Goal: Information Seeking & Learning: Learn about a topic

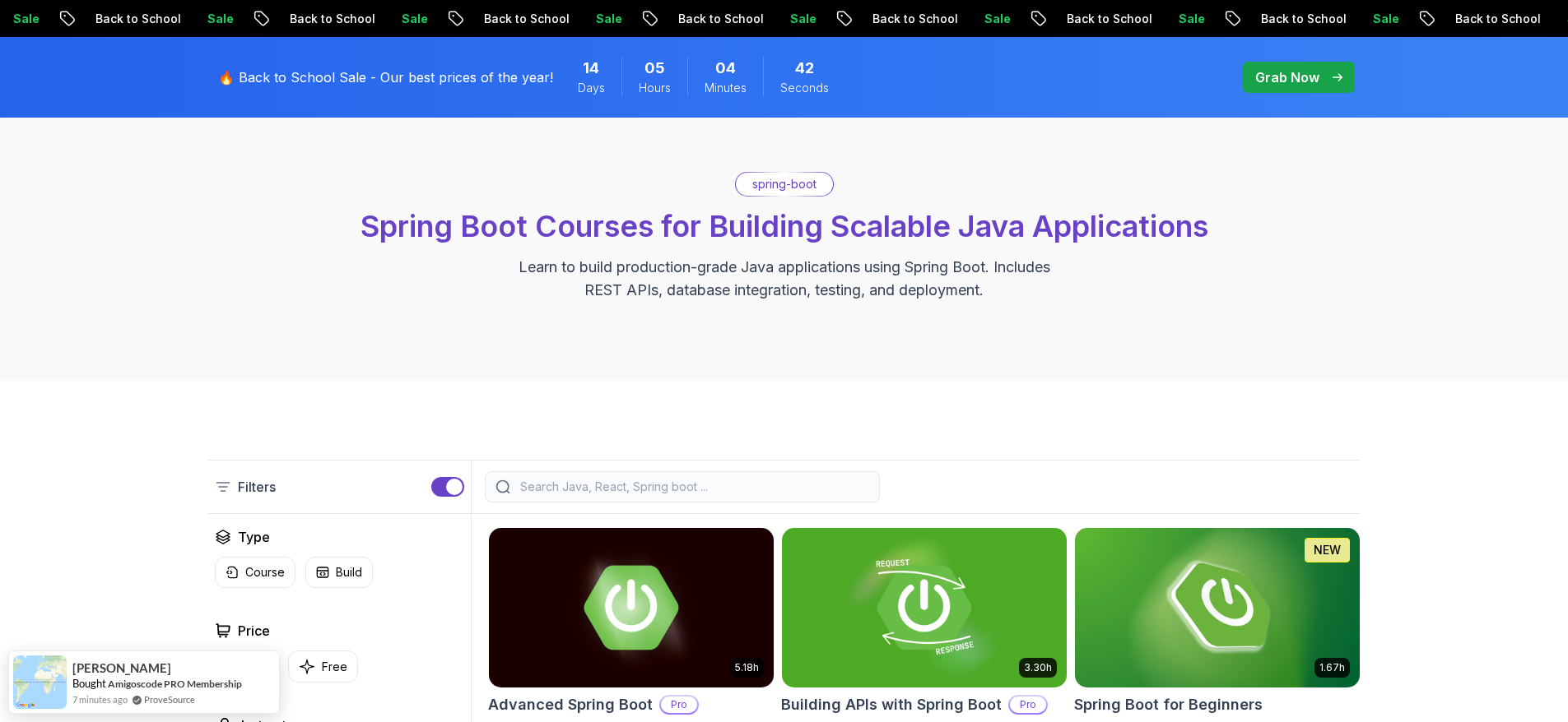
scroll to position [481, 0]
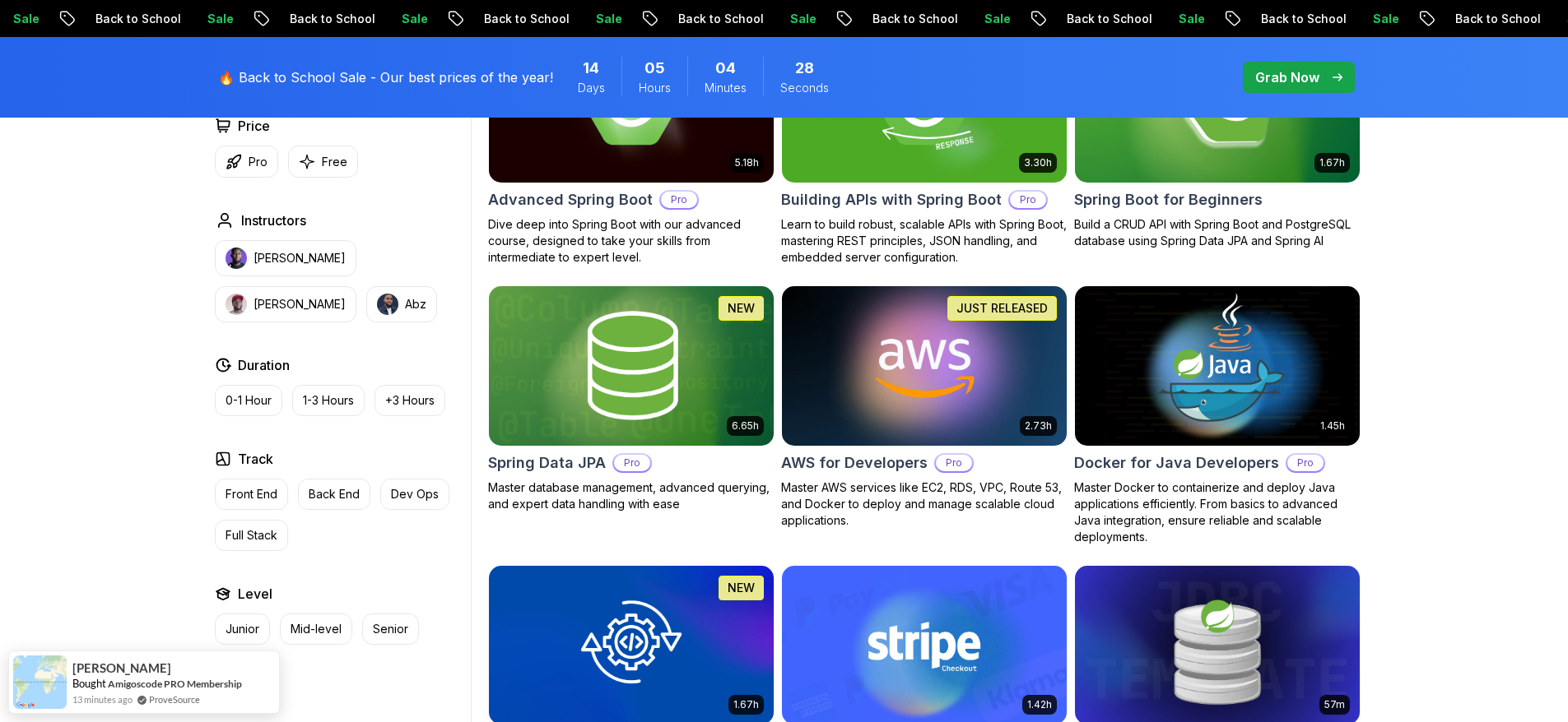
scroll to position [390, 0]
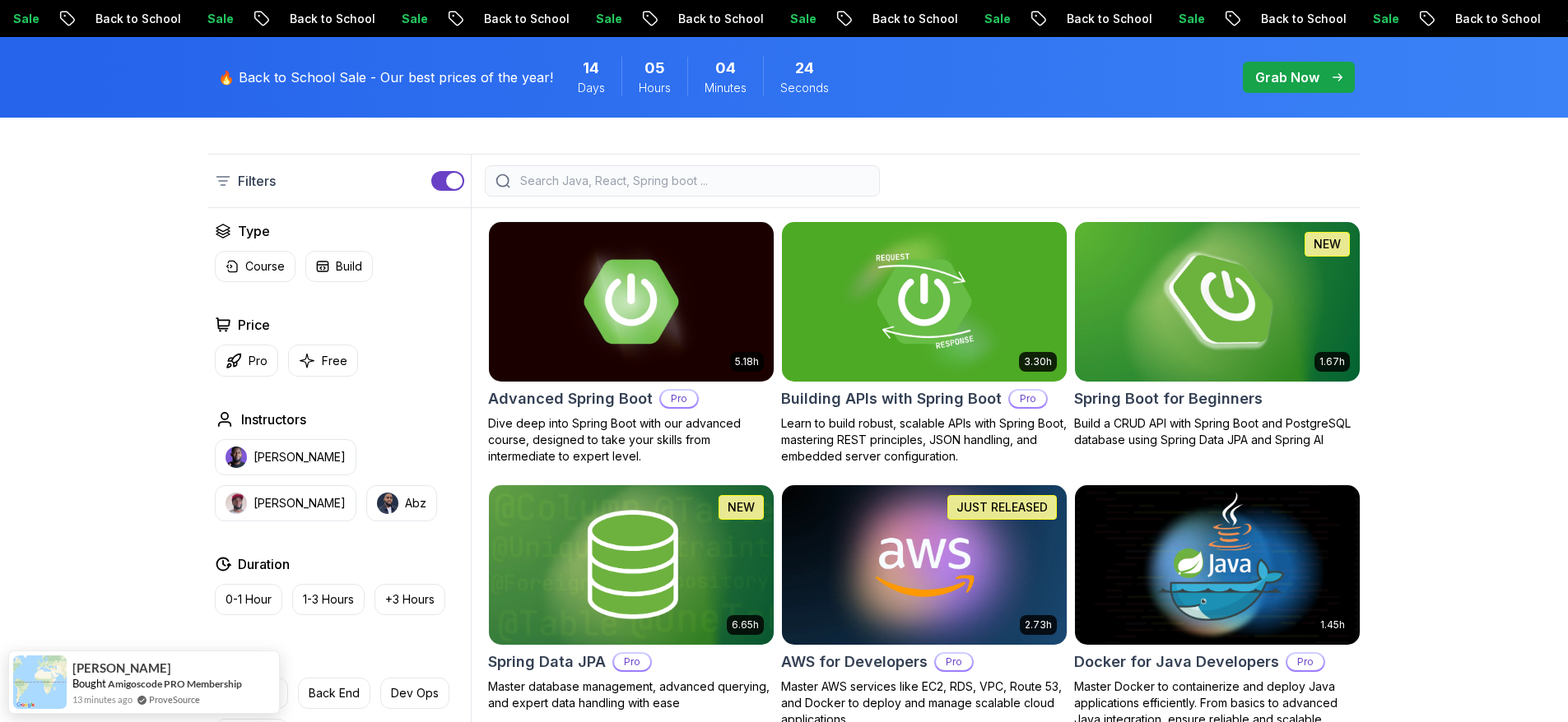
click at [1199, 303] on img at bounding box center [1217, 301] width 299 height 167
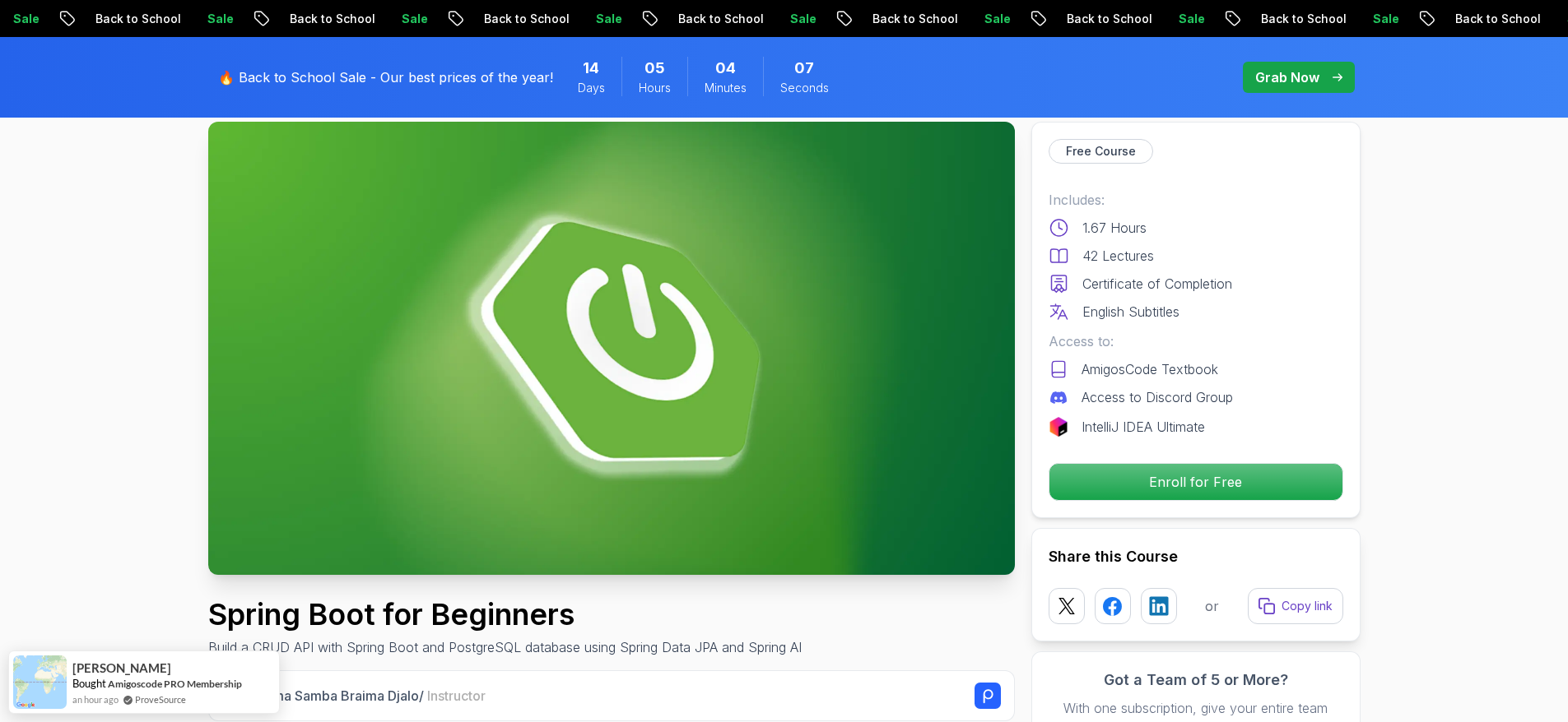
scroll to position [263, 0]
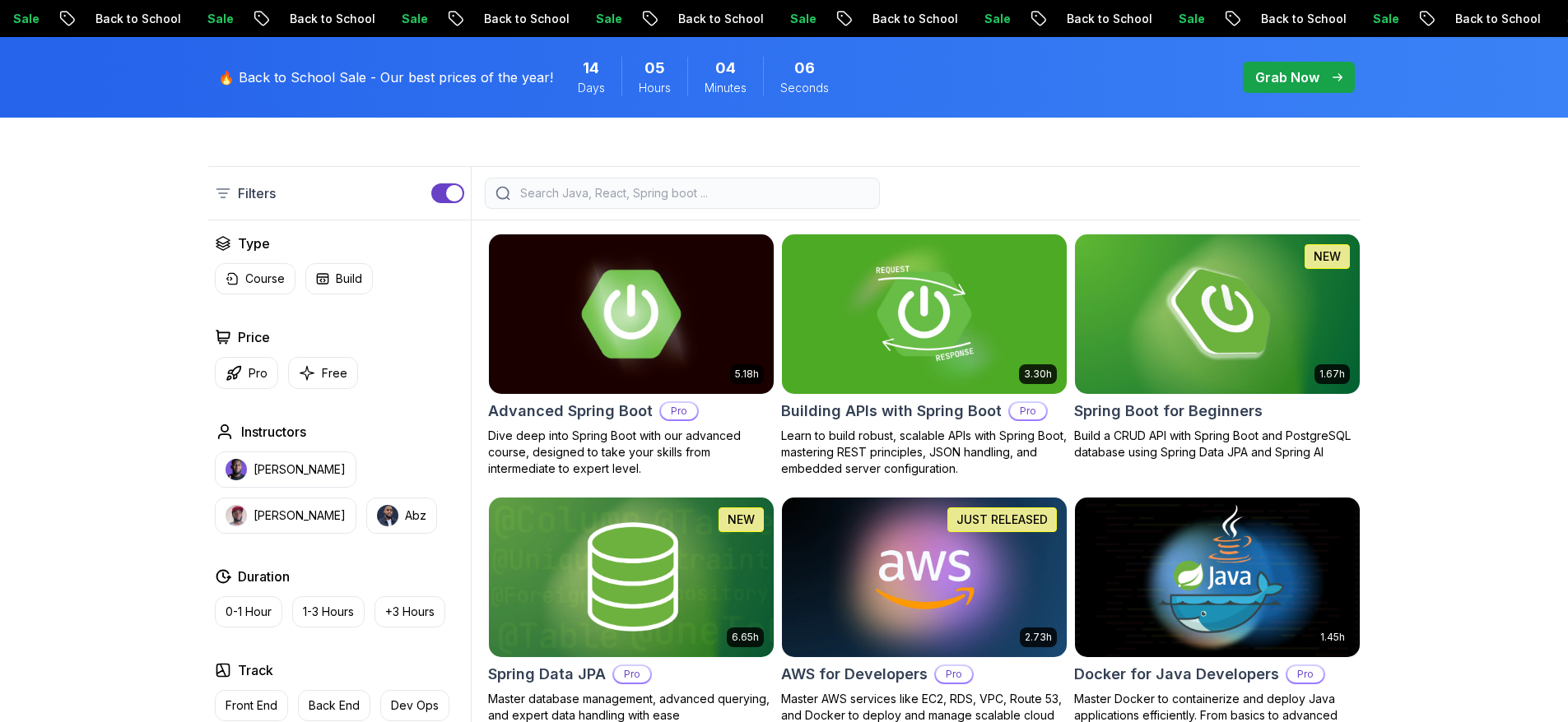
scroll to position [390, 0]
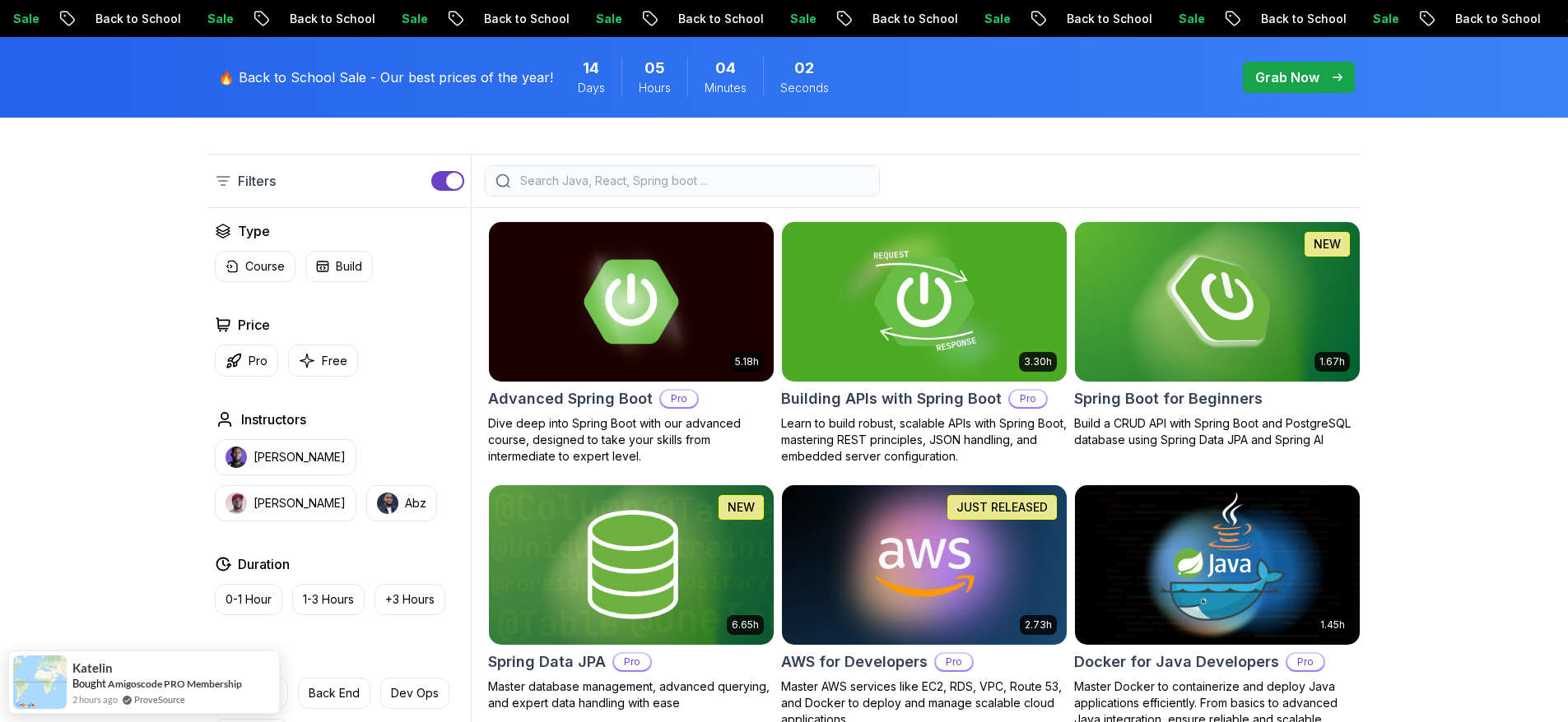
click at [883, 317] on img at bounding box center [924, 301] width 299 height 167
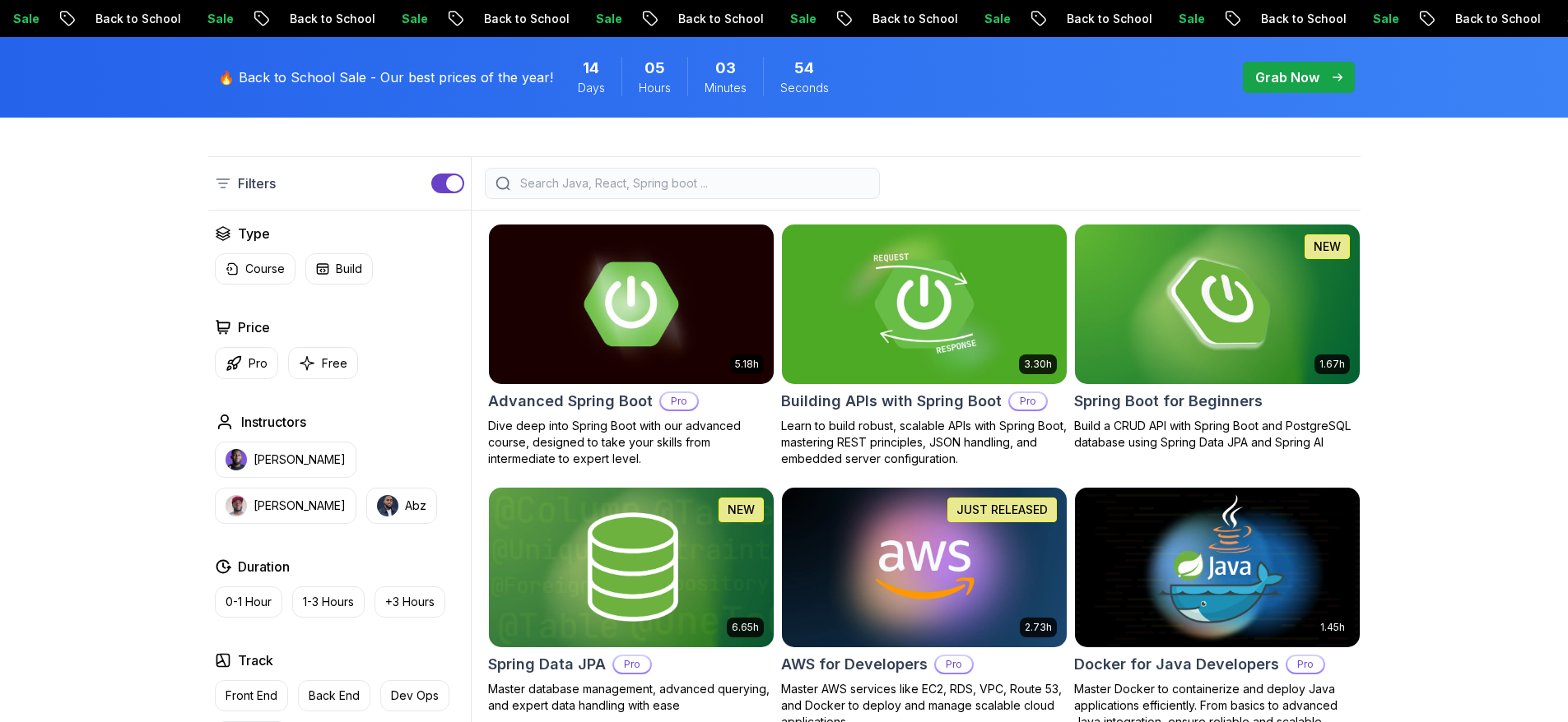
scroll to position [390, 0]
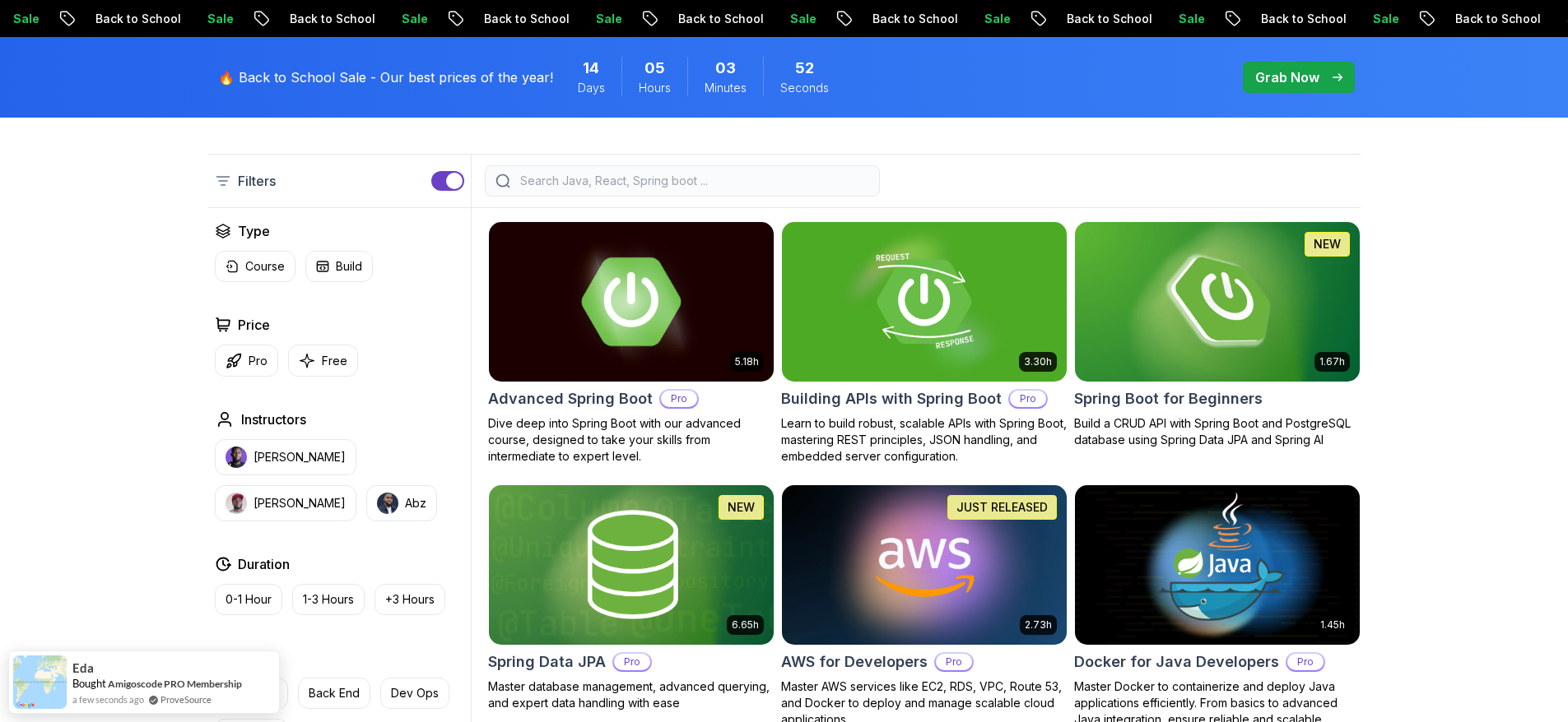
click at [629, 309] on img at bounding box center [630, 301] width 299 height 167
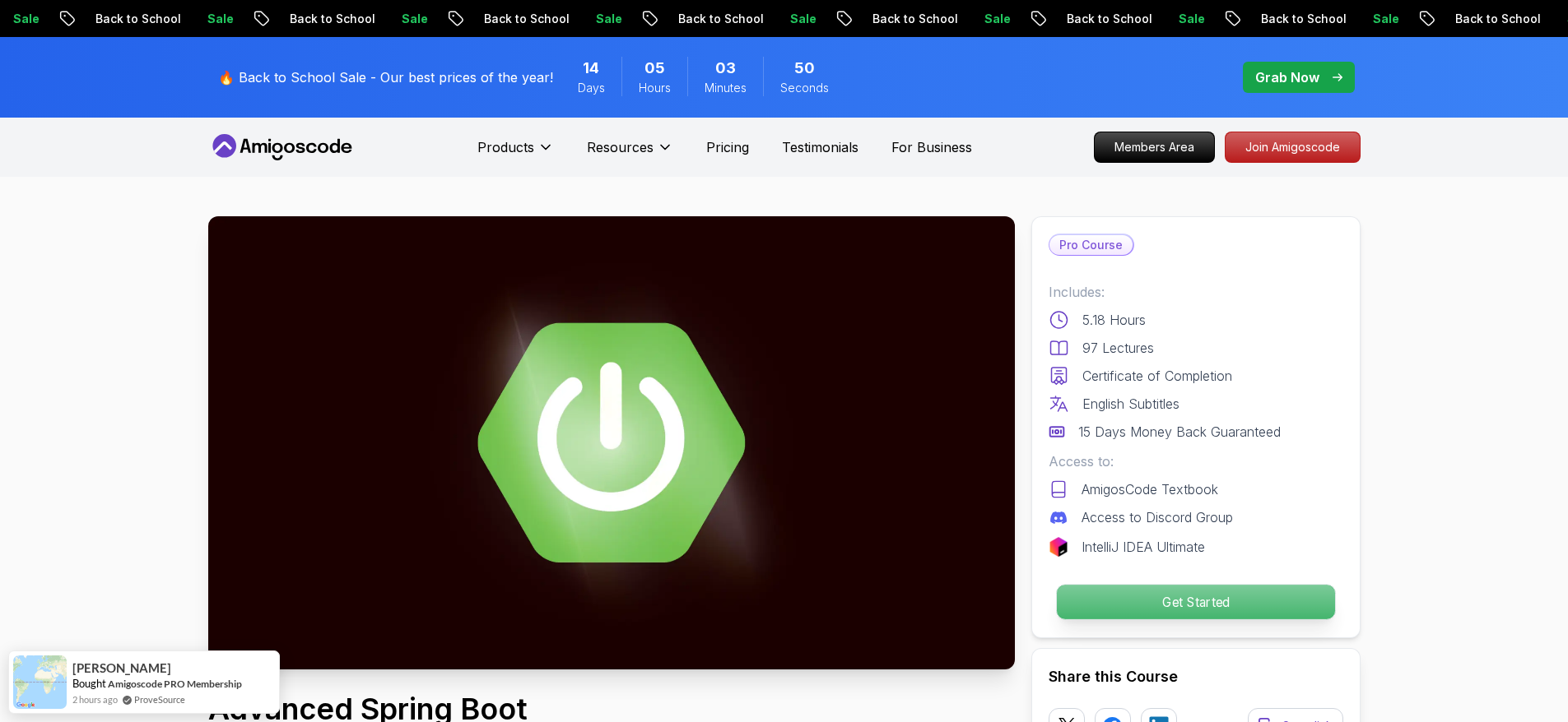
click at [1166, 596] on p "Get Started" at bounding box center [1195, 602] width 279 height 35
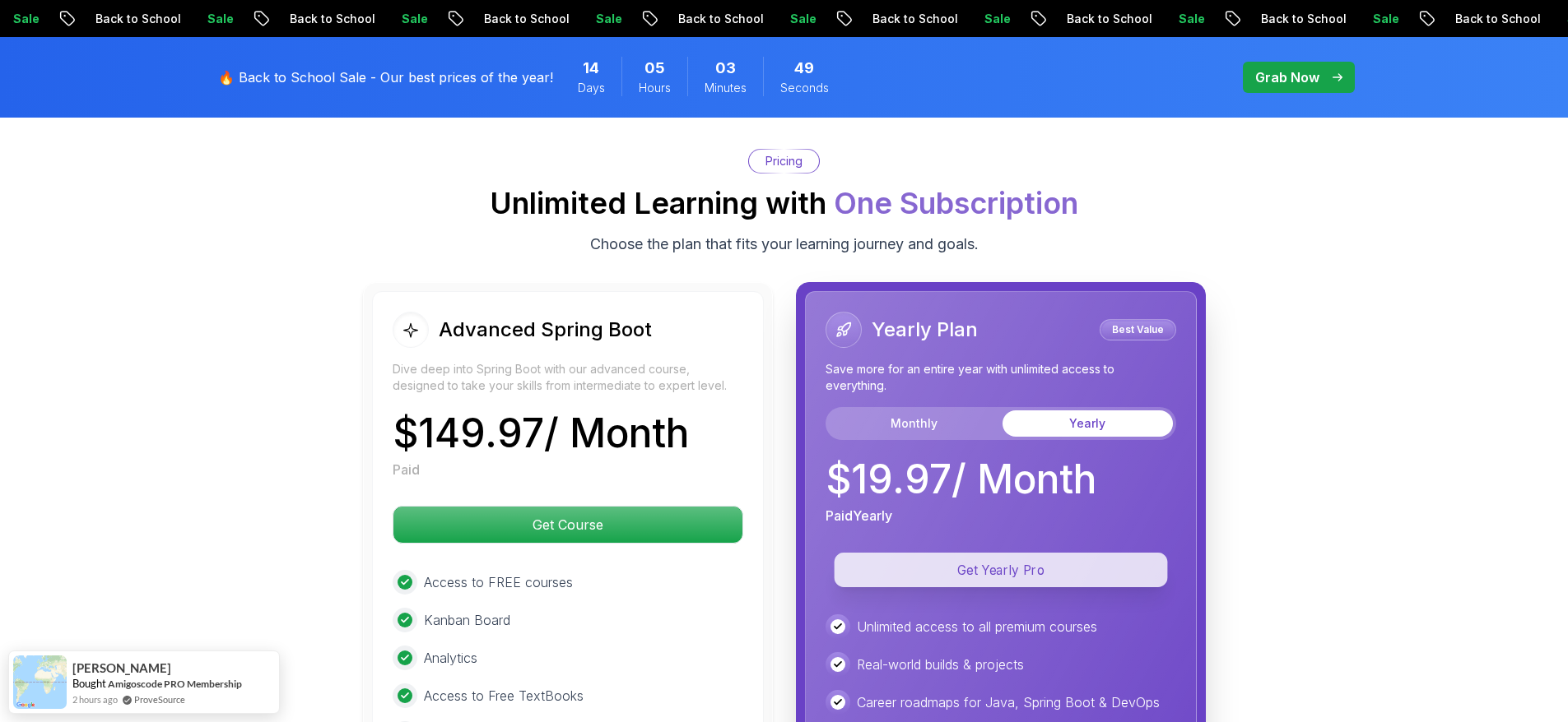
scroll to position [3591, 0]
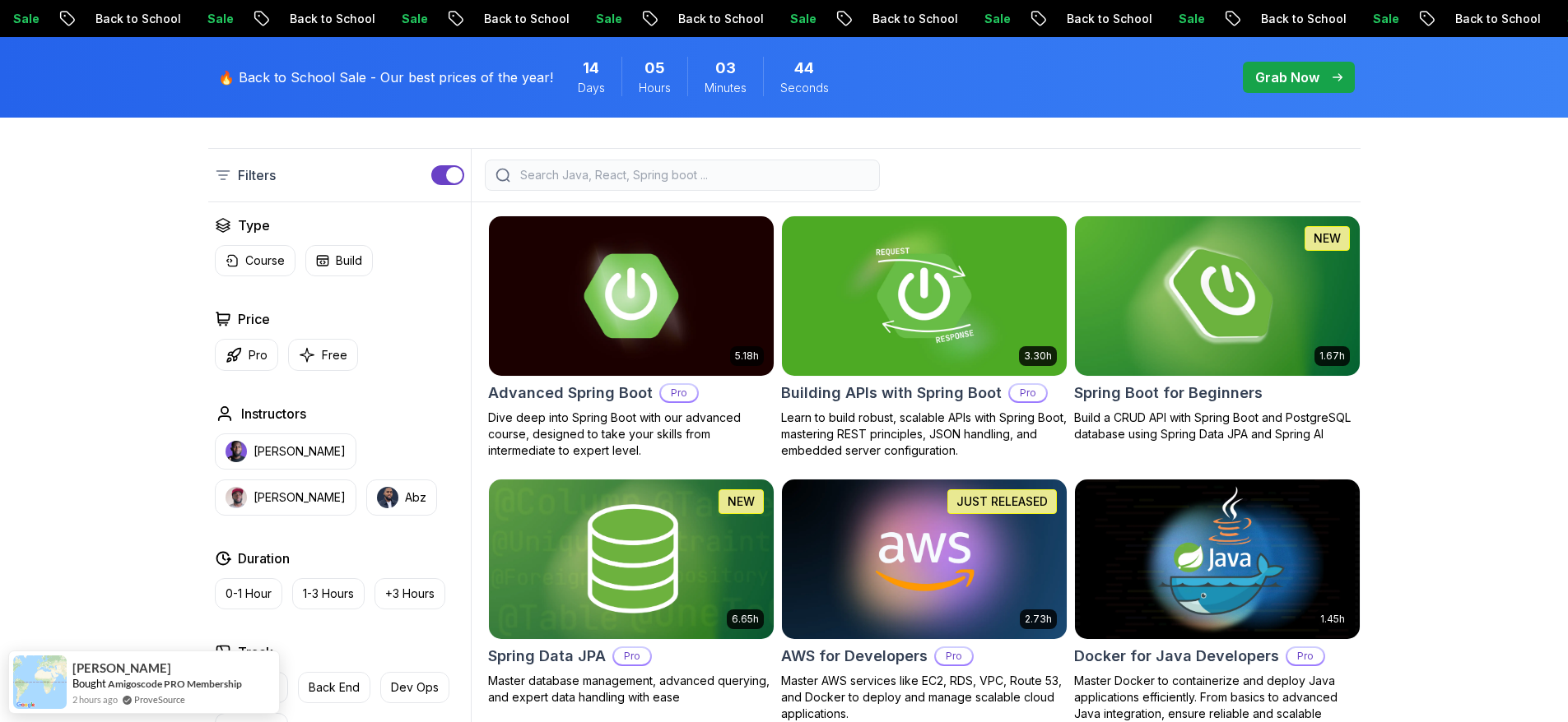
scroll to position [390, 0]
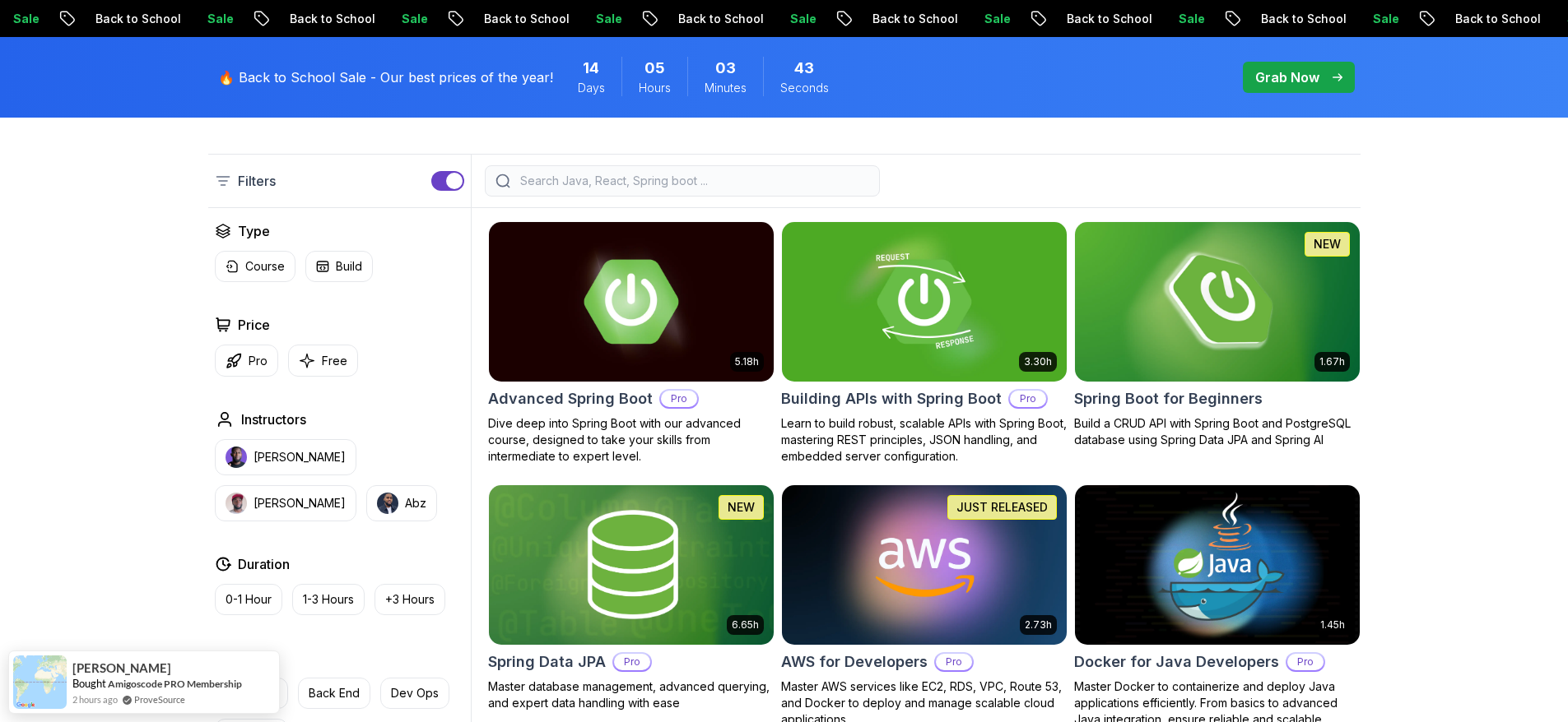
click at [1132, 312] on img at bounding box center [1217, 301] width 299 height 167
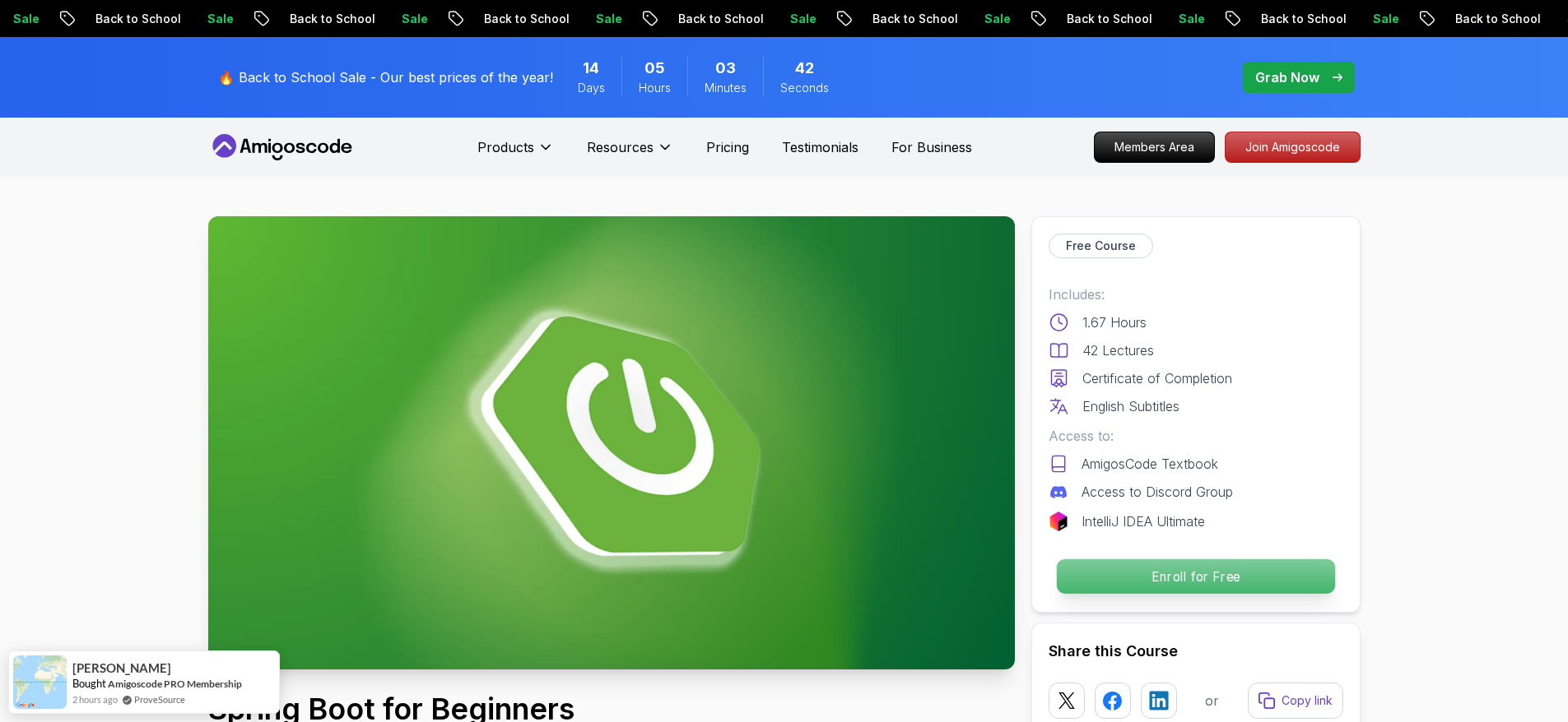
click at [1175, 580] on p "Enroll for Free" at bounding box center [1195, 577] width 279 height 35
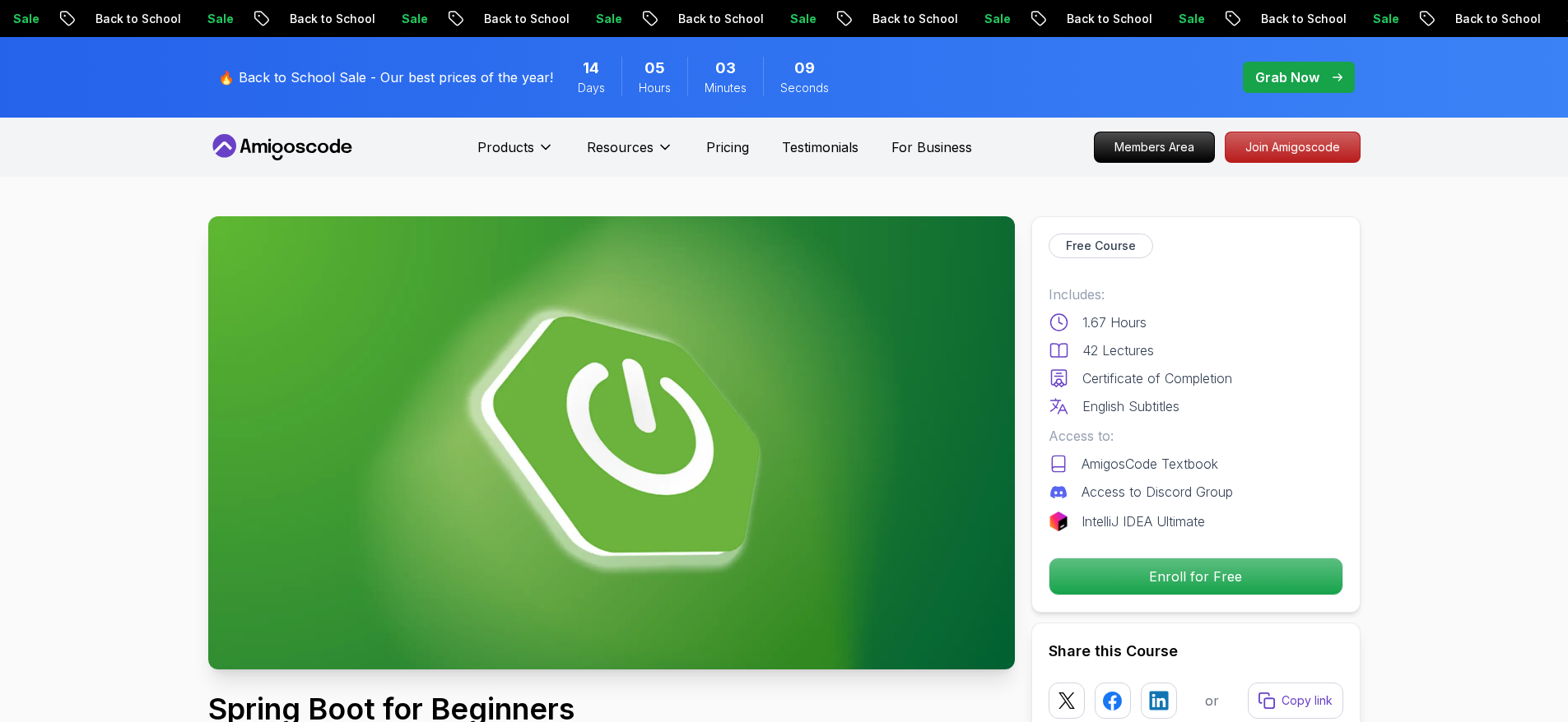
click at [1112, 242] on p "Free Course" at bounding box center [1101, 246] width 70 height 16
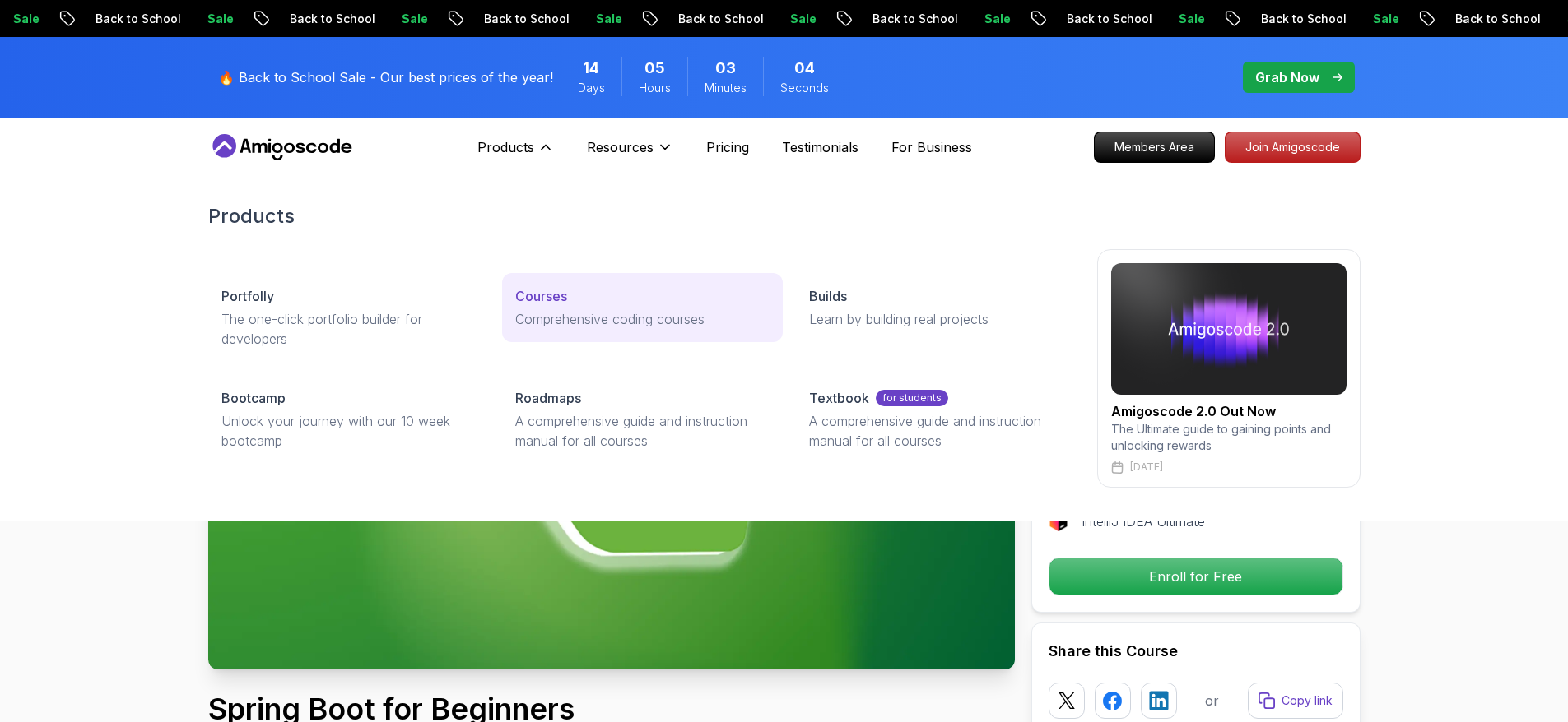
click at [693, 305] on div "Courses" at bounding box center [641, 296] width 254 height 20
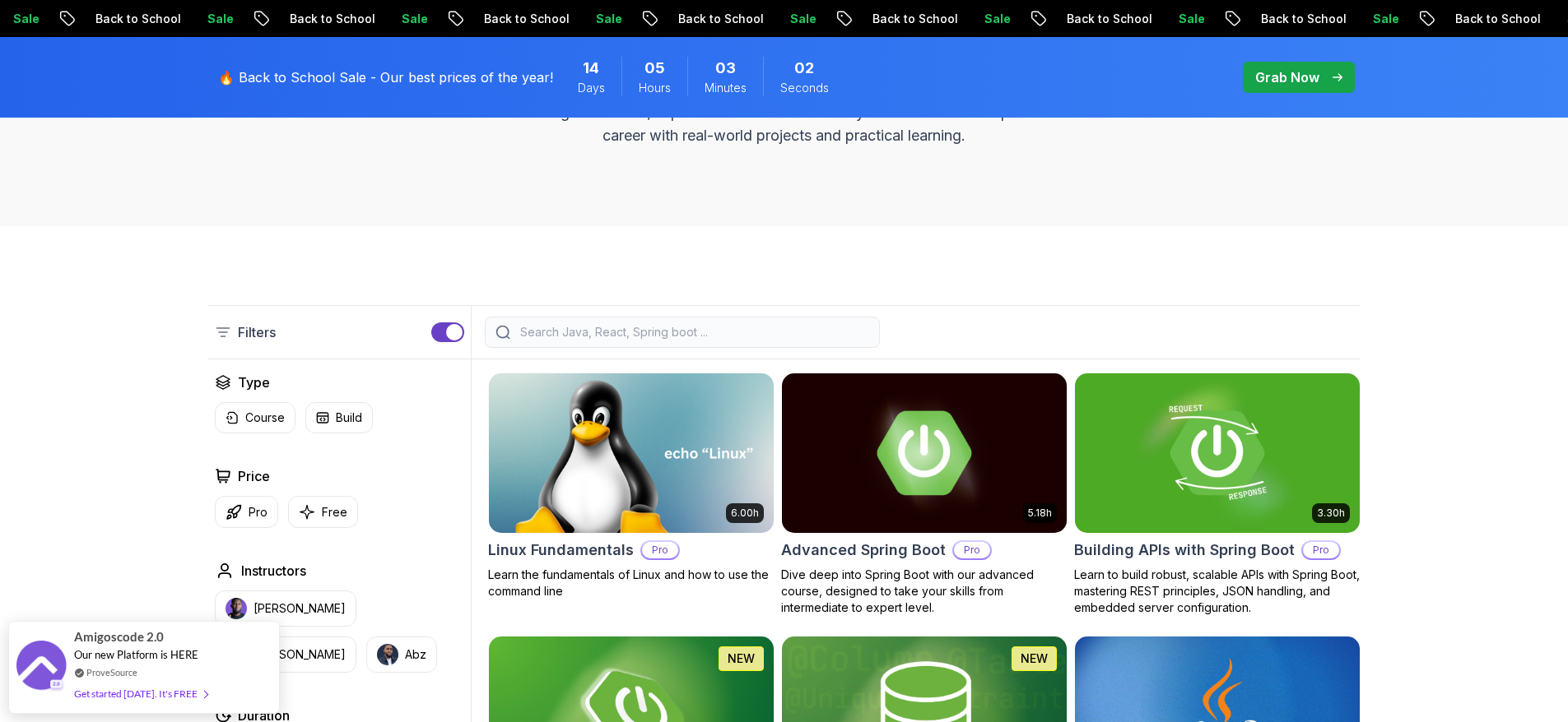
scroll to position [303, 0]
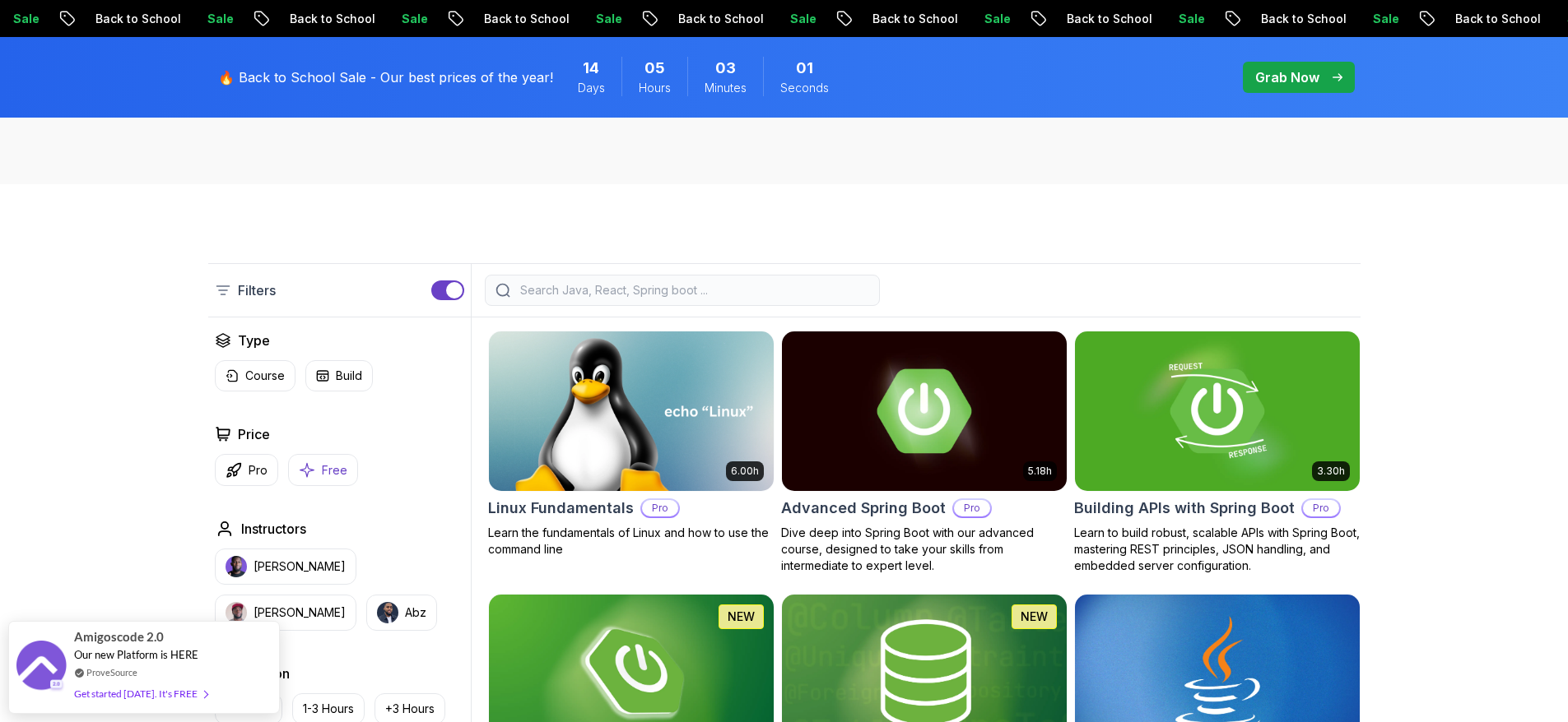
click at [319, 466] on button "Free" at bounding box center [323, 470] width 70 height 32
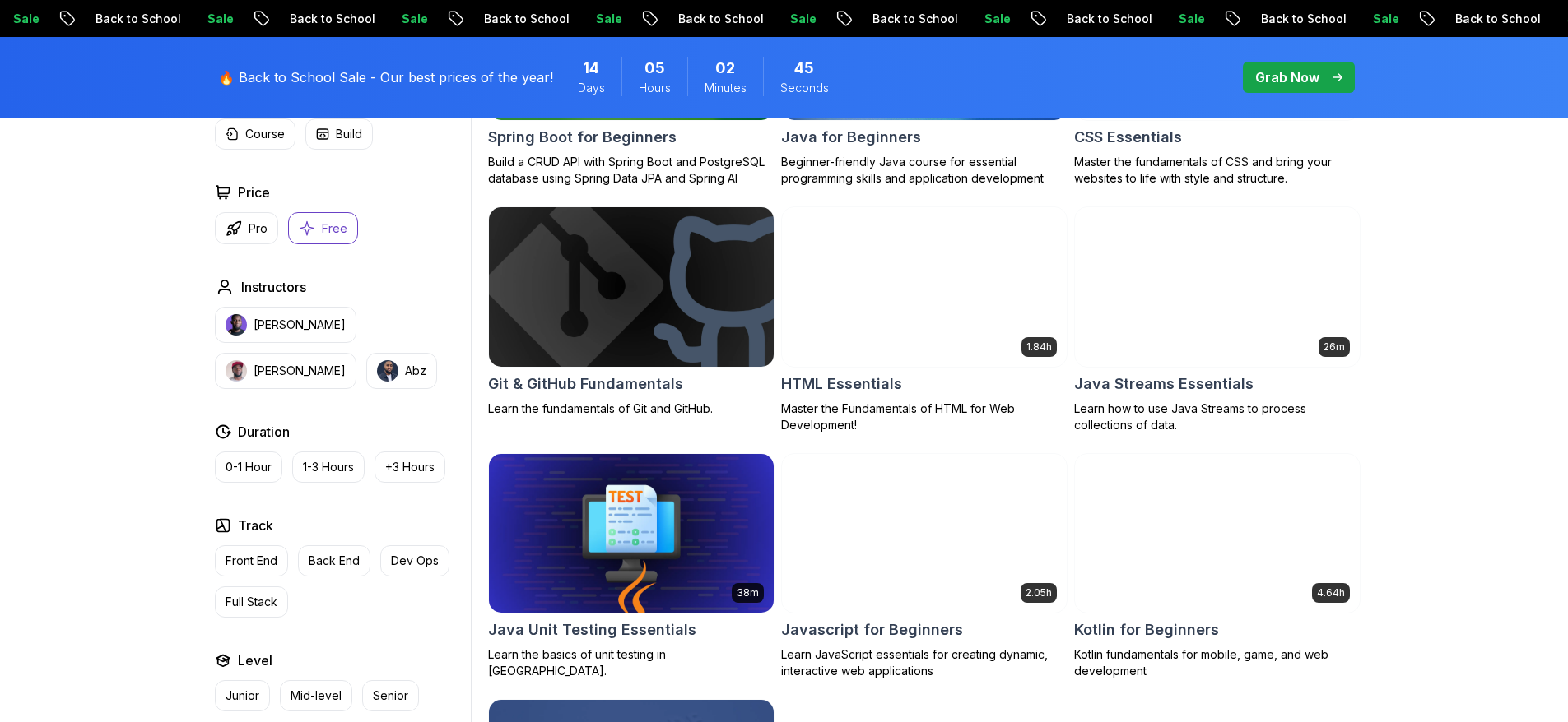
scroll to position [419, 0]
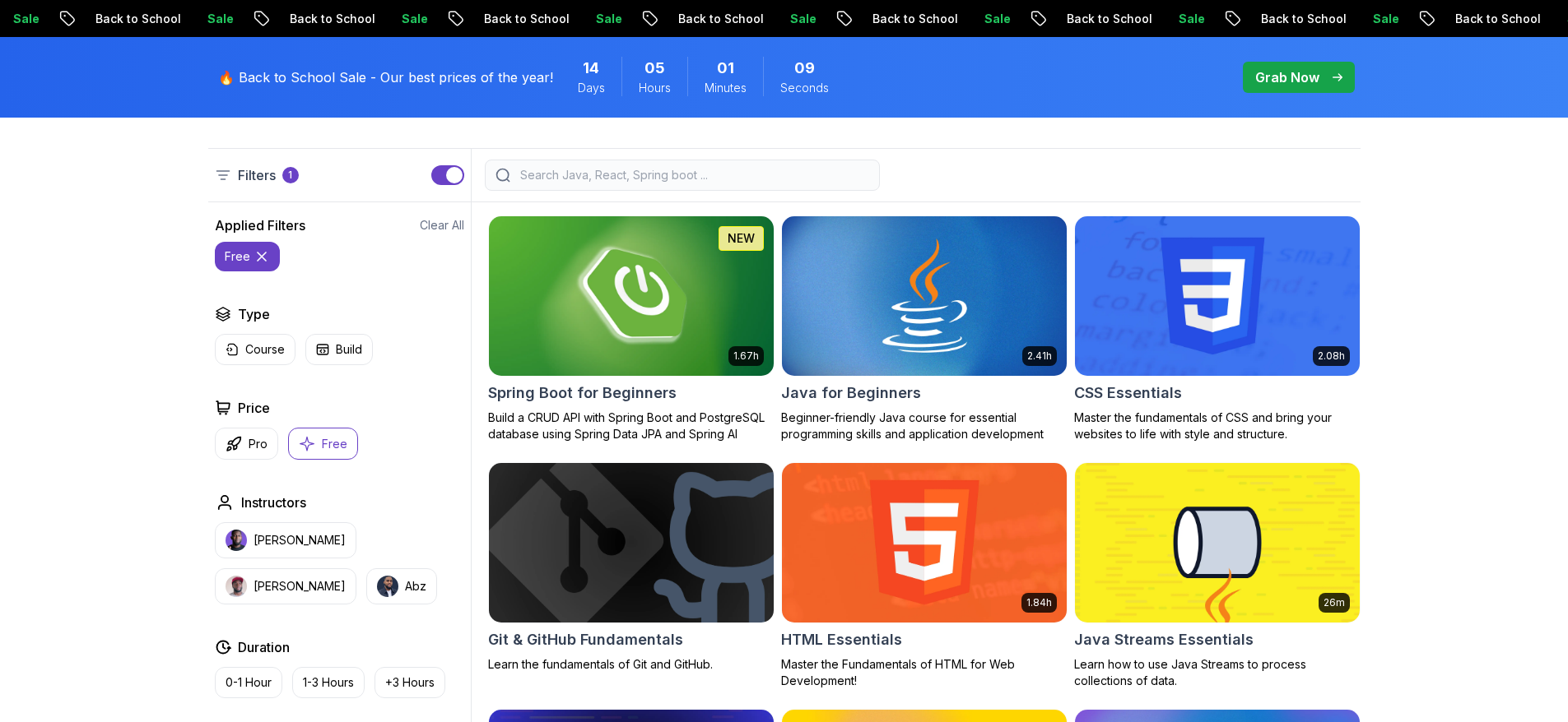
click at [618, 301] on img at bounding box center [630, 296] width 299 height 167
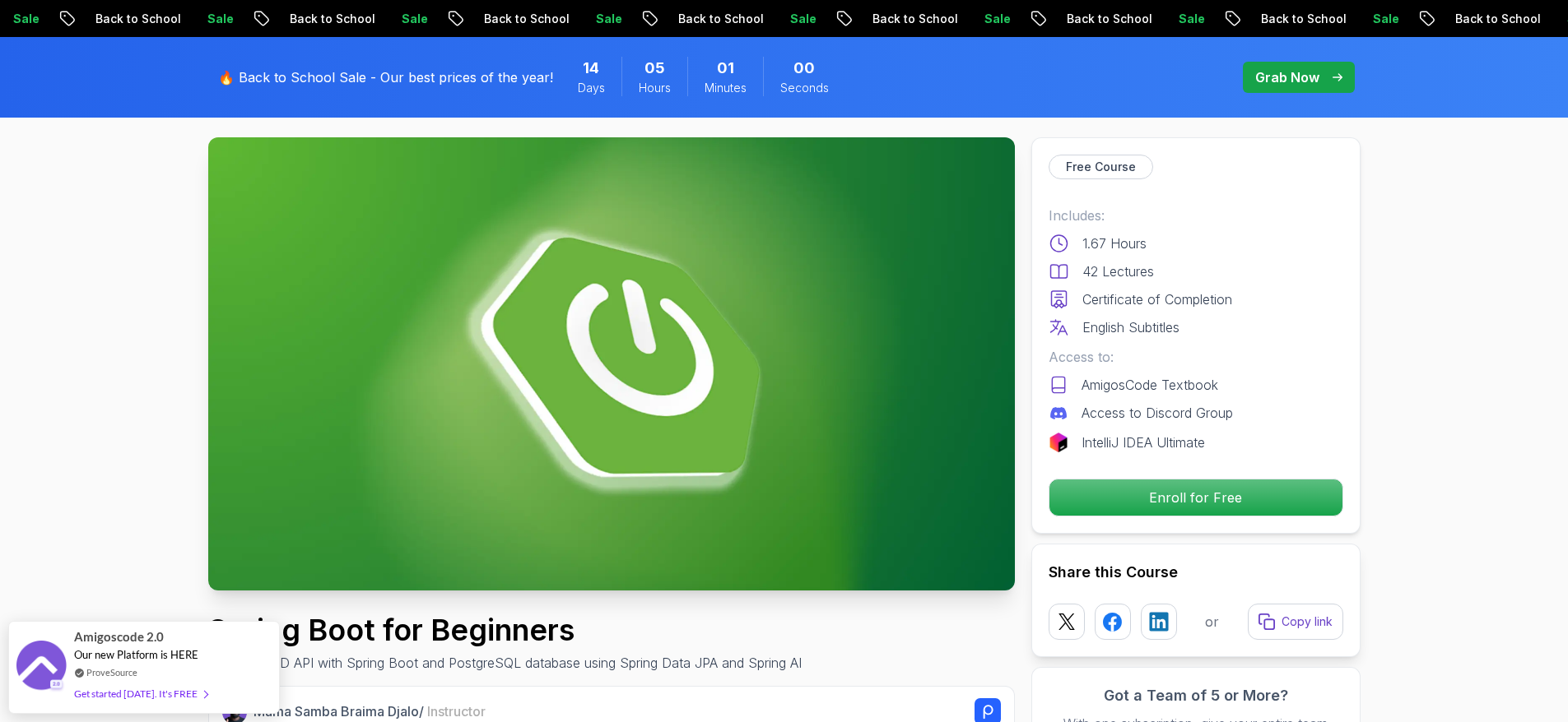
scroll to position [428, 0]
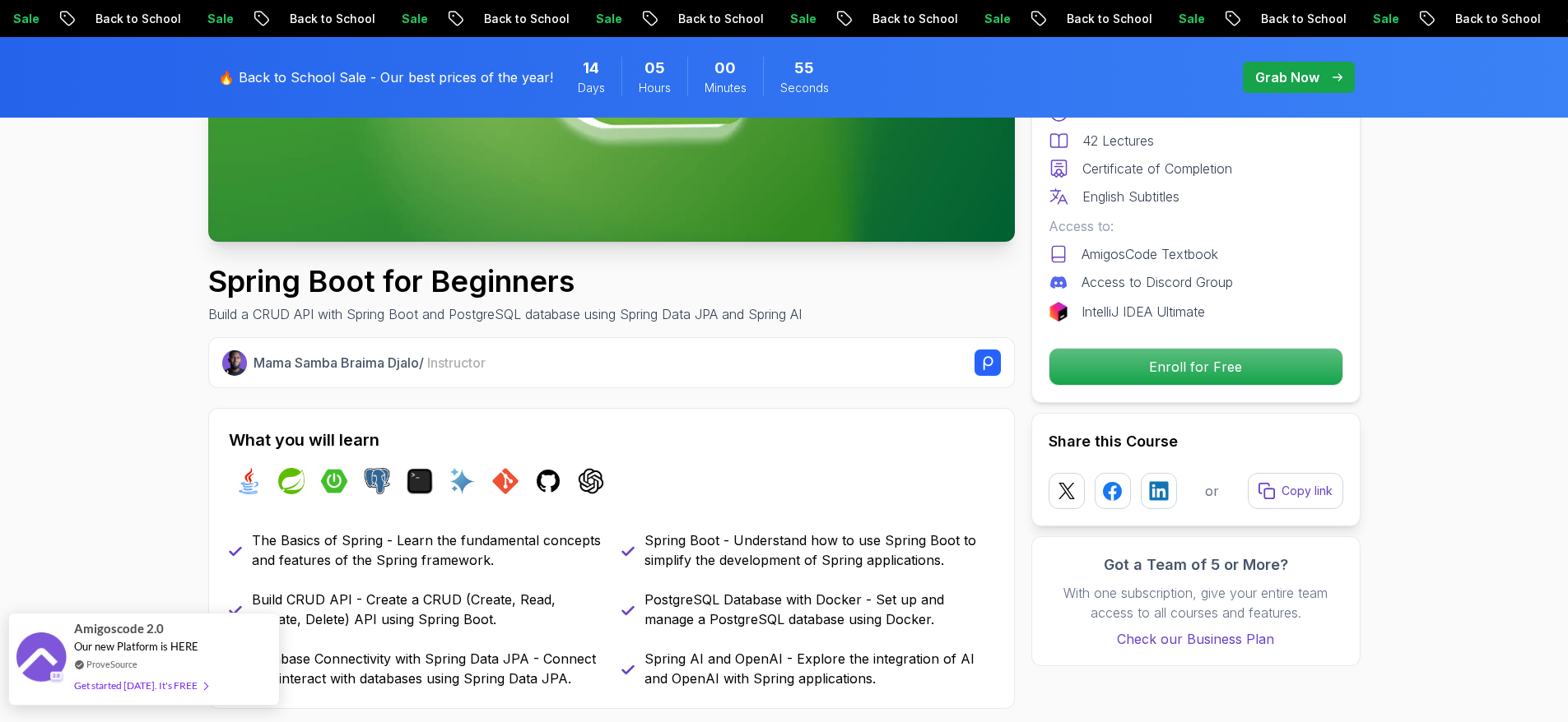
click at [205, 654] on div "Amigoscode 2.0 Our new Platform is HERE ProveSource Get started today. It's FREE" at bounding box center [144, 660] width 139 height 92
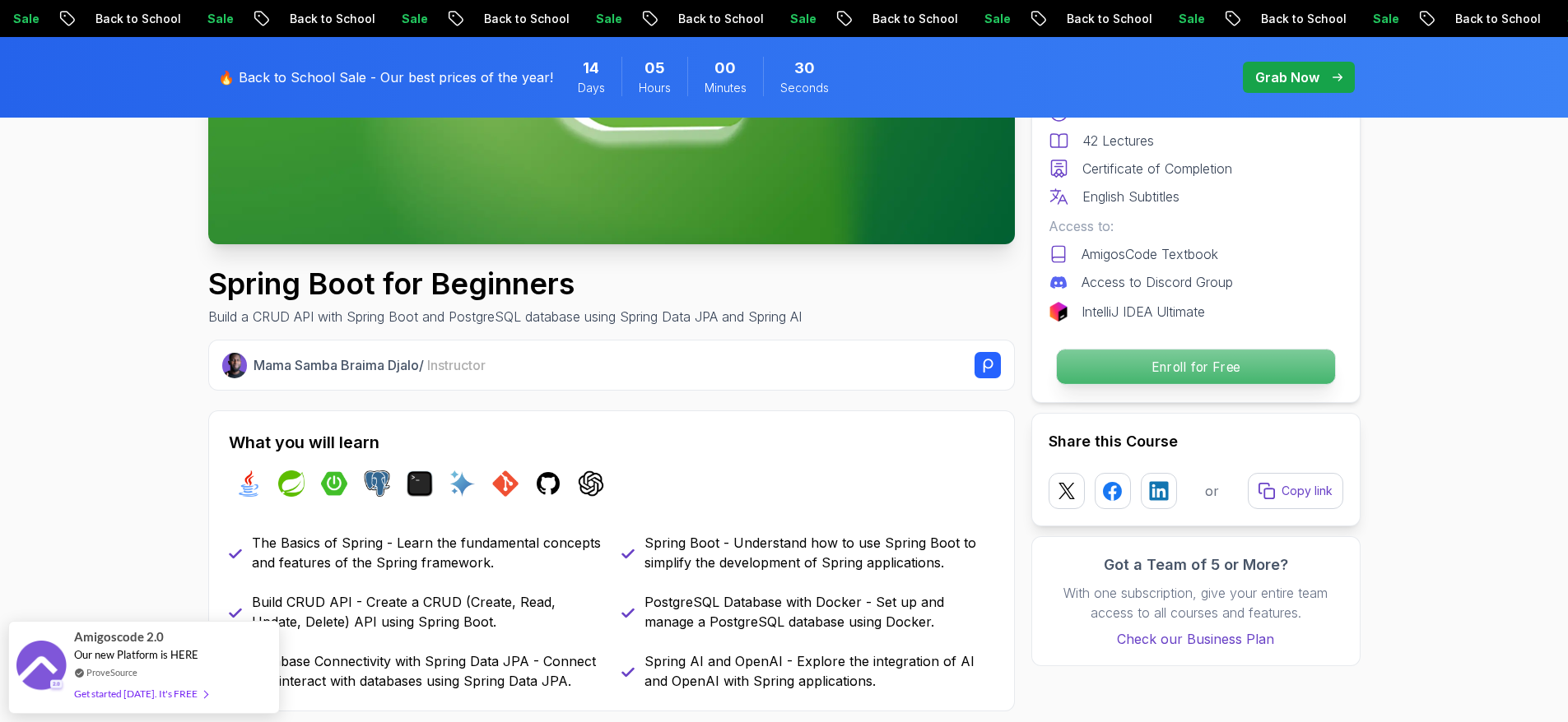
click at [1212, 366] on p "Enroll for Free" at bounding box center [1195, 367] width 279 height 35
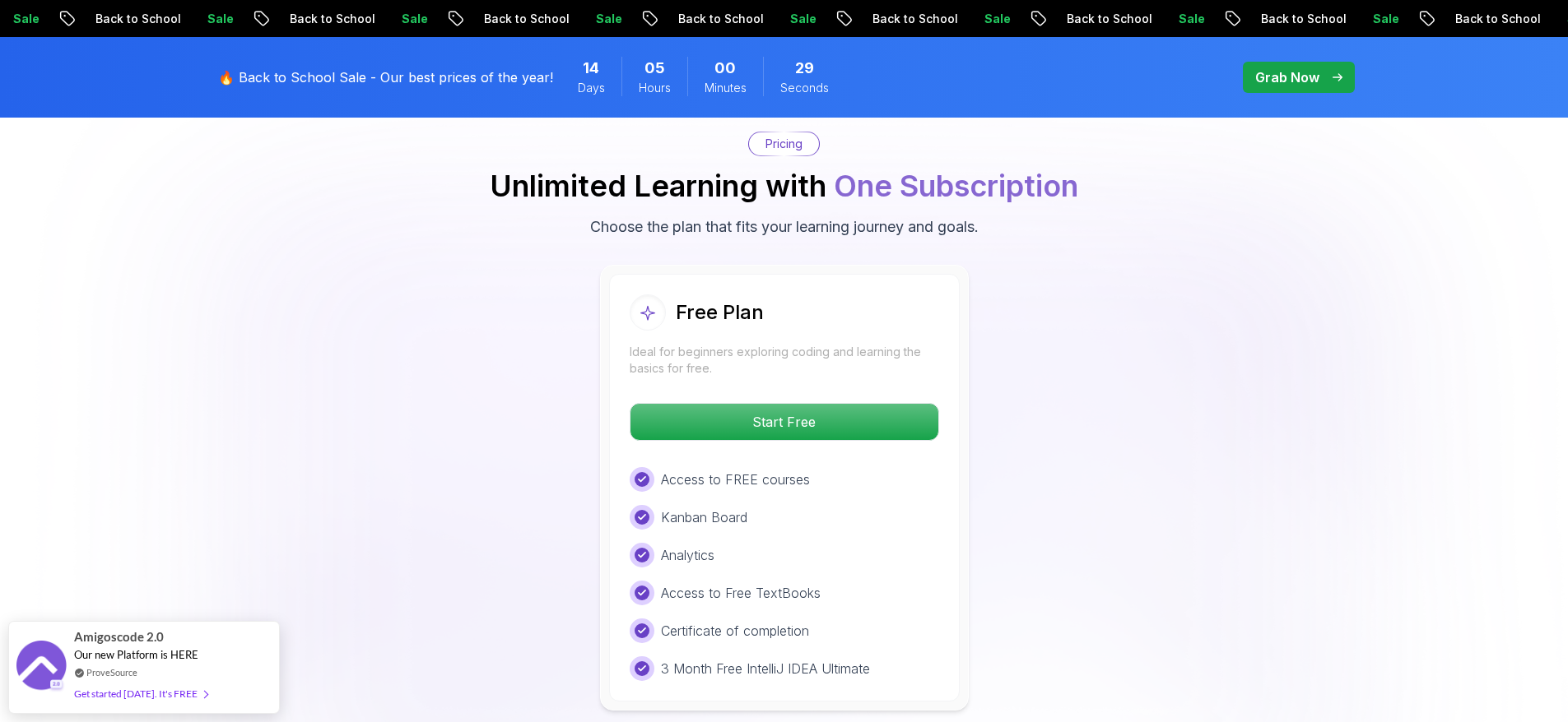
scroll to position [3349, 0]
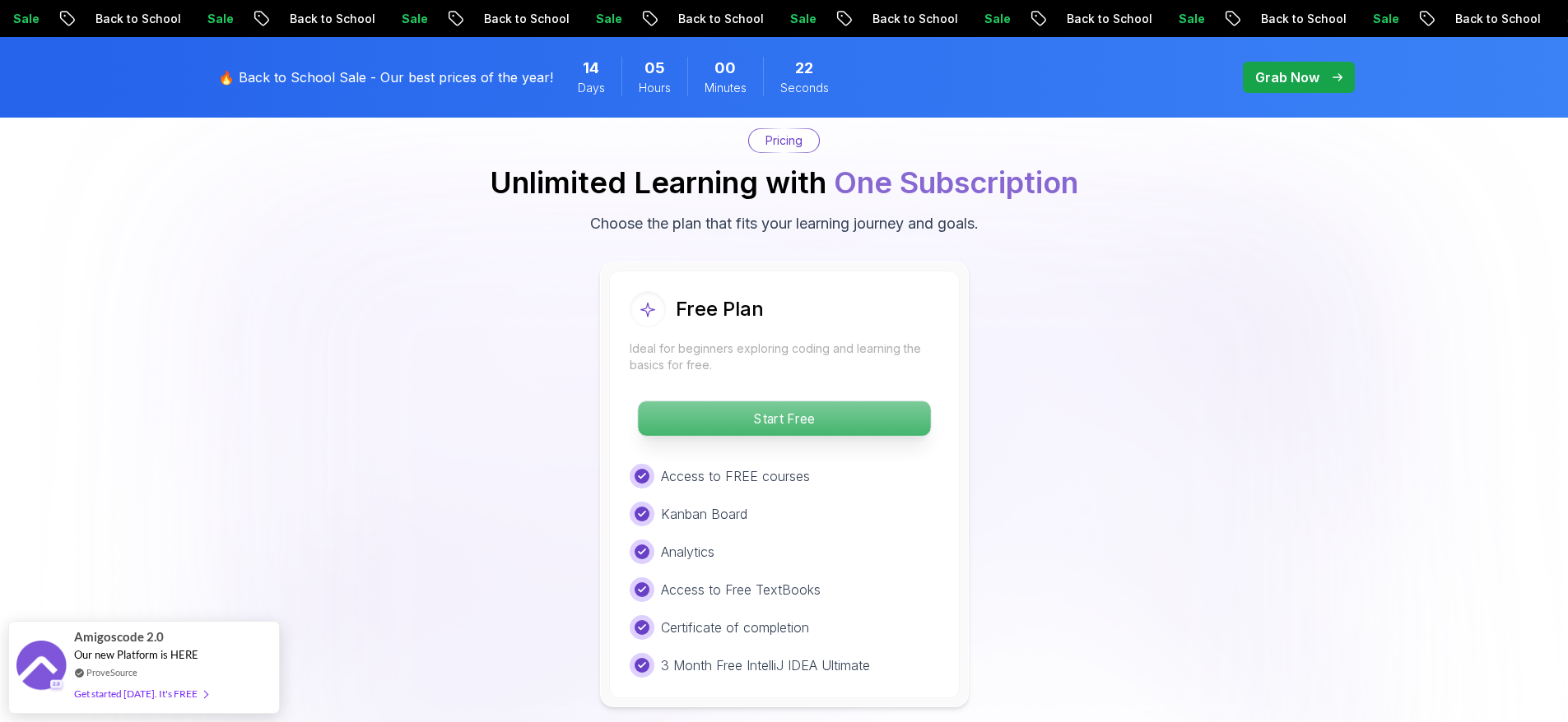
click at [799, 401] on p "Start Free" at bounding box center [784, 419] width 292 height 35
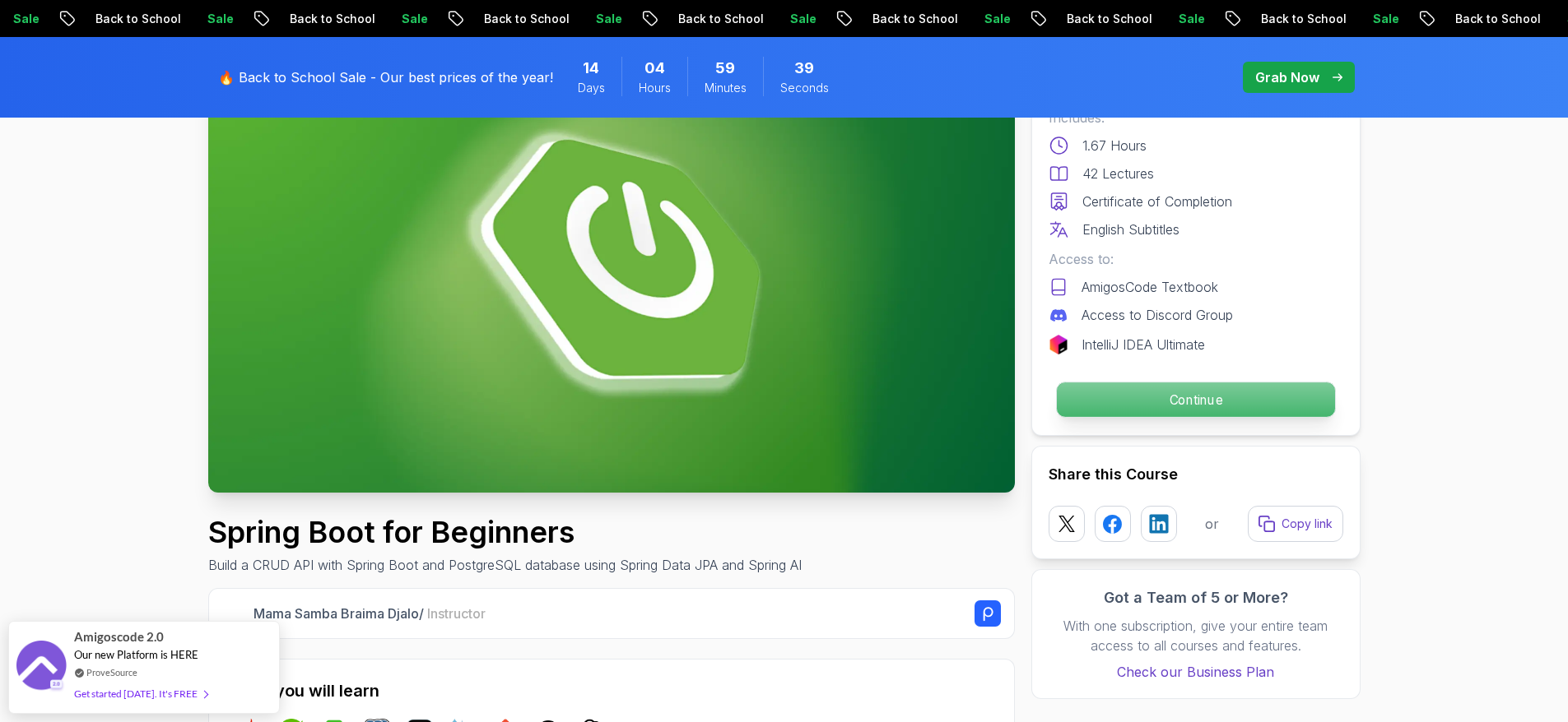
scroll to position [261, 0]
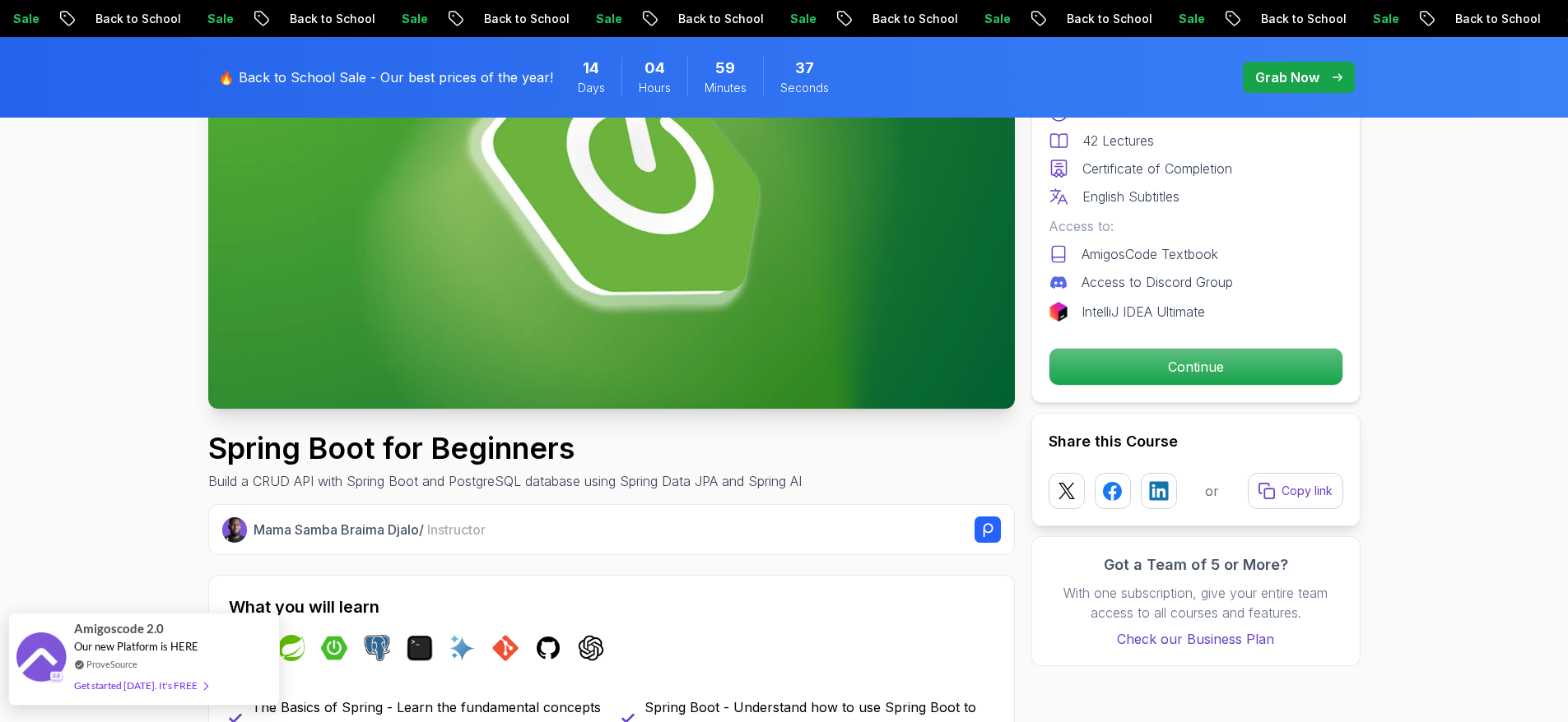
click at [198, 677] on div "Get started today. It's FREE" at bounding box center [140, 685] width 133 height 19
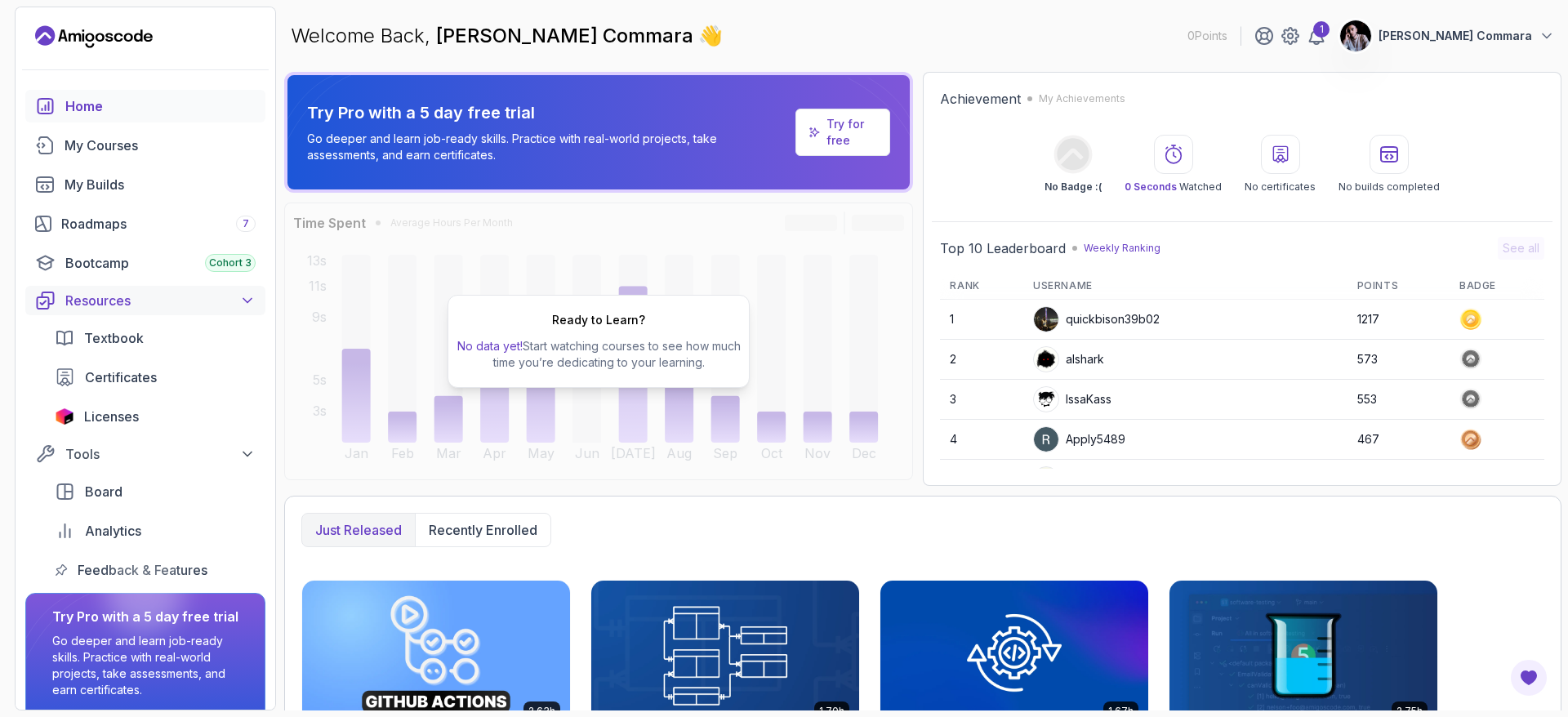
click at [245, 298] on icon at bounding box center [247, 300] width 16 height 16
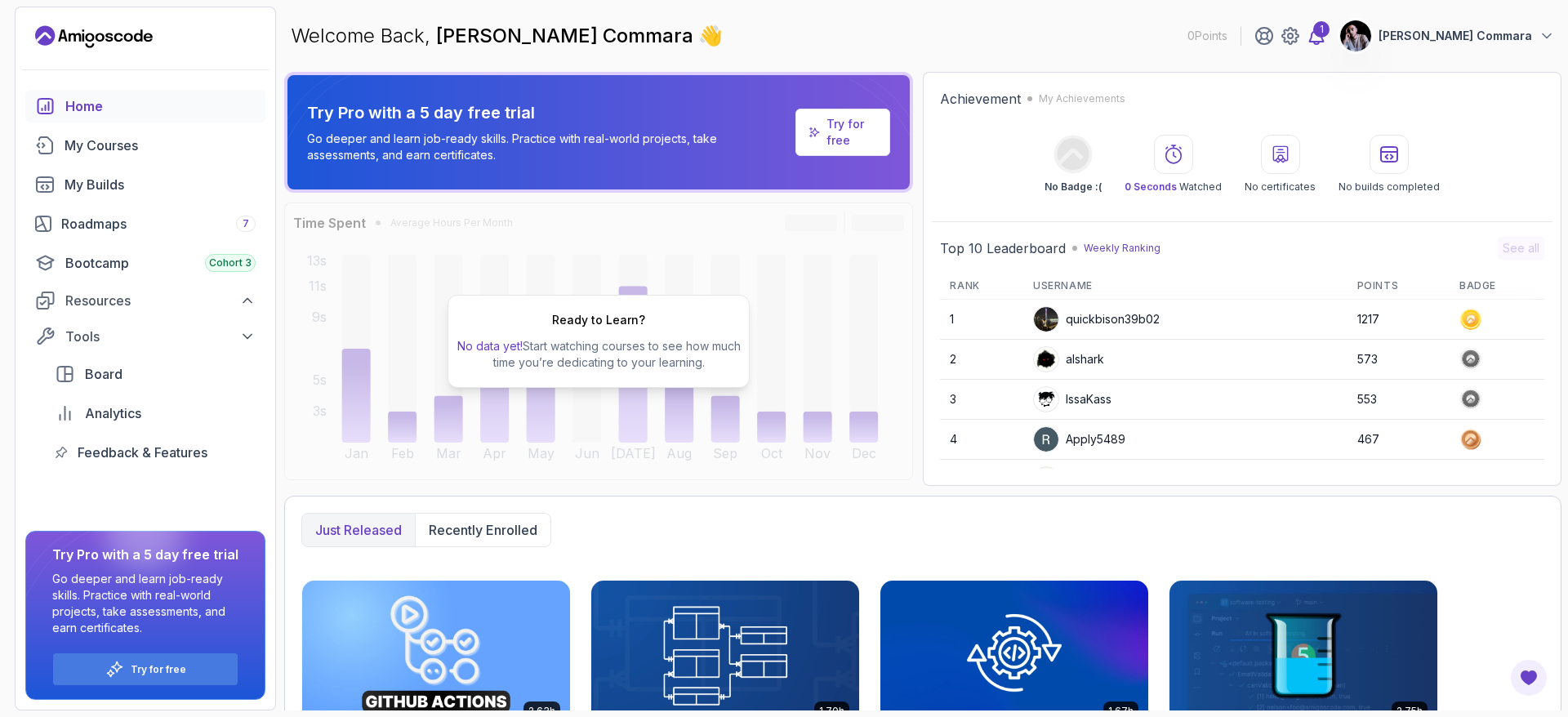
click at [1326, 38] on icon at bounding box center [1317, 36] width 20 height 20
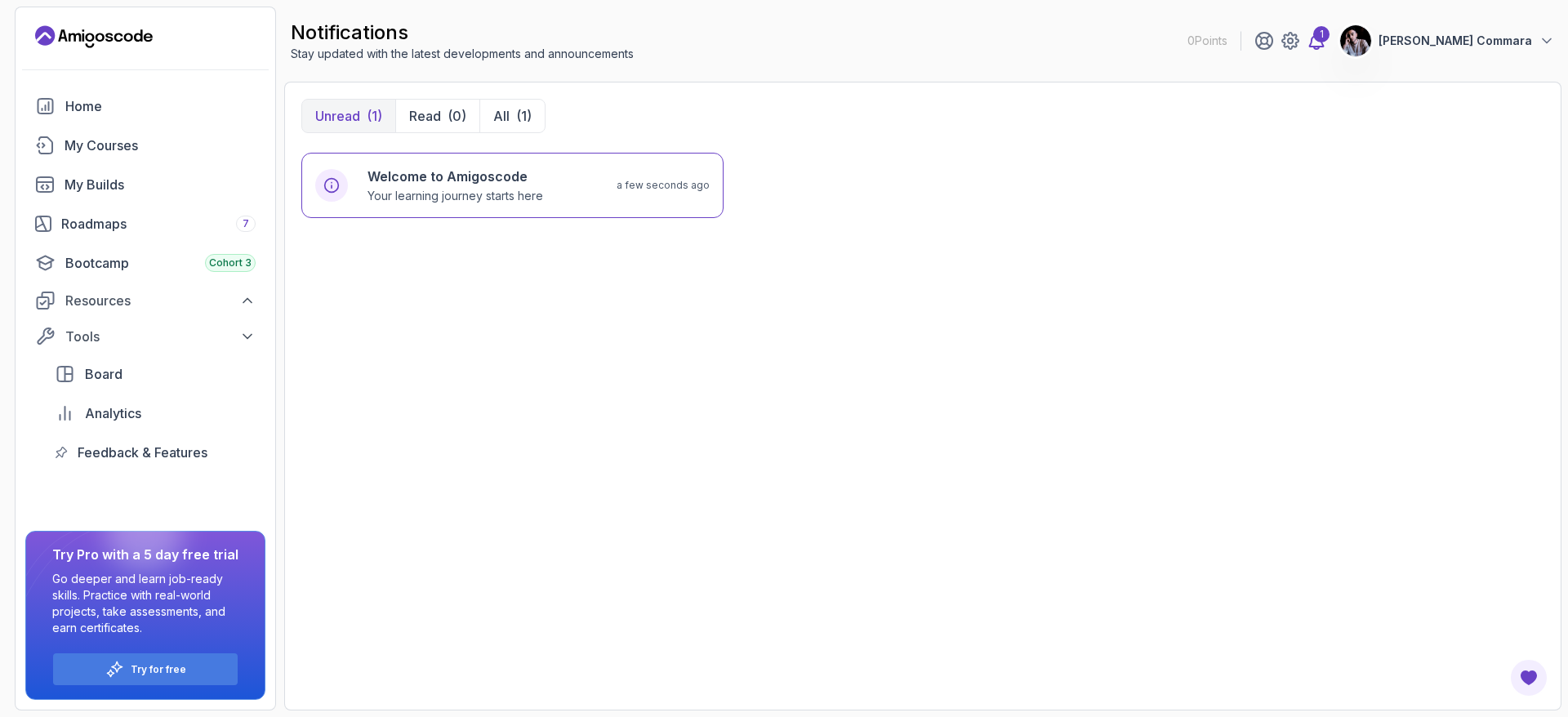
click at [1330, 37] on div "1" at bounding box center [1322, 35] width 16 height 16
click at [136, 158] on link "My Courses" at bounding box center [146, 146] width 240 height 33
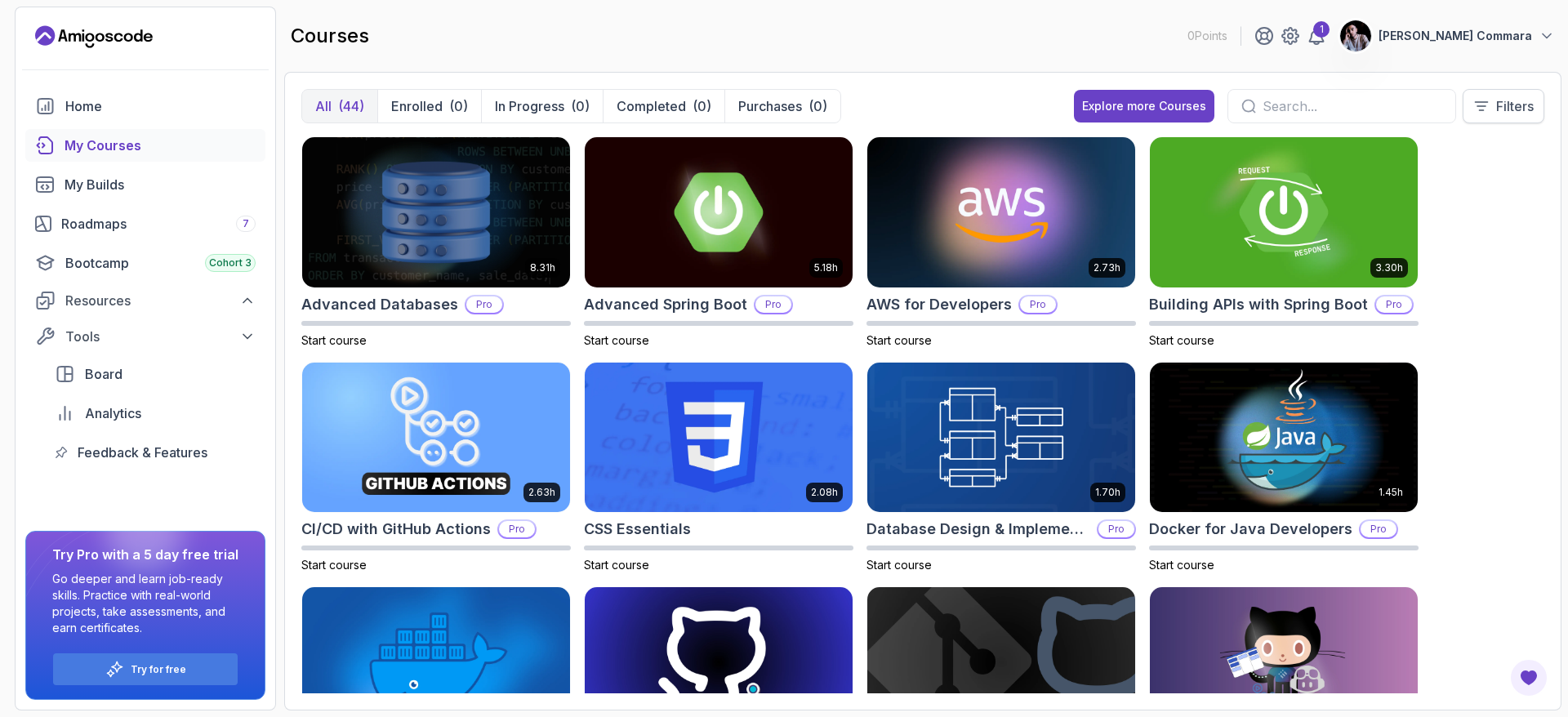
click at [1473, 111] on icon at bounding box center [1482, 106] width 16 height 16
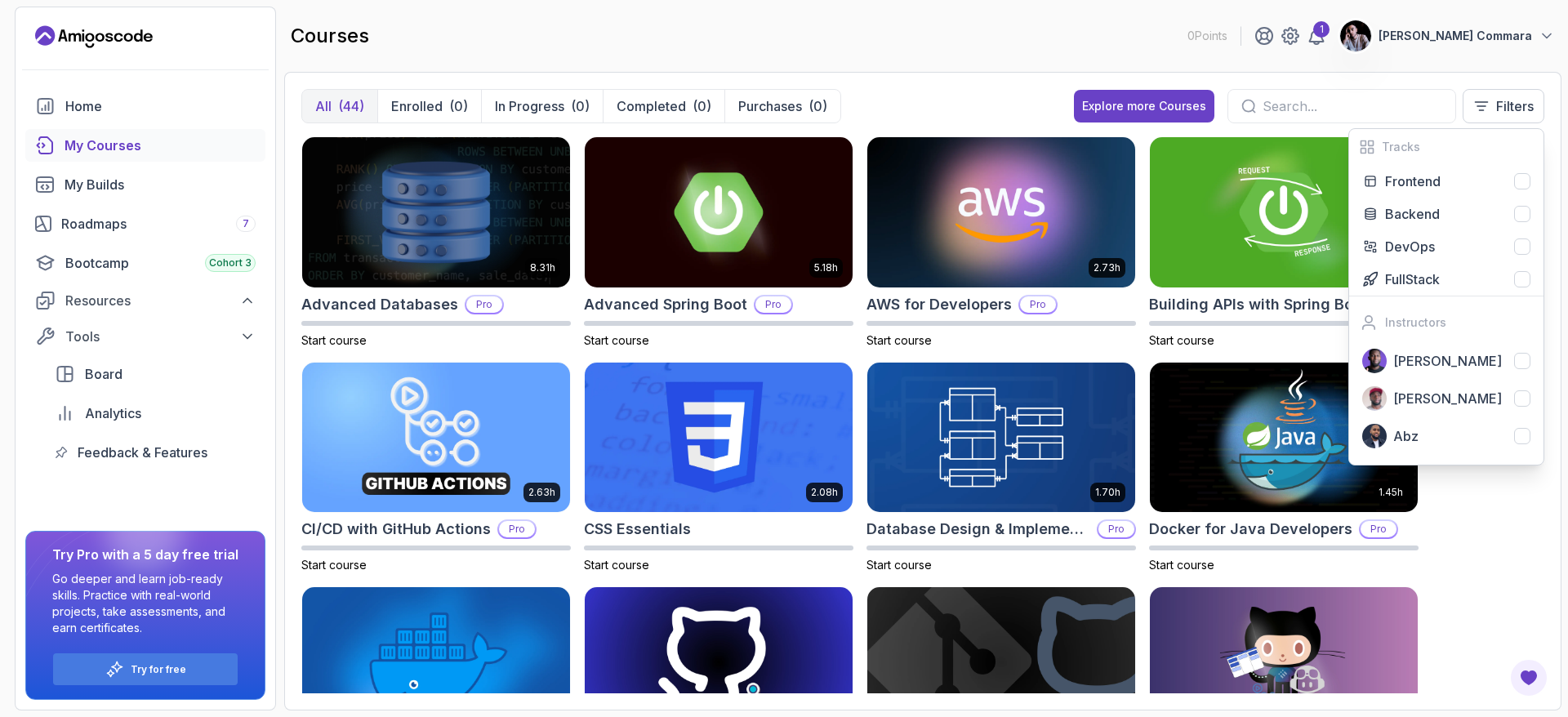
click at [1015, 61] on div "courses 0 Points 1 Andrea La Commara" at bounding box center [922, 35] width 1277 height 59
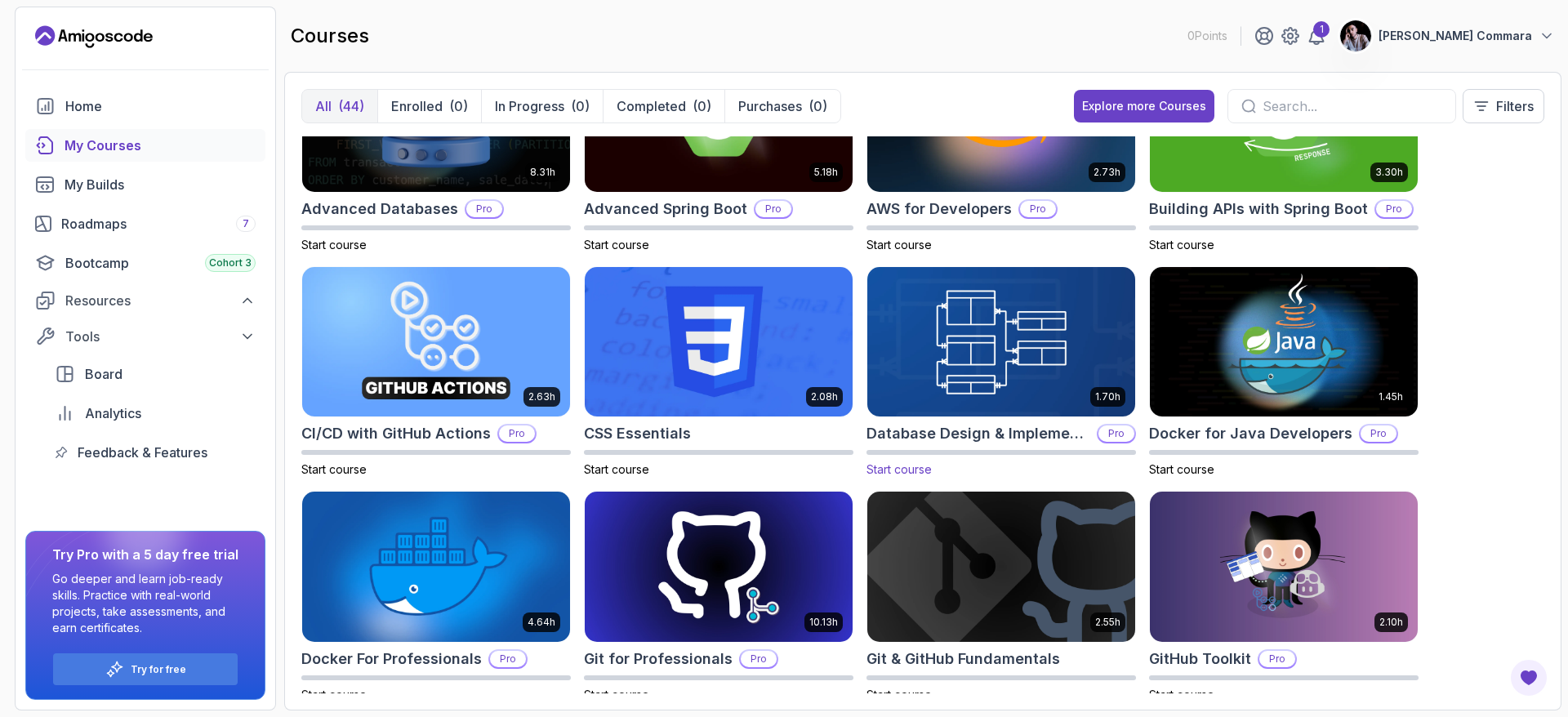
scroll to position [53, 0]
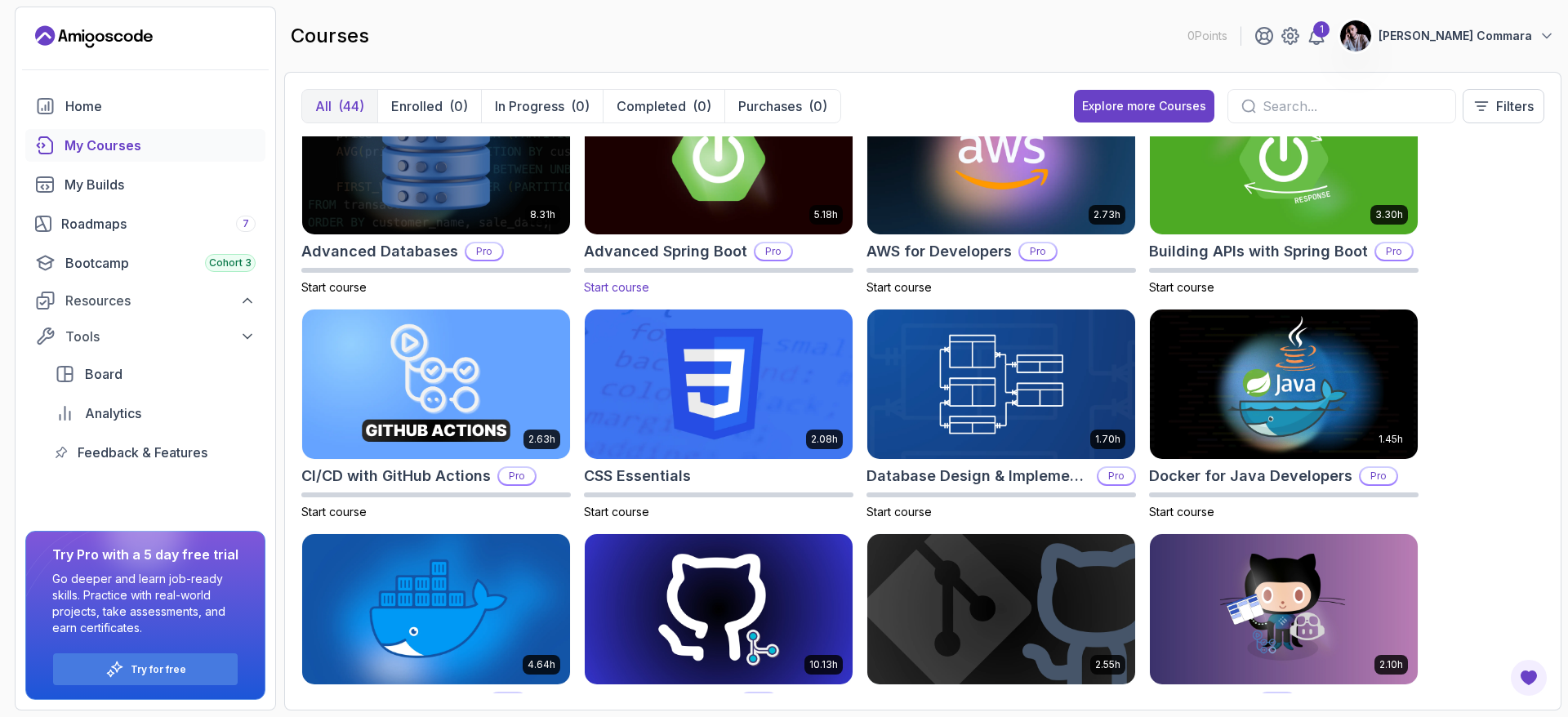
click at [722, 197] on img at bounding box center [719, 158] width 281 height 157
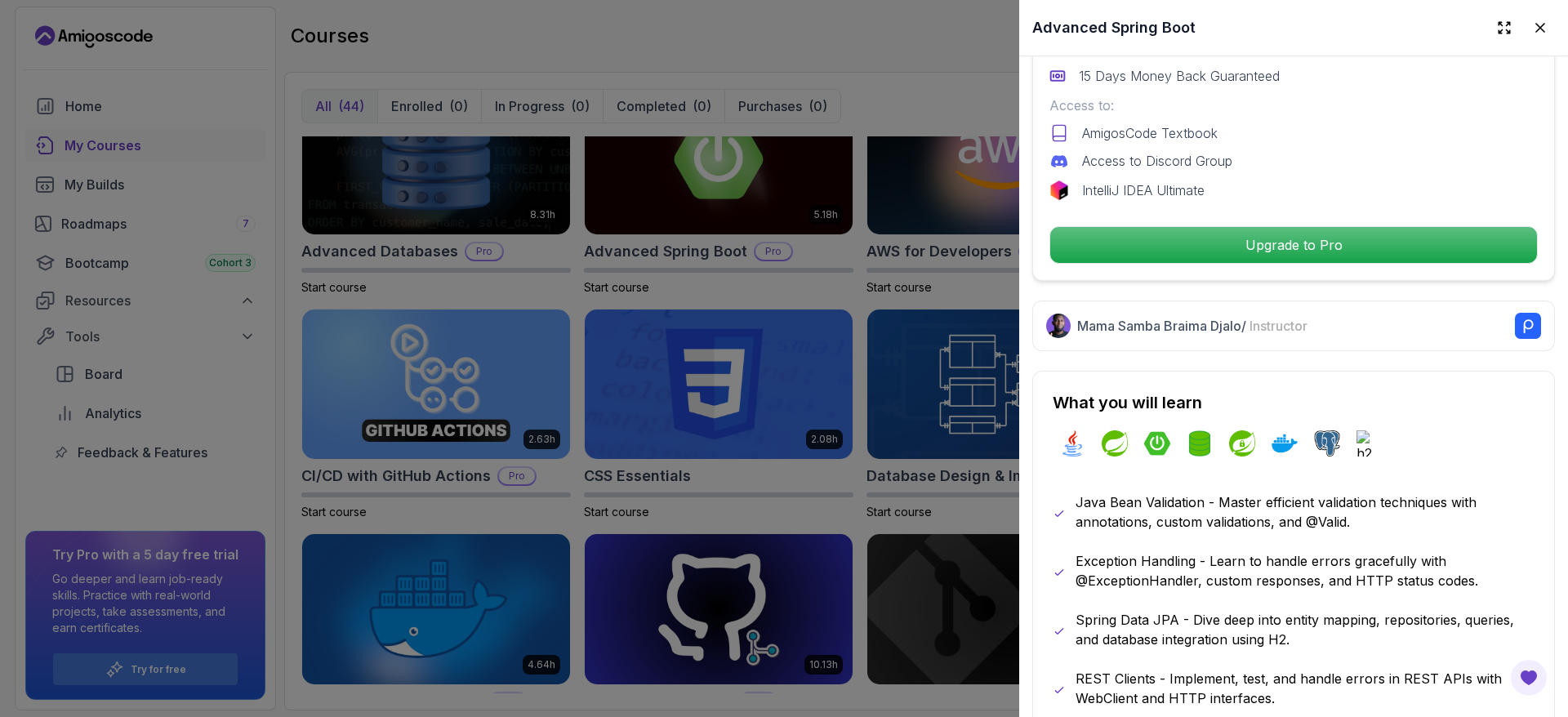
scroll to position [412, 0]
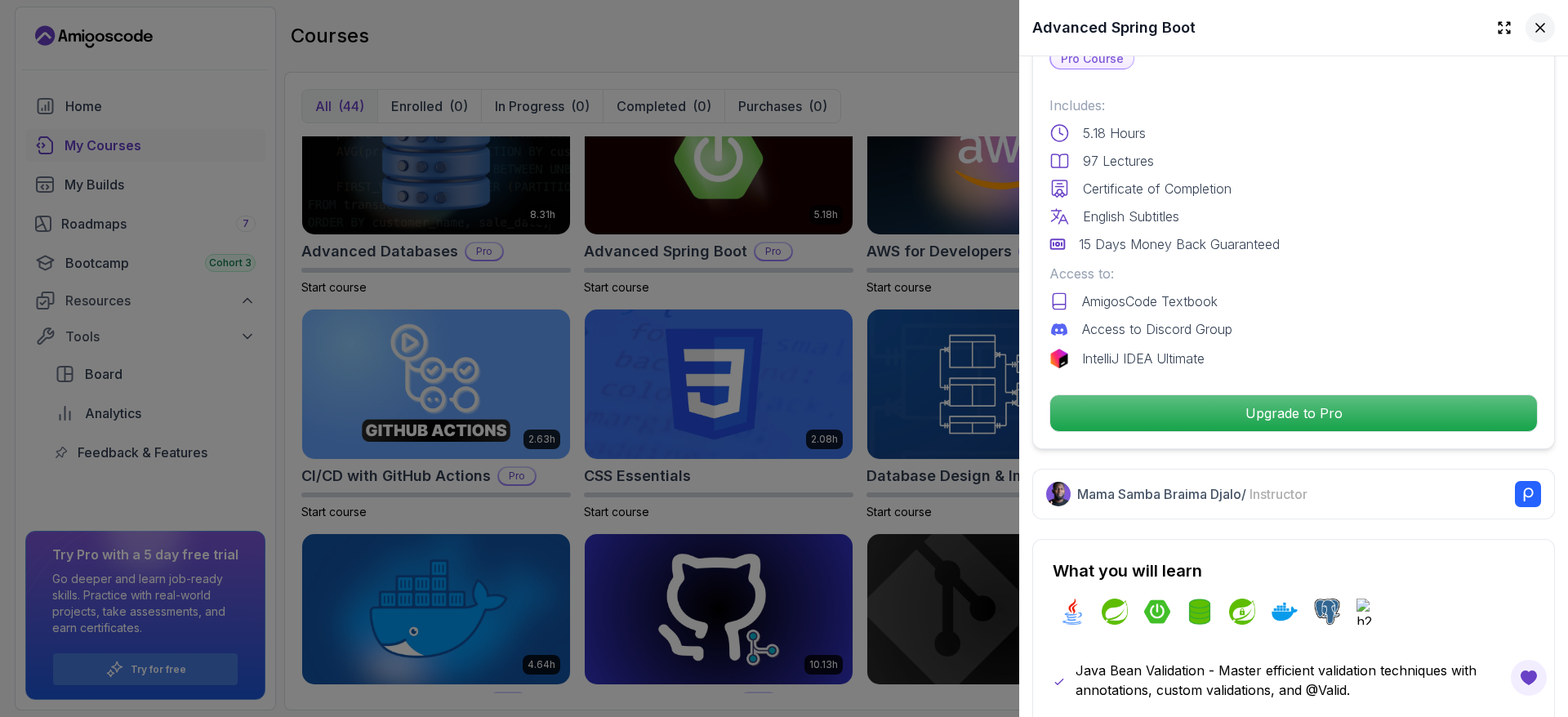
click at [1533, 26] on icon at bounding box center [1541, 28] width 16 height 16
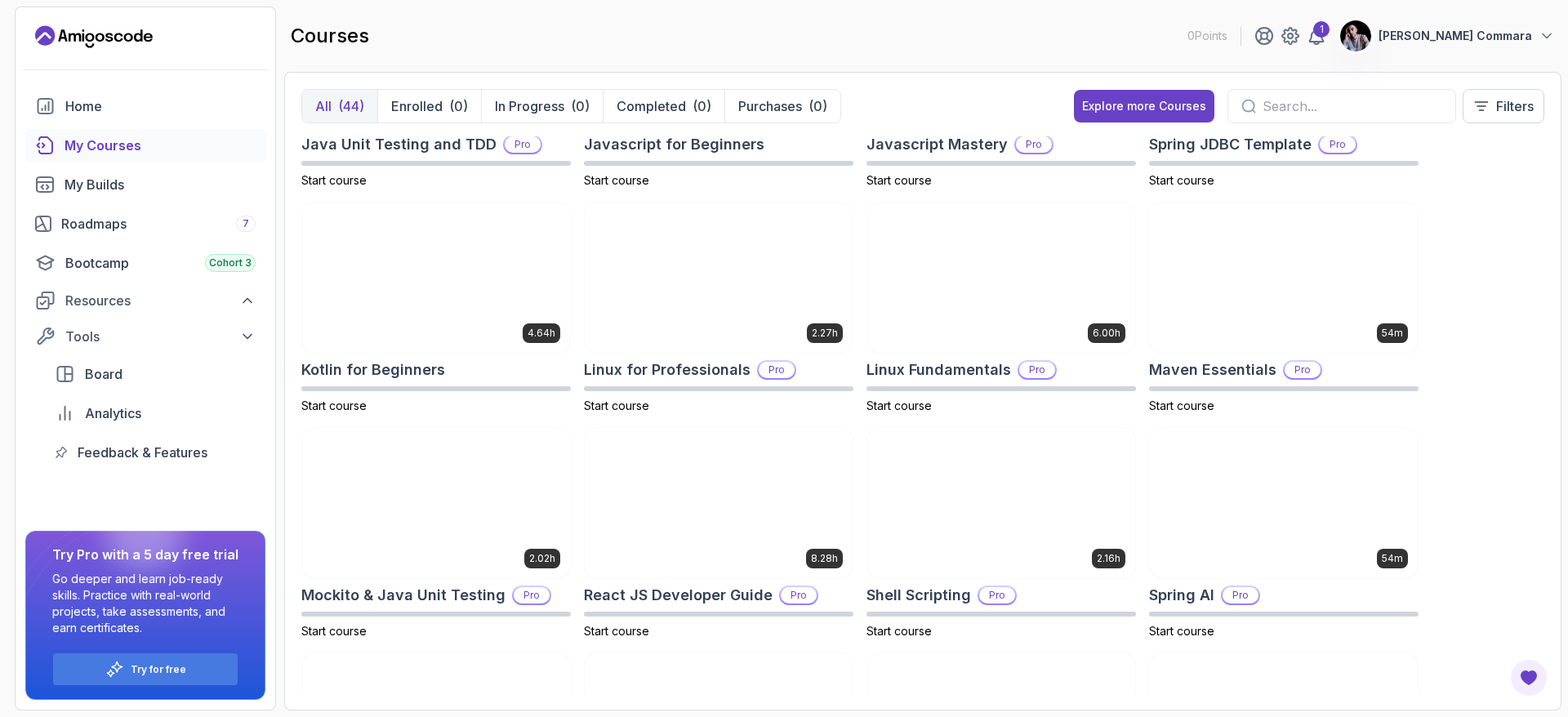
scroll to position [1926, 0]
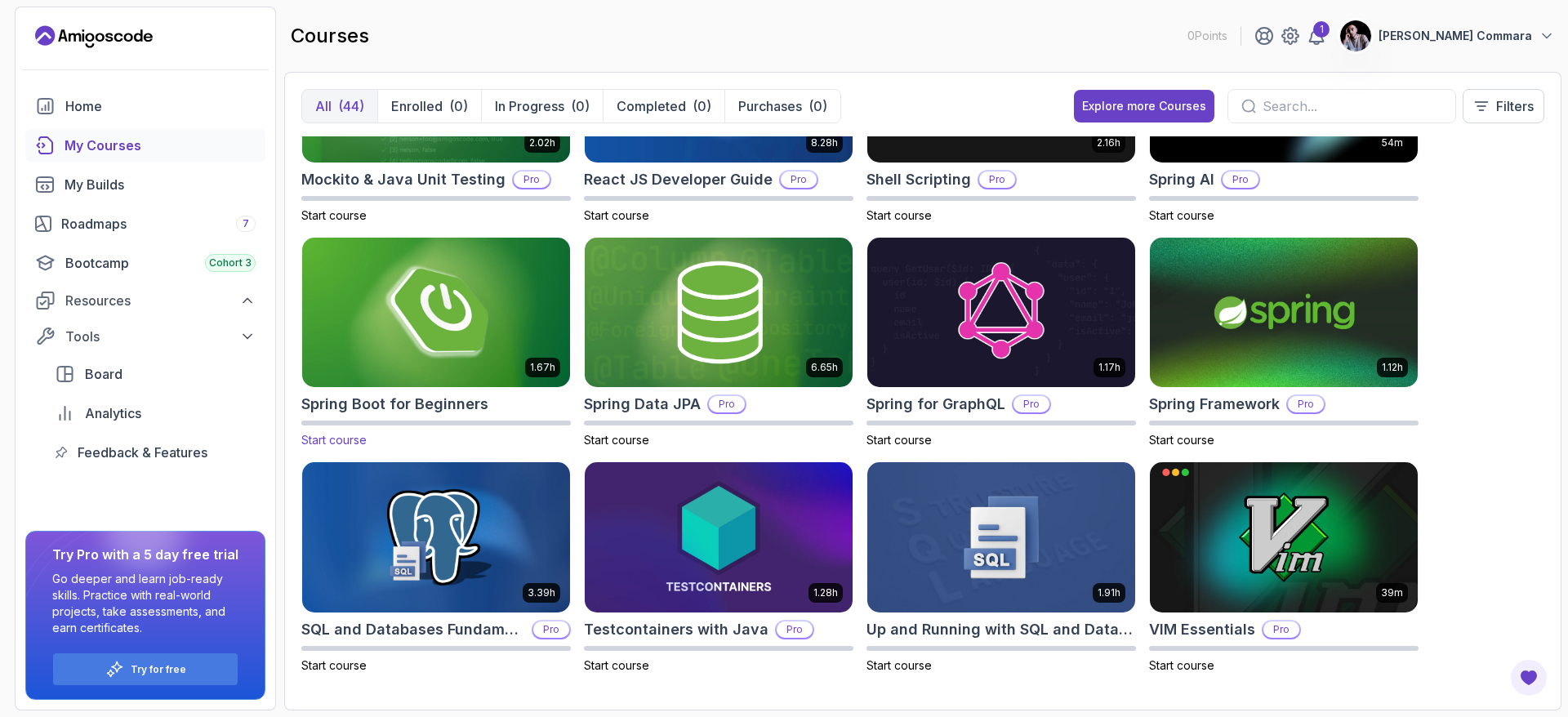
click at [458, 315] on img at bounding box center [436, 312] width 281 height 157
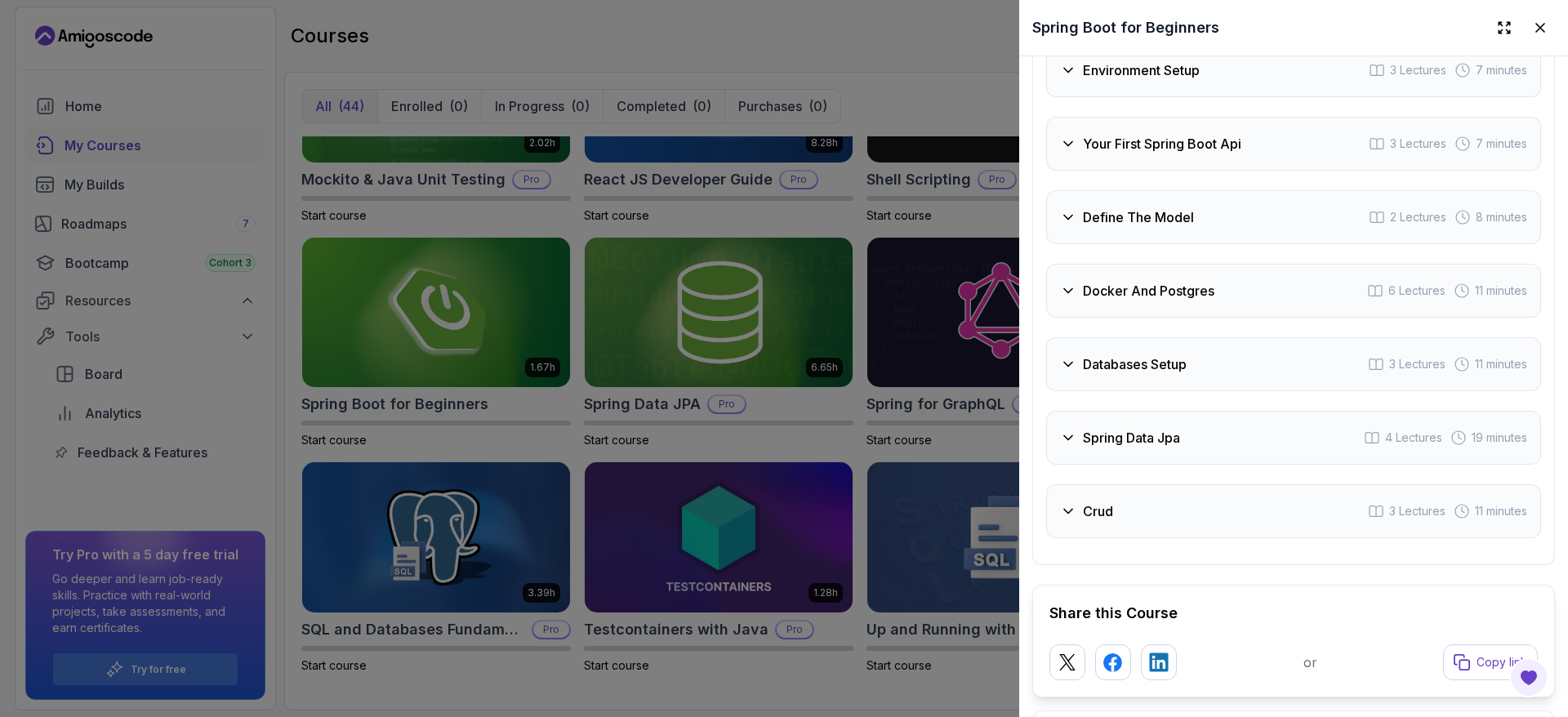
scroll to position [2722, 0]
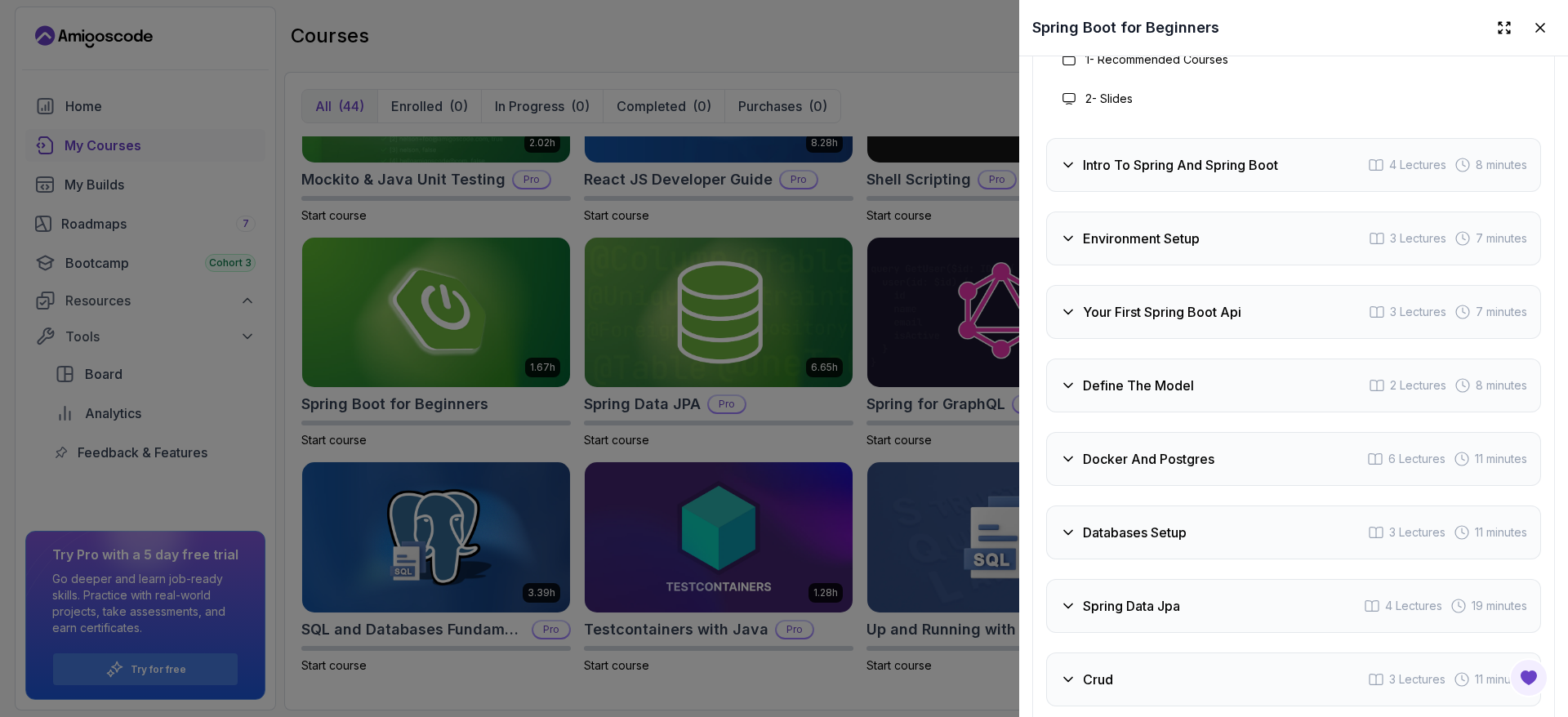
click at [1103, 616] on h3 "Spring Data Jpa" at bounding box center [1131, 607] width 97 height 20
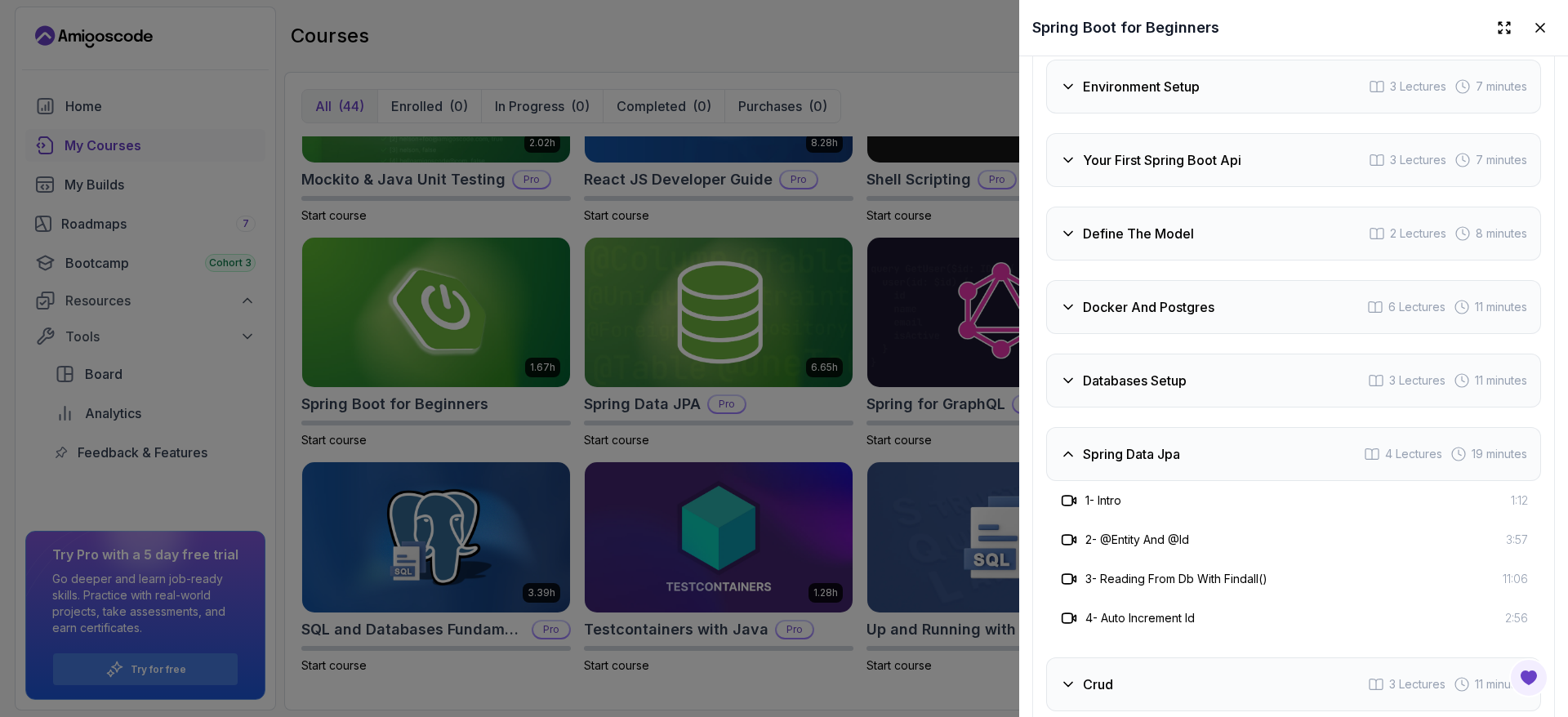
scroll to position [2806, 0]
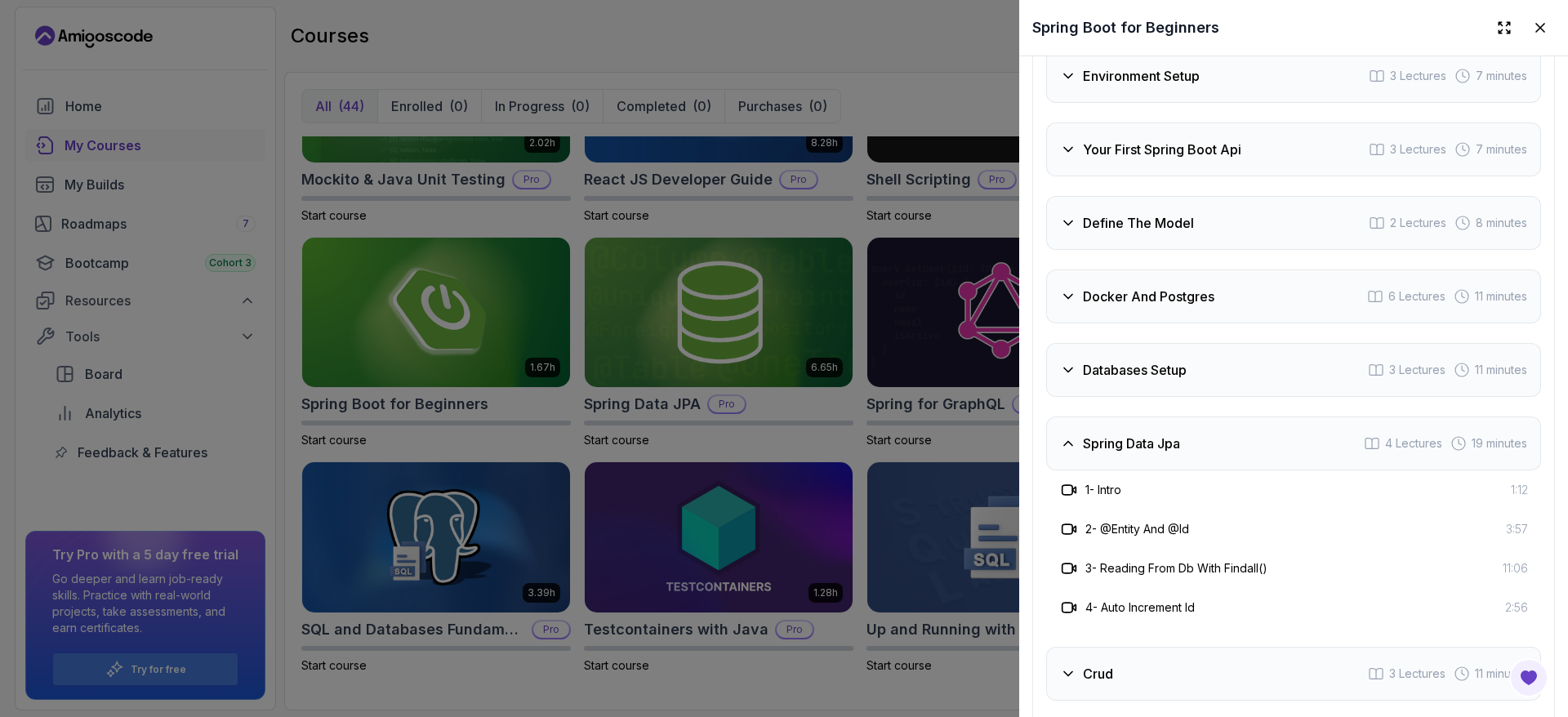
click at [1070, 452] on icon at bounding box center [1069, 444] width 16 height 16
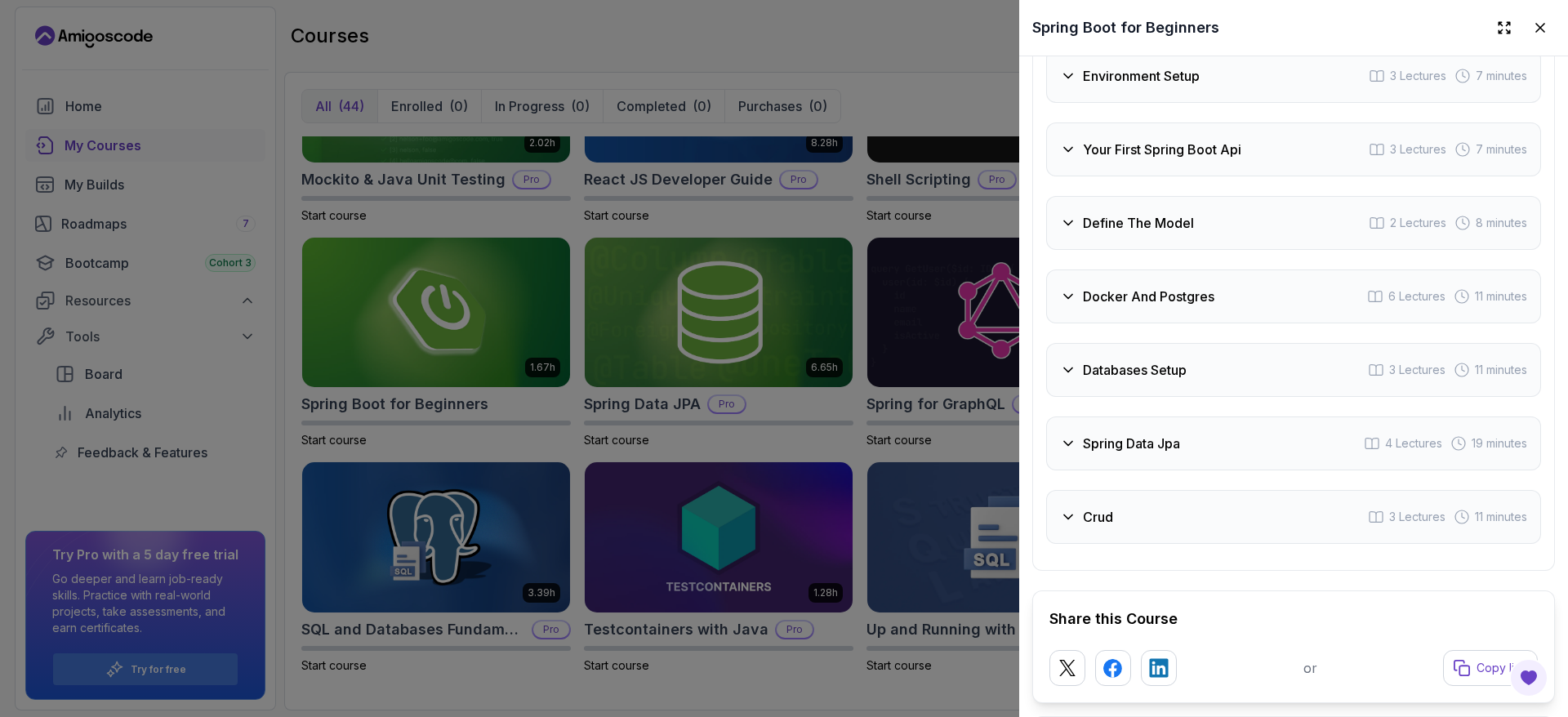
click at [1072, 372] on icon at bounding box center [1068, 370] width 8 height 4
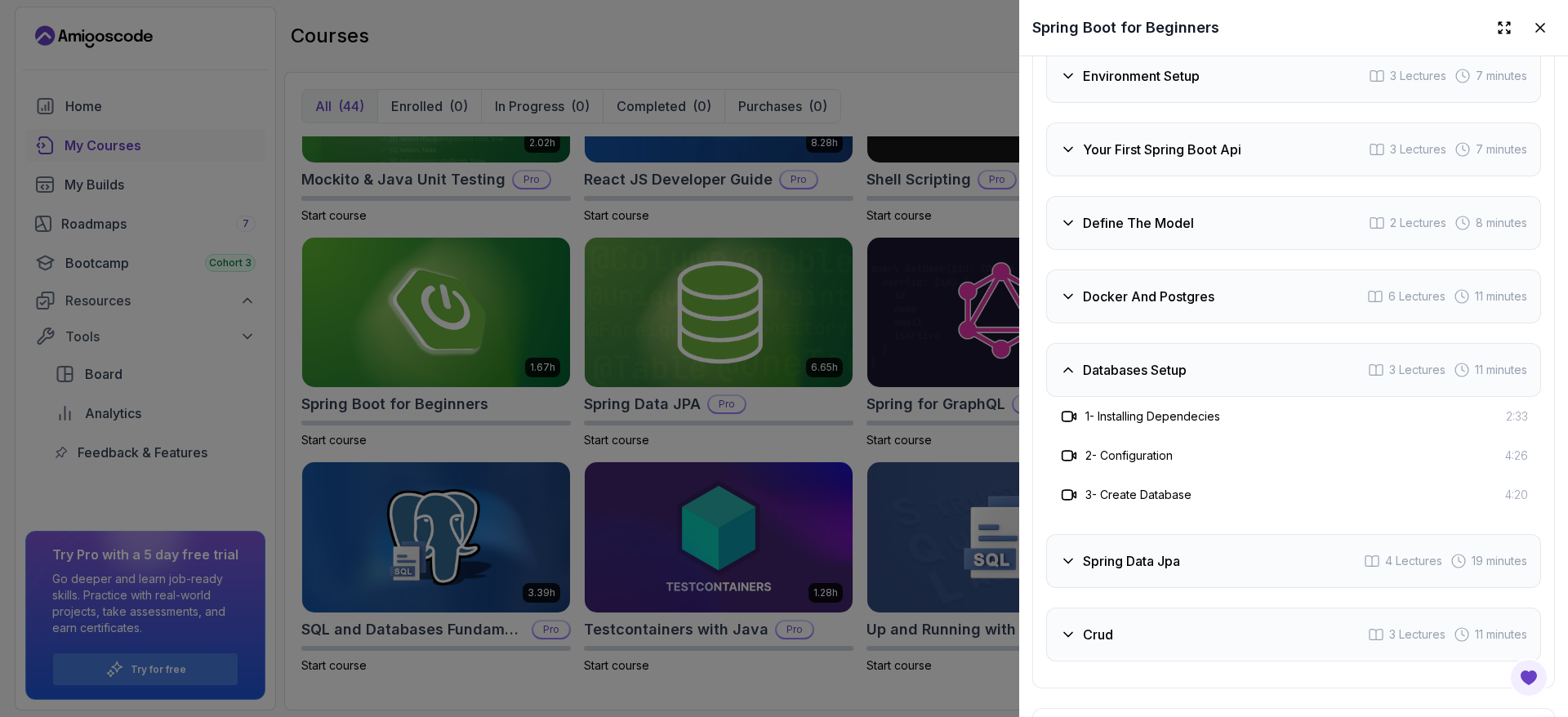
click at [1072, 379] on icon at bounding box center [1069, 370] width 16 height 16
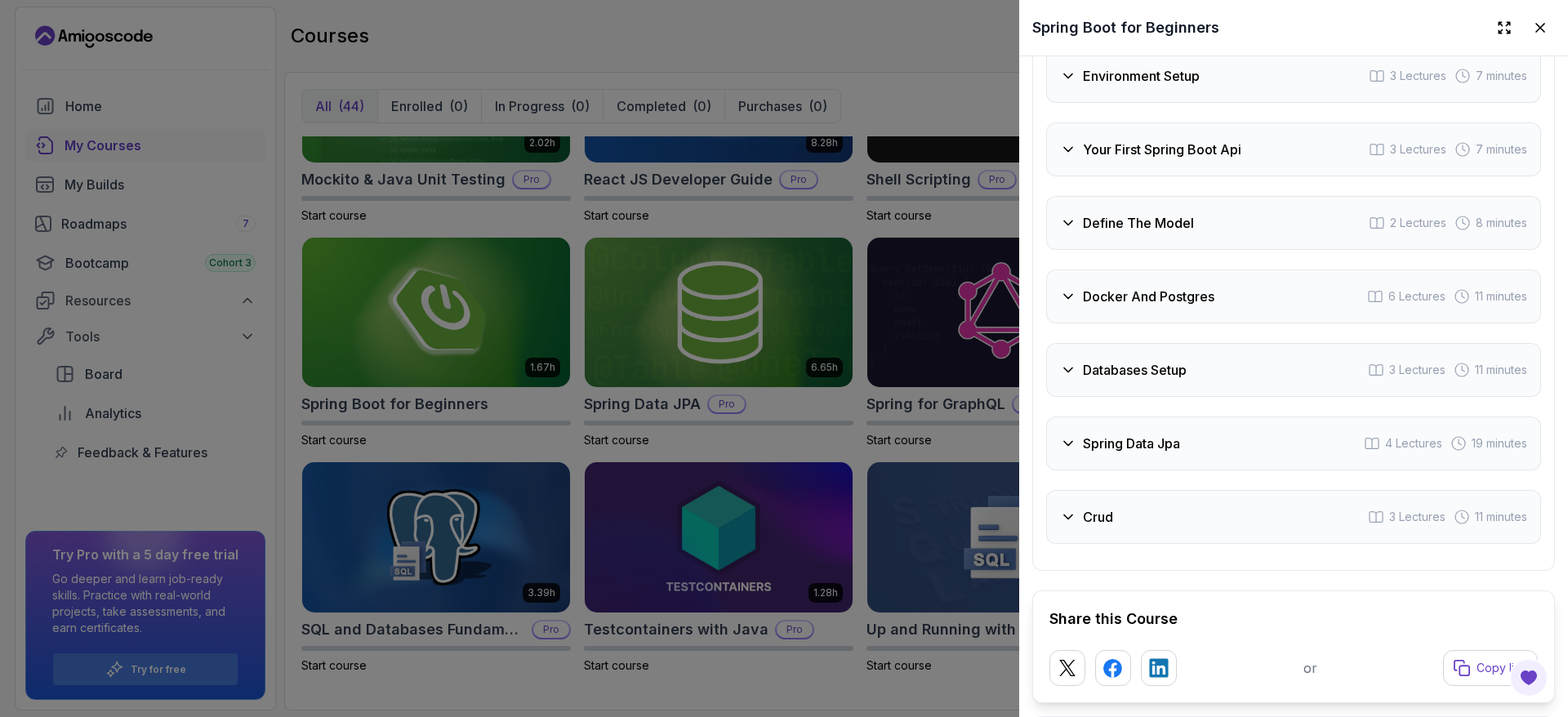
click at [1073, 305] on icon at bounding box center [1069, 297] width 16 height 16
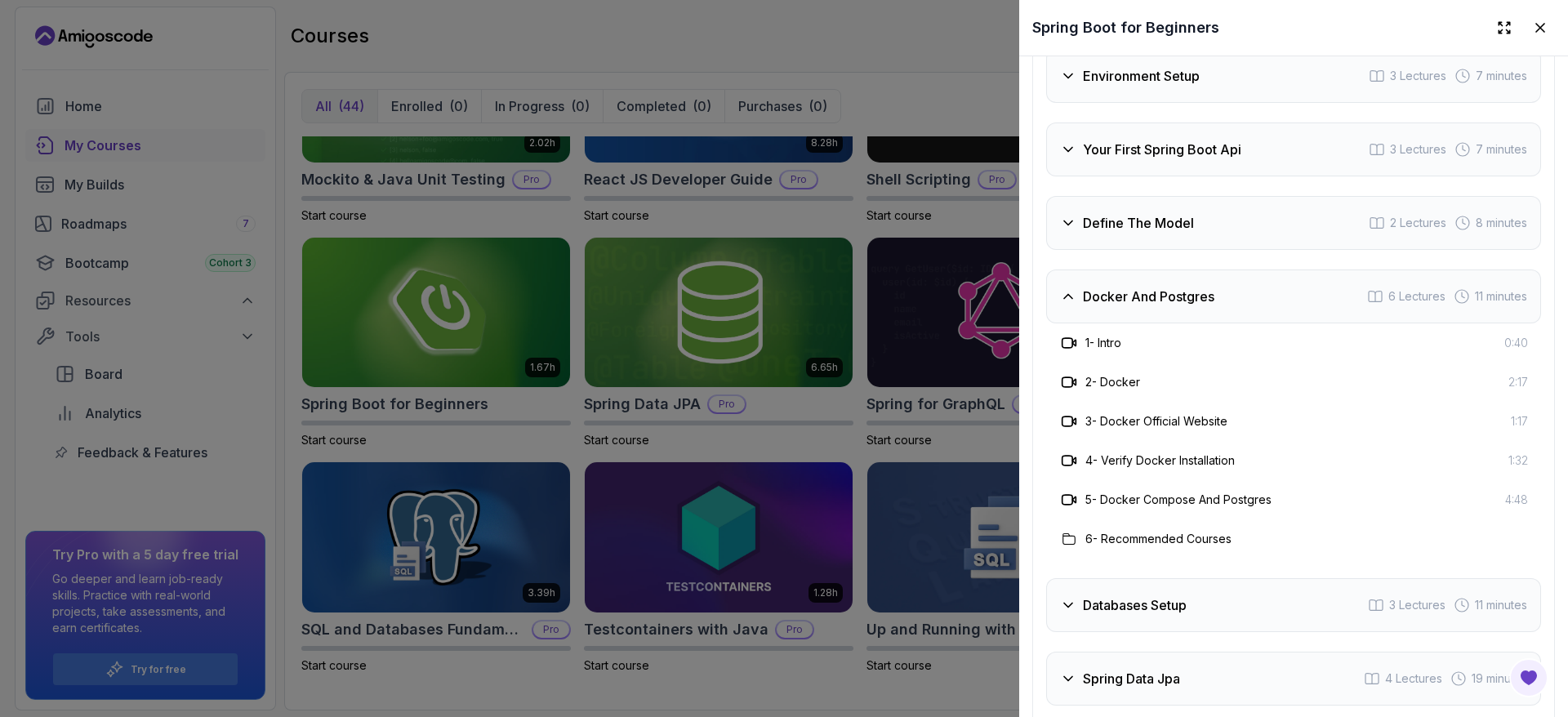
click at [1071, 305] on icon at bounding box center [1069, 297] width 16 height 16
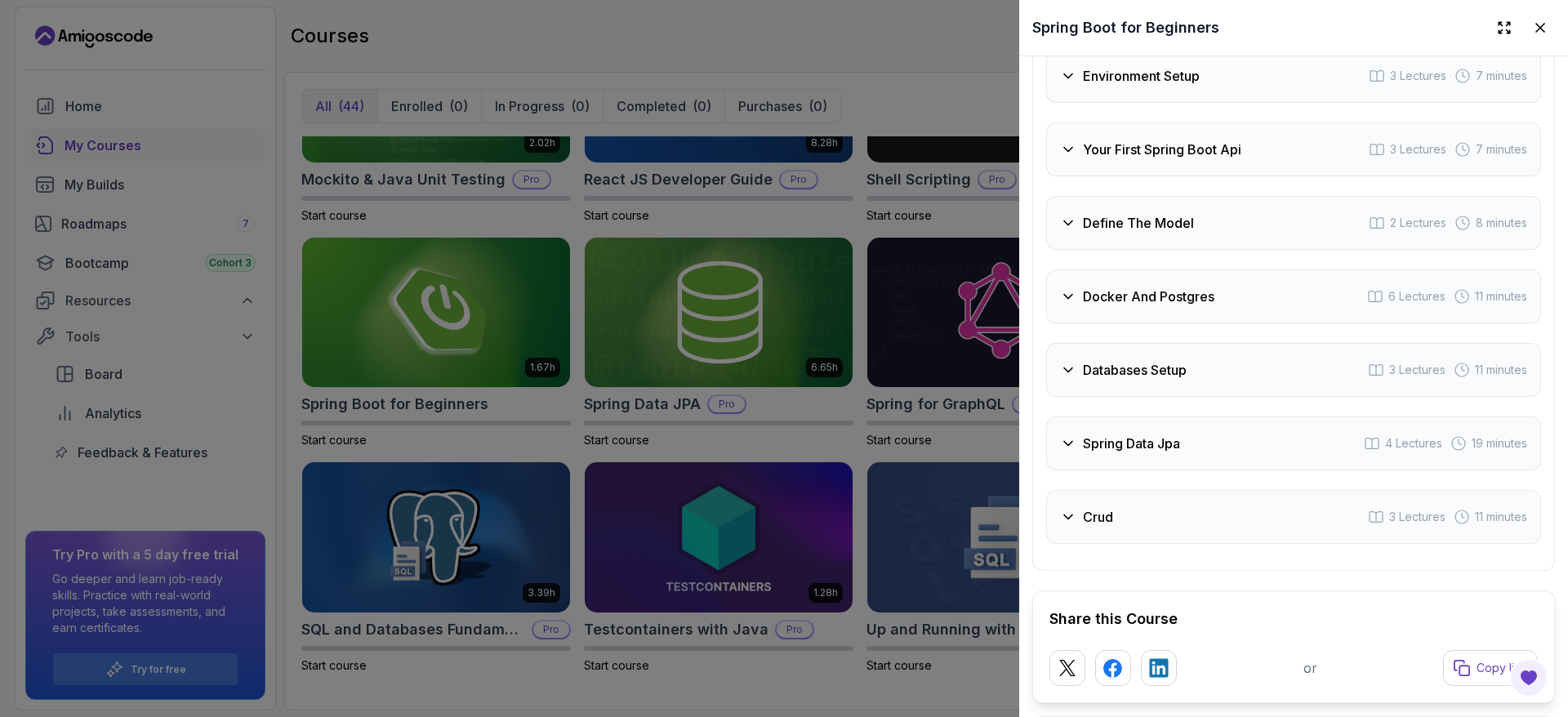
scroll to position [2705, 0]
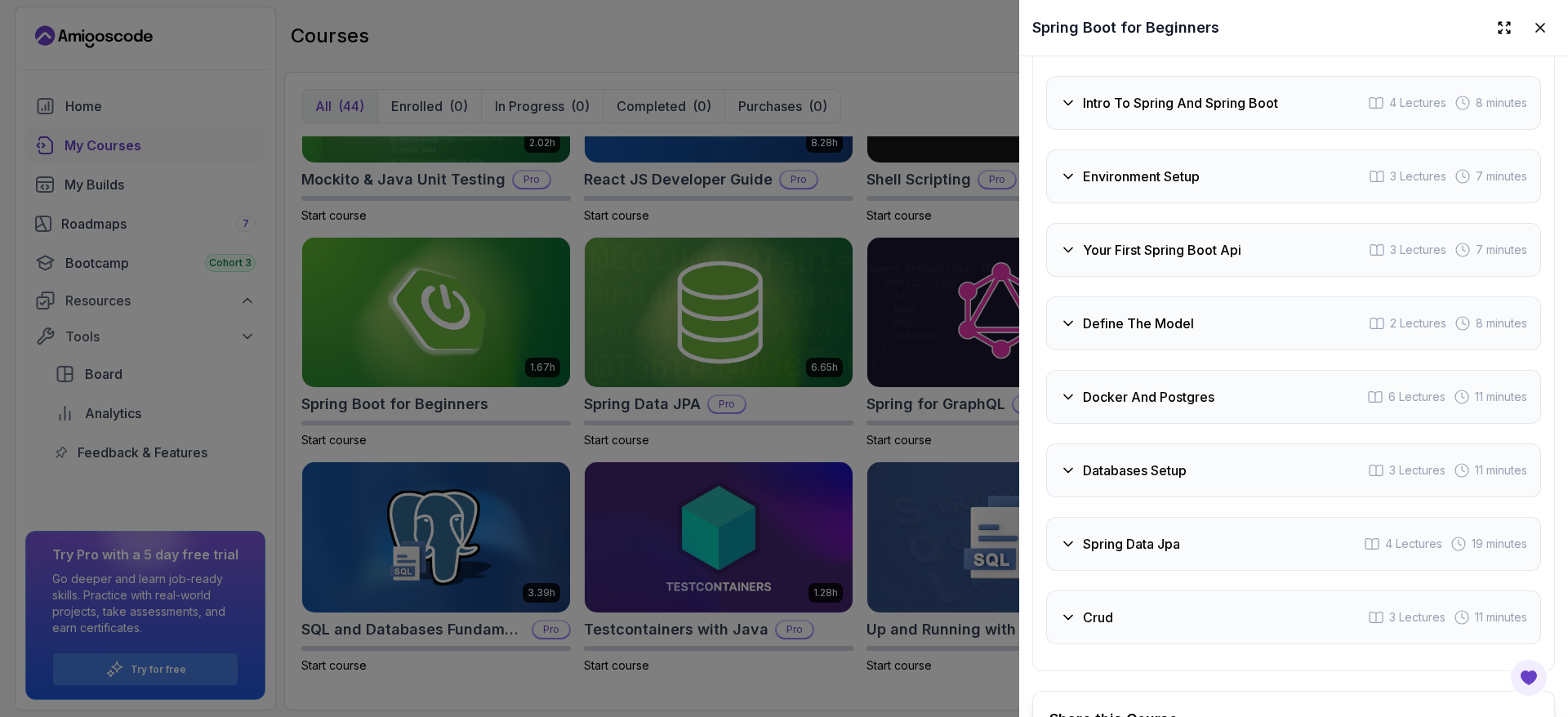
click at [1060, 332] on icon at bounding box center [1069, 324] width 16 height 16
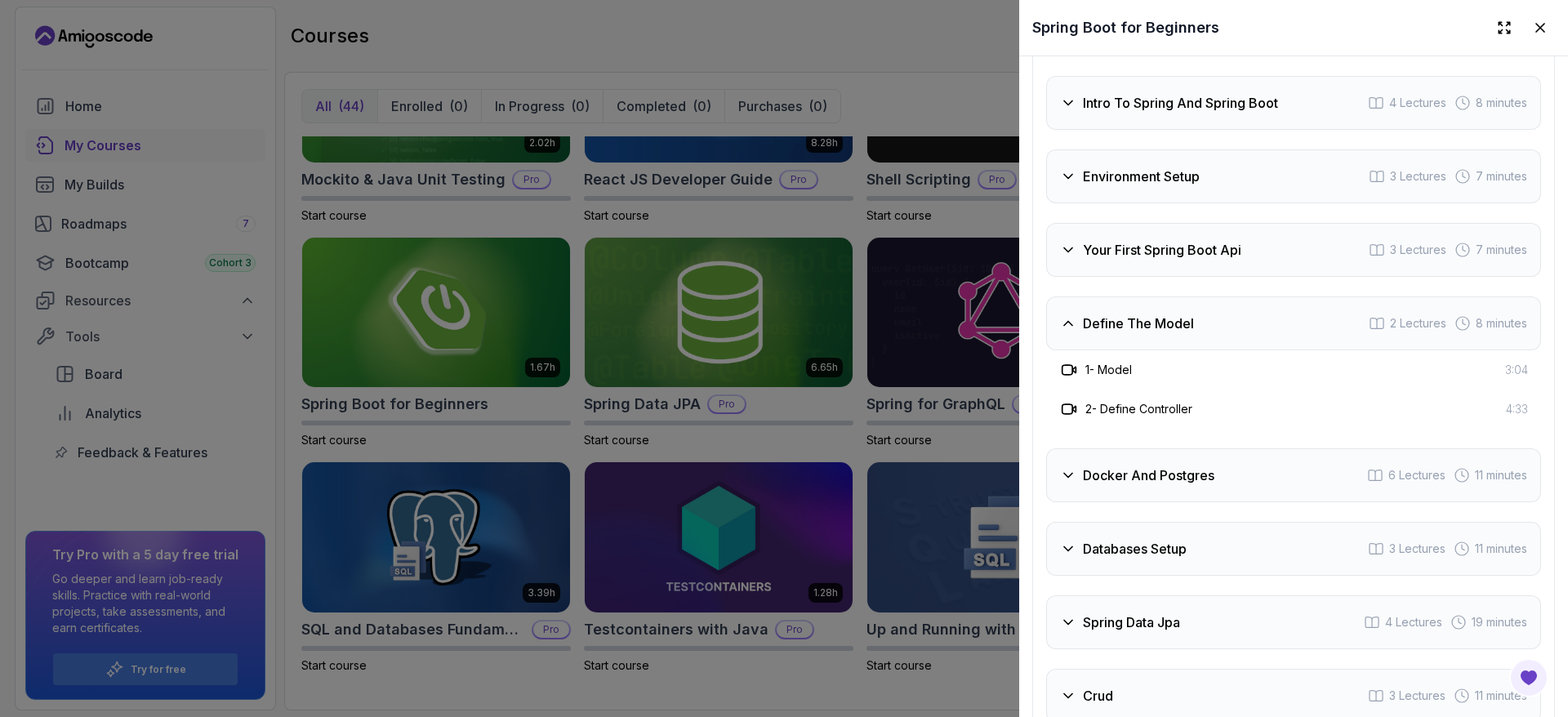
click at [1064, 332] on icon at bounding box center [1069, 324] width 16 height 16
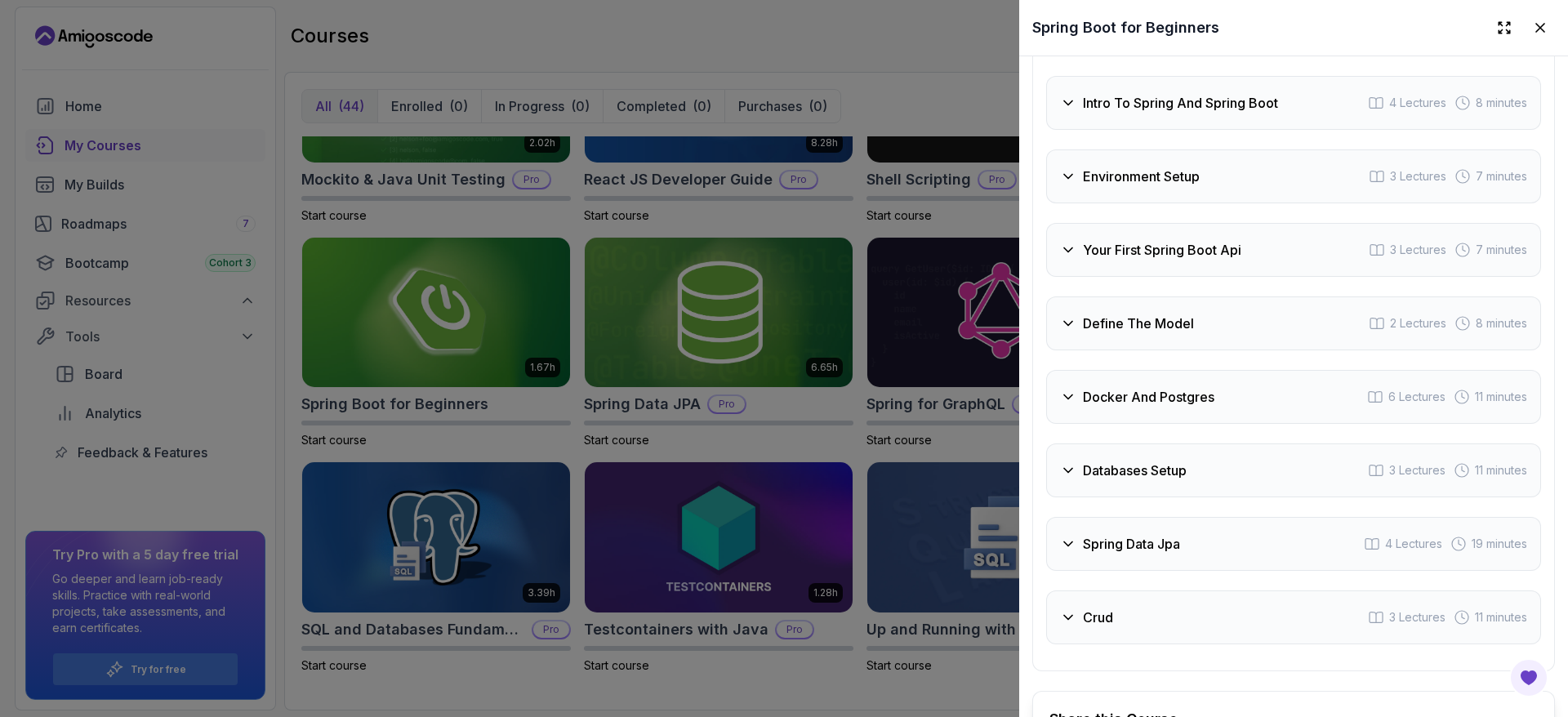
click at [1075, 258] on icon at bounding box center [1069, 250] width 16 height 16
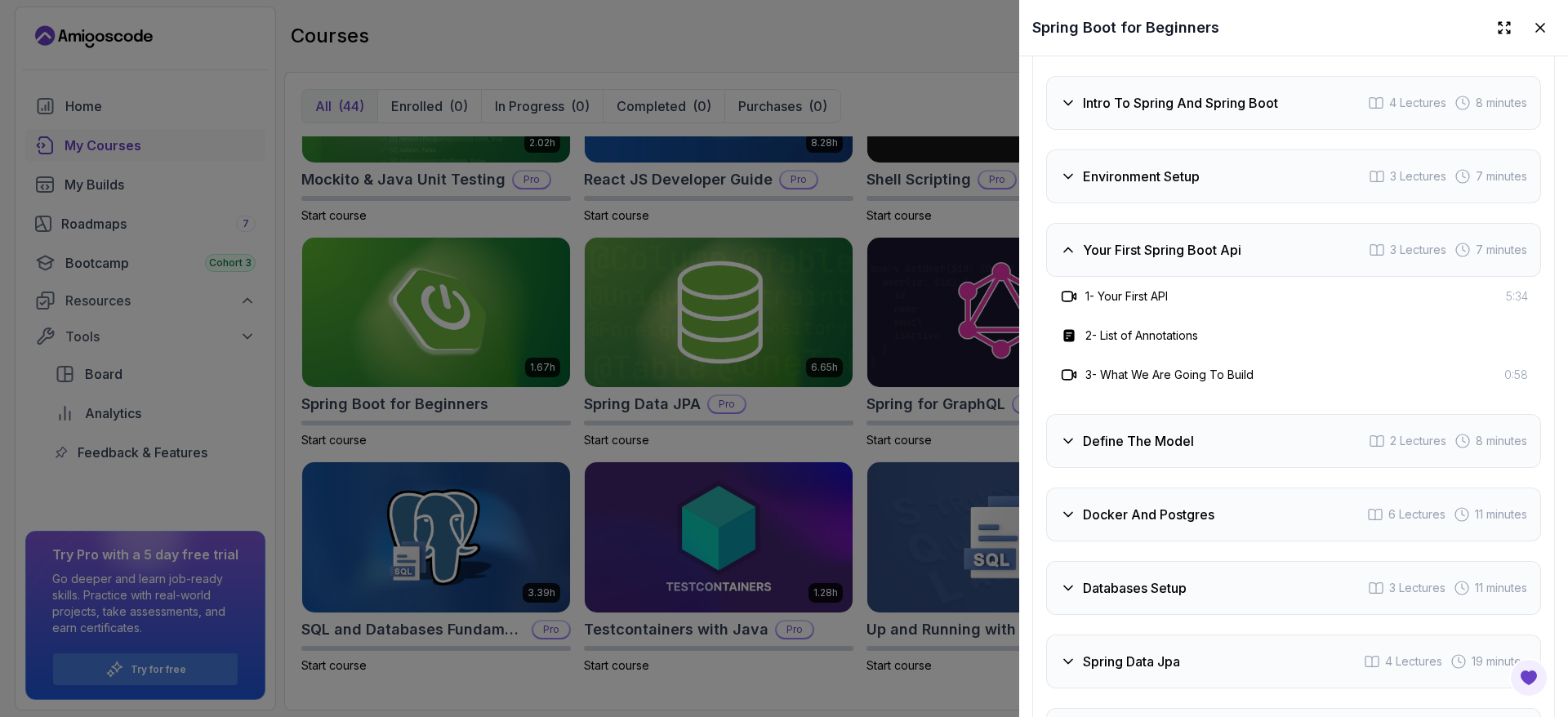
click at [1070, 258] on icon at bounding box center [1069, 250] width 16 height 16
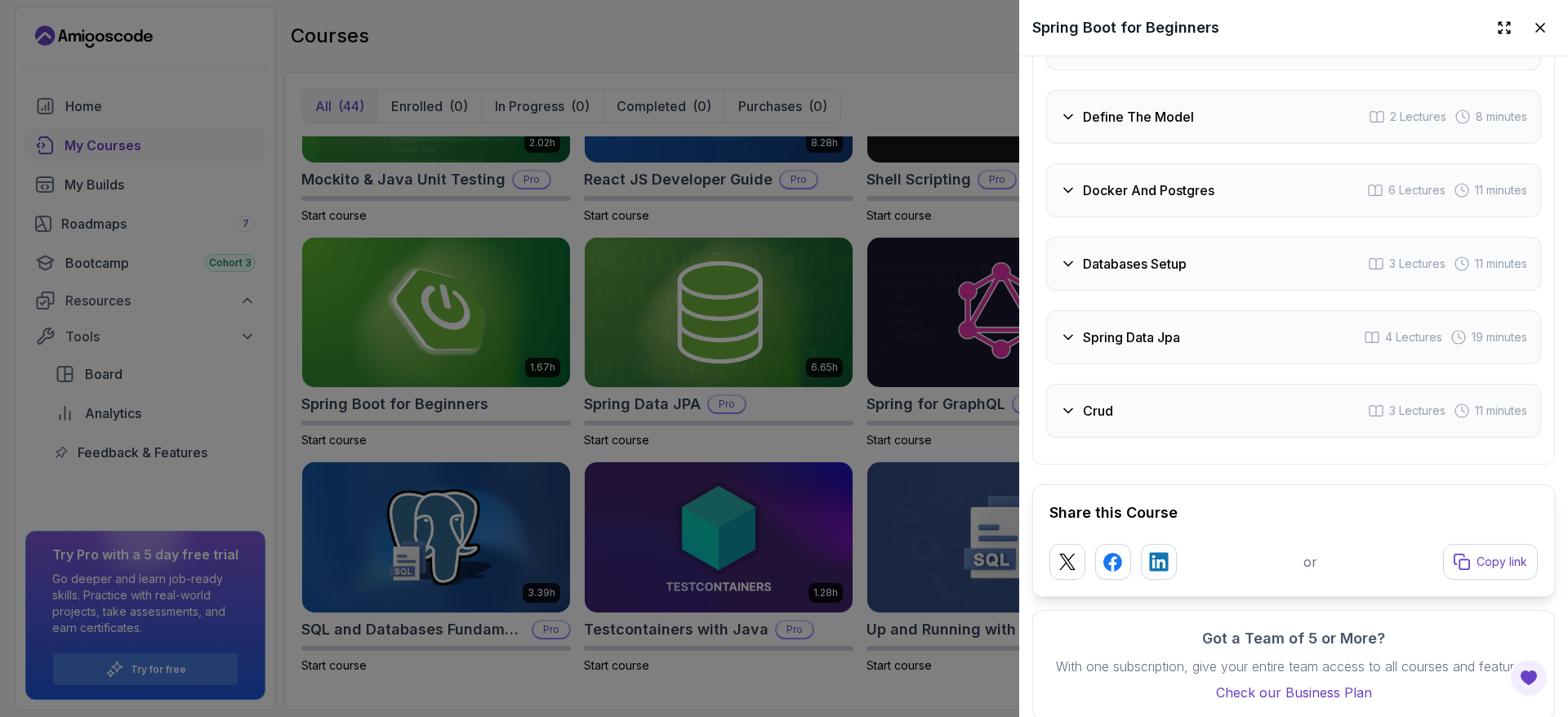
scroll to position [2964, 0]
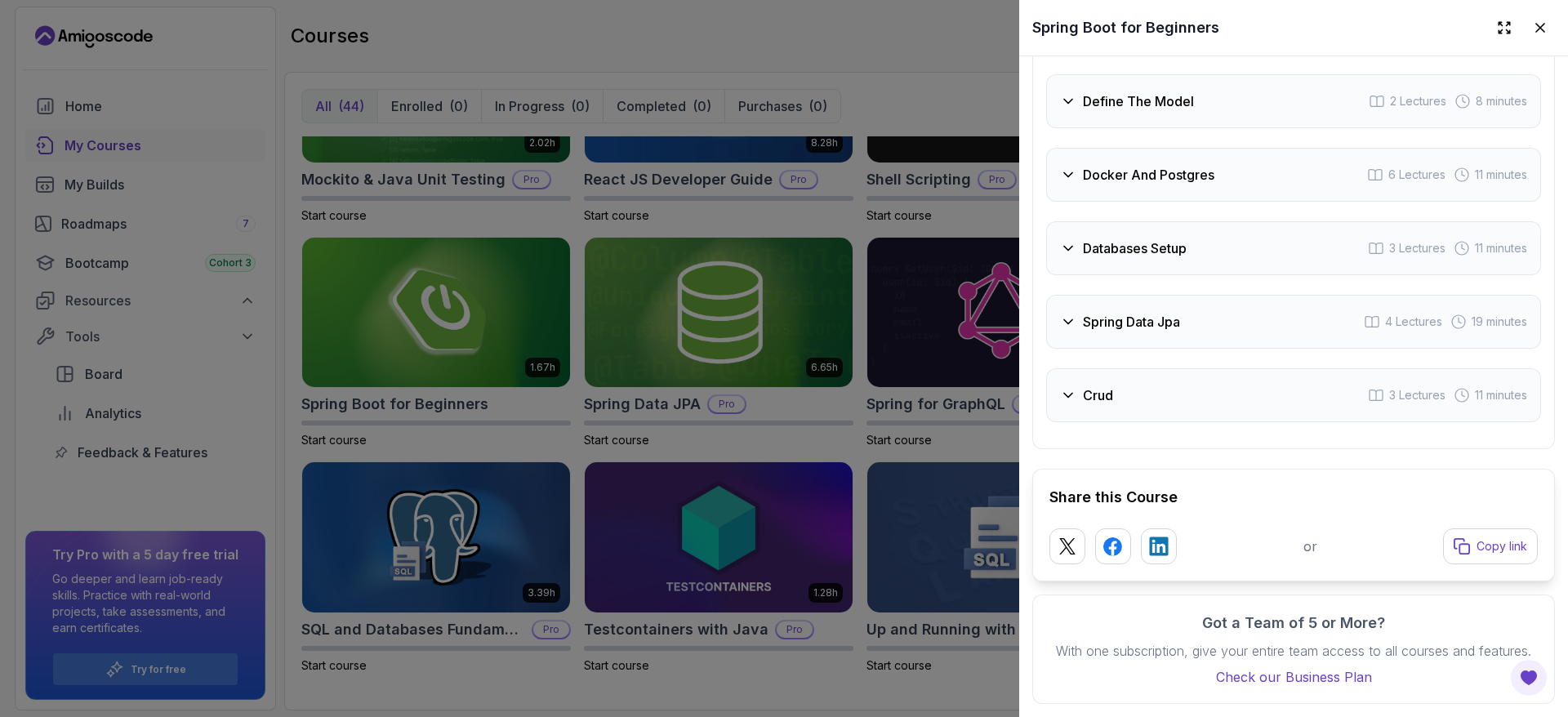
click at [1073, 388] on icon at bounding box center [1069, 396] width 16 height 16
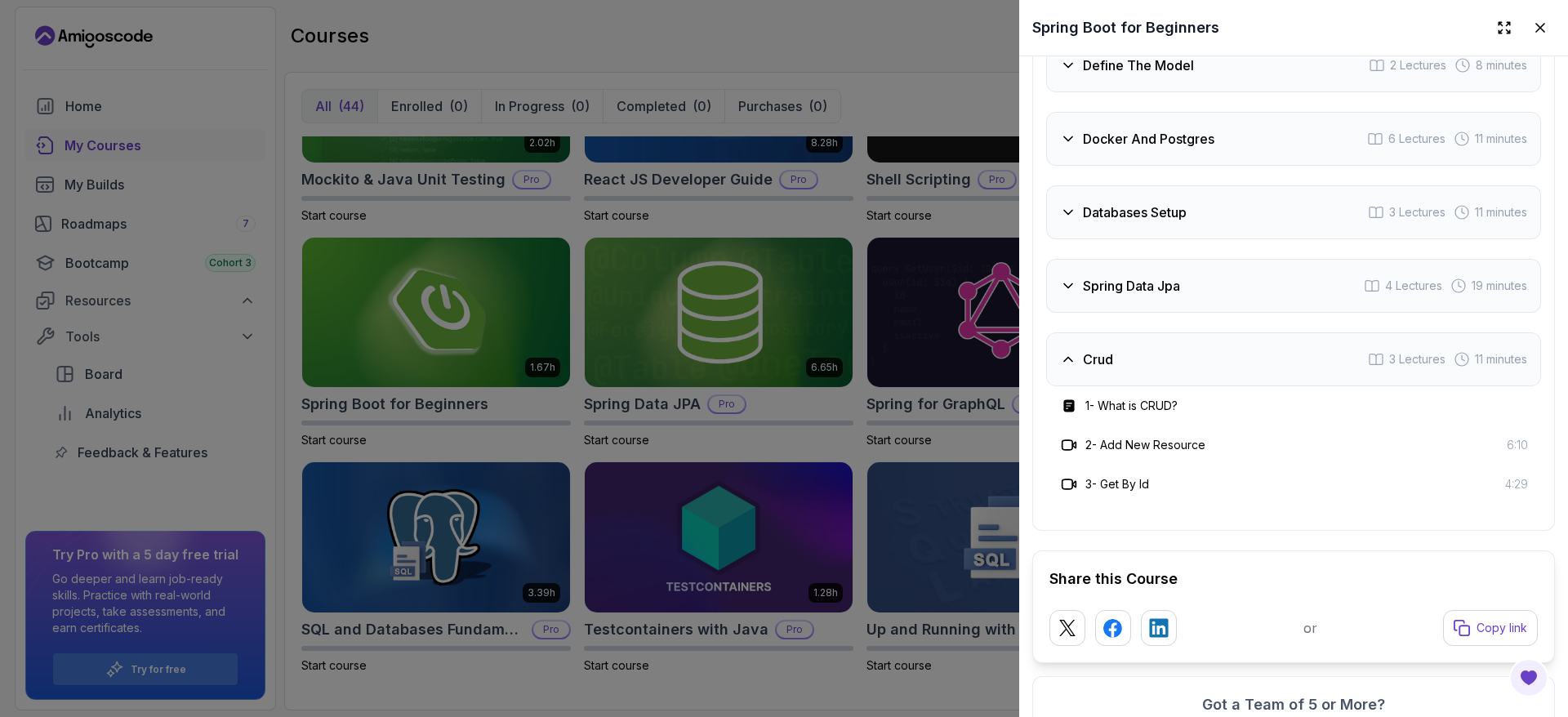
click at [1073, 368] on icon at bounding box center [1069, 359] width 16 height 16
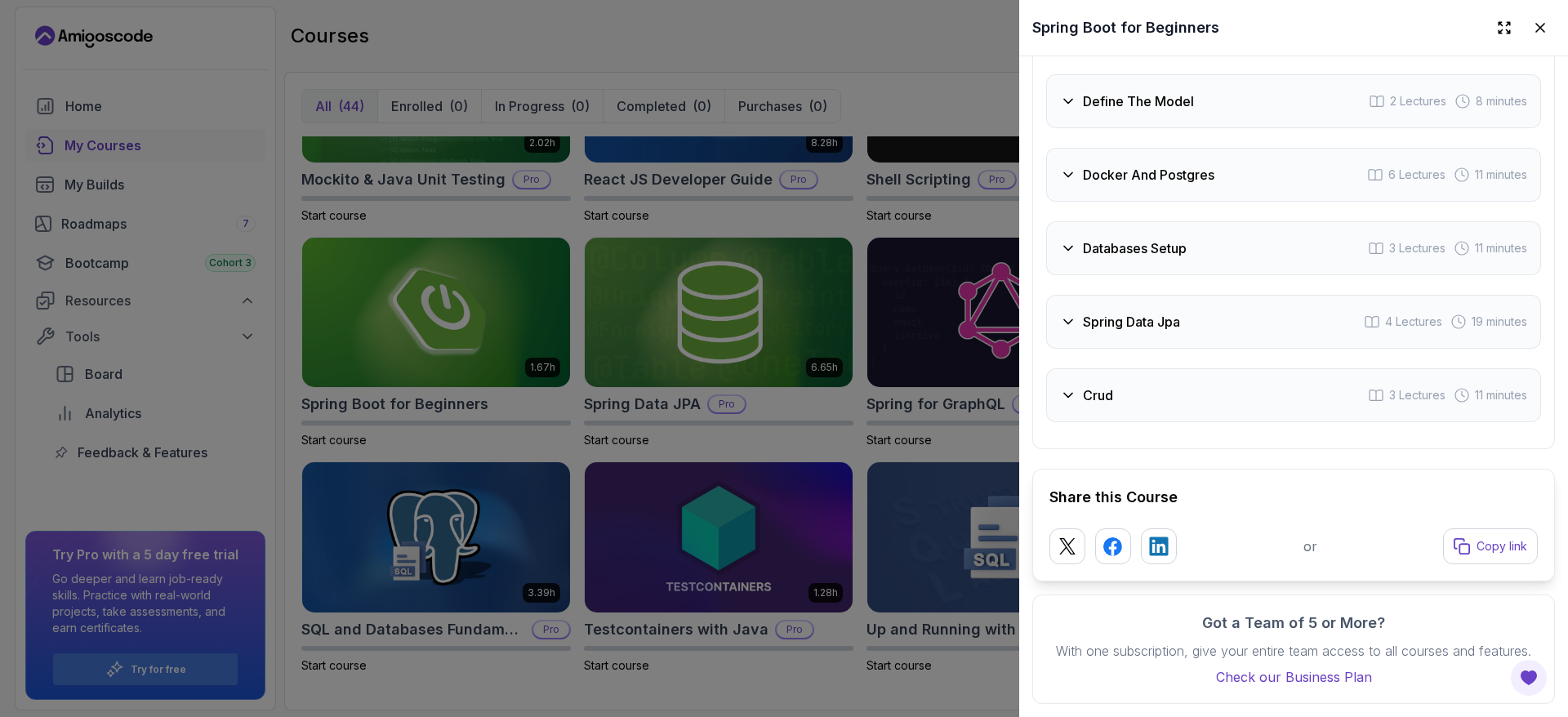
click at [940, 250] on div at bounding box center [784, 358] width 1568 height 717
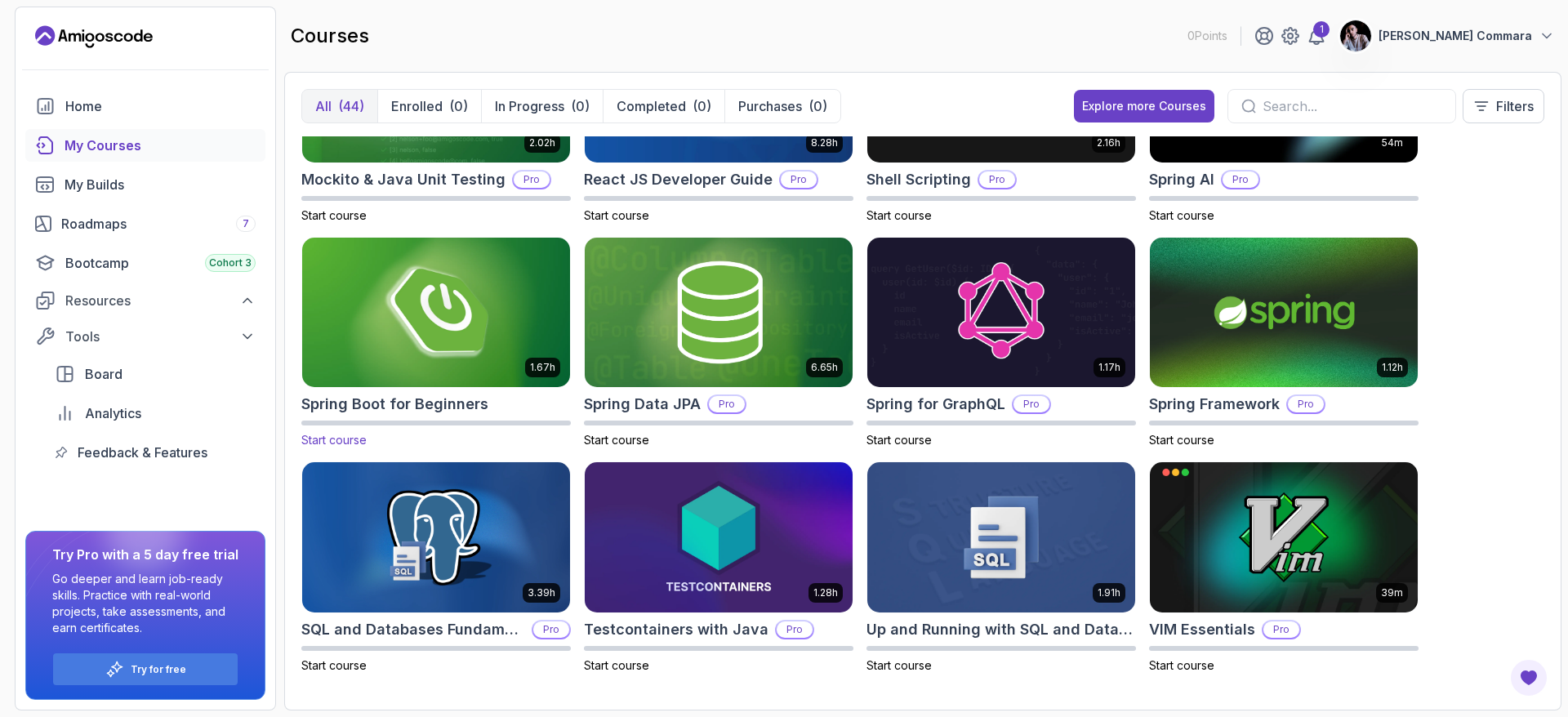
click at [422, 300] on img at bounding box center [436, 312] width 281 height 157
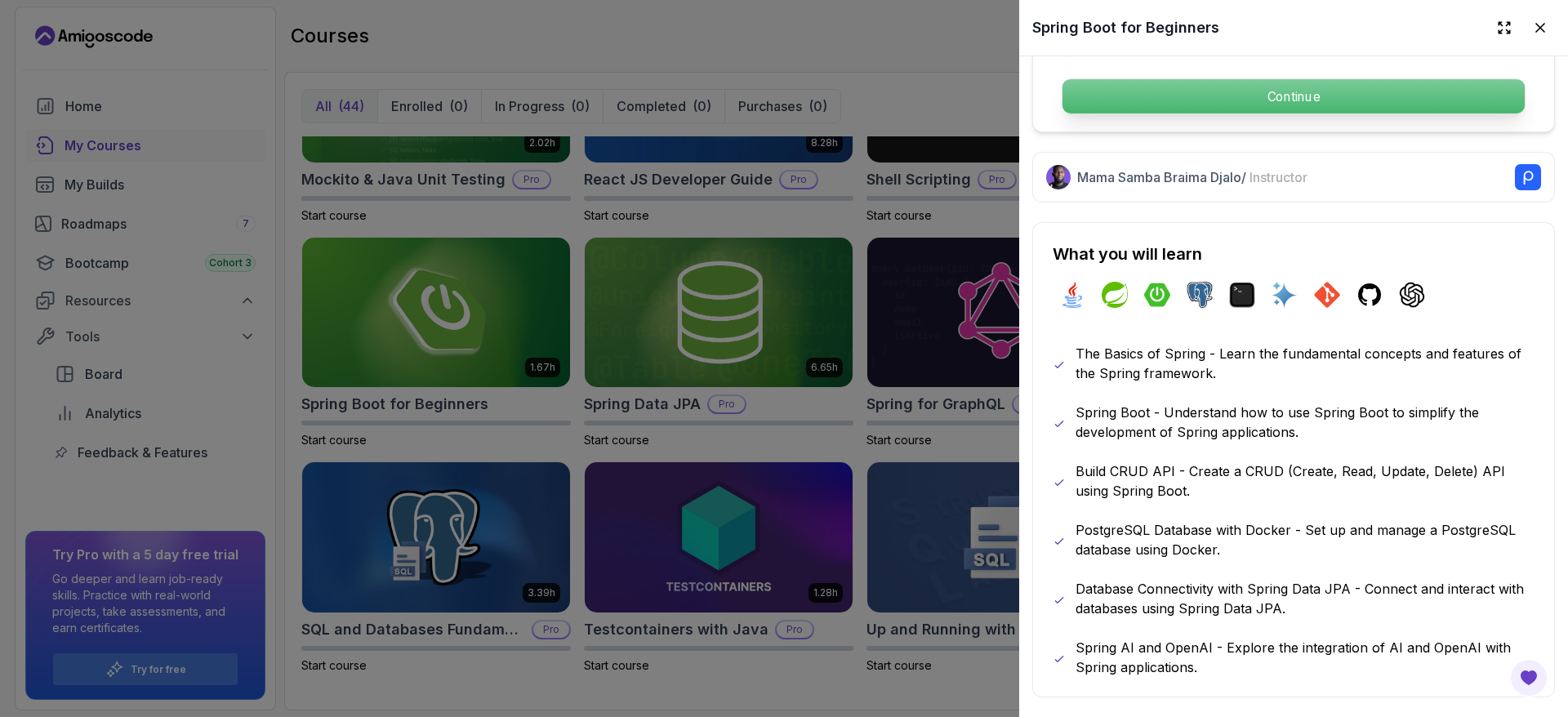
scroll to position [418, 0]
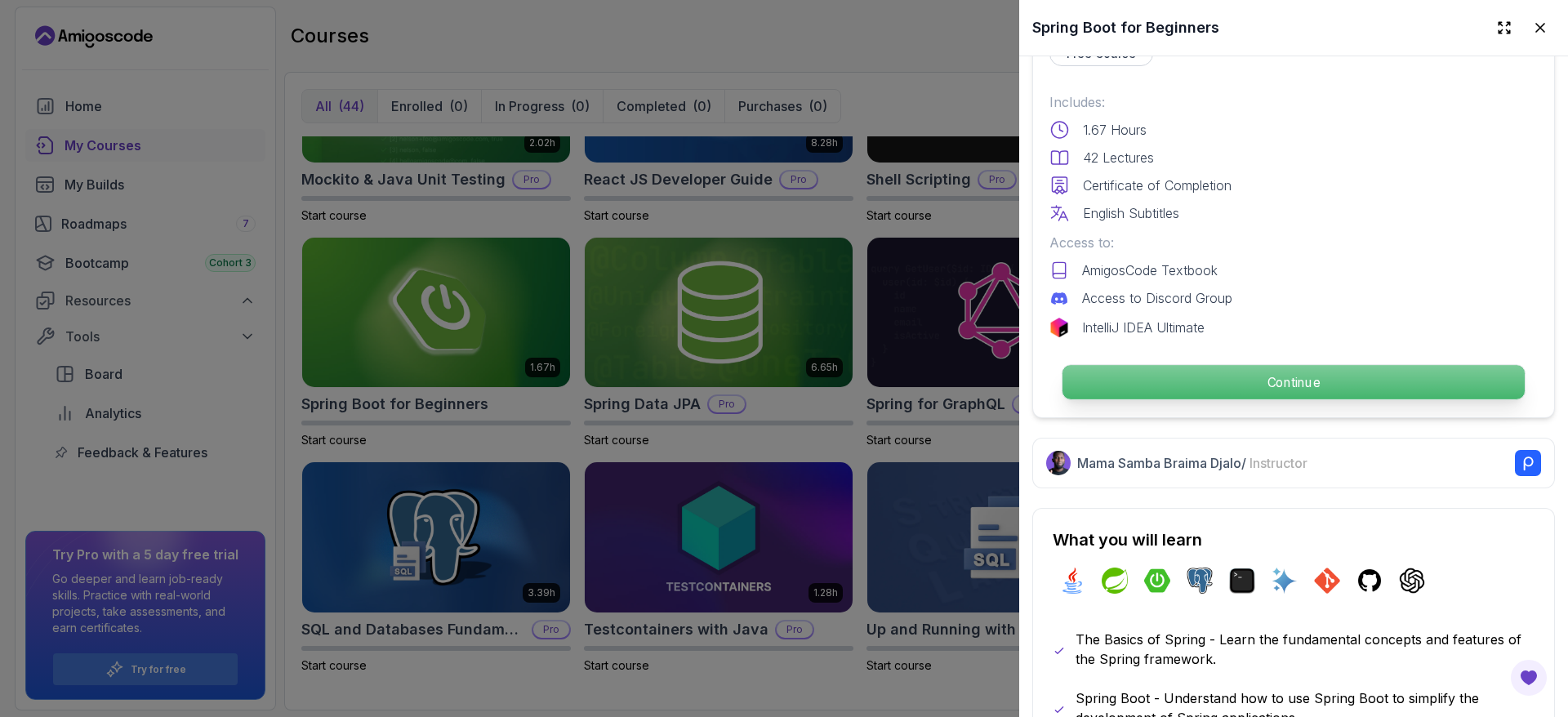
click at [1321, 380] on p "Continue" at bounding box center [1293, 382] width 462 height 35
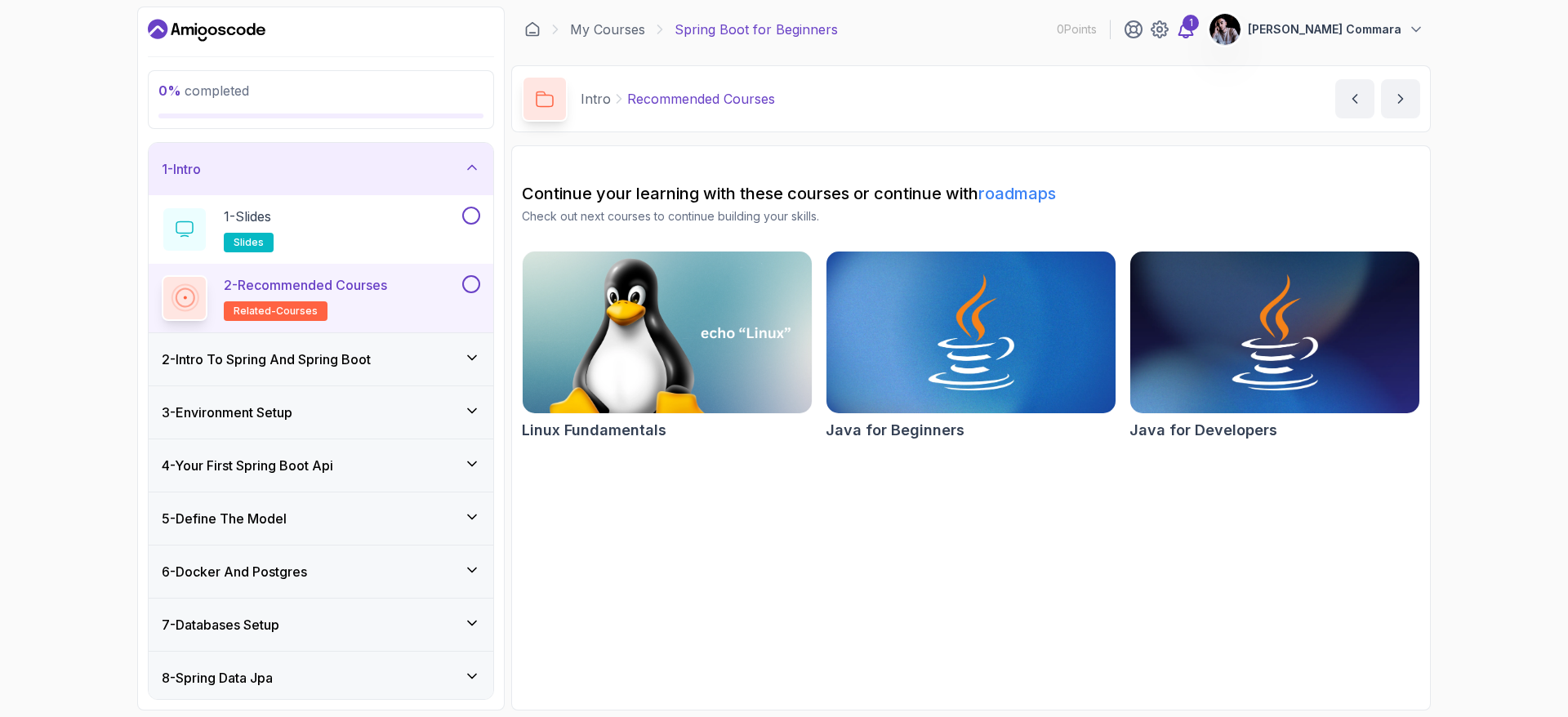
click at [1196, 33] on icon at bounding box center [1186, 30] width 20 height 20
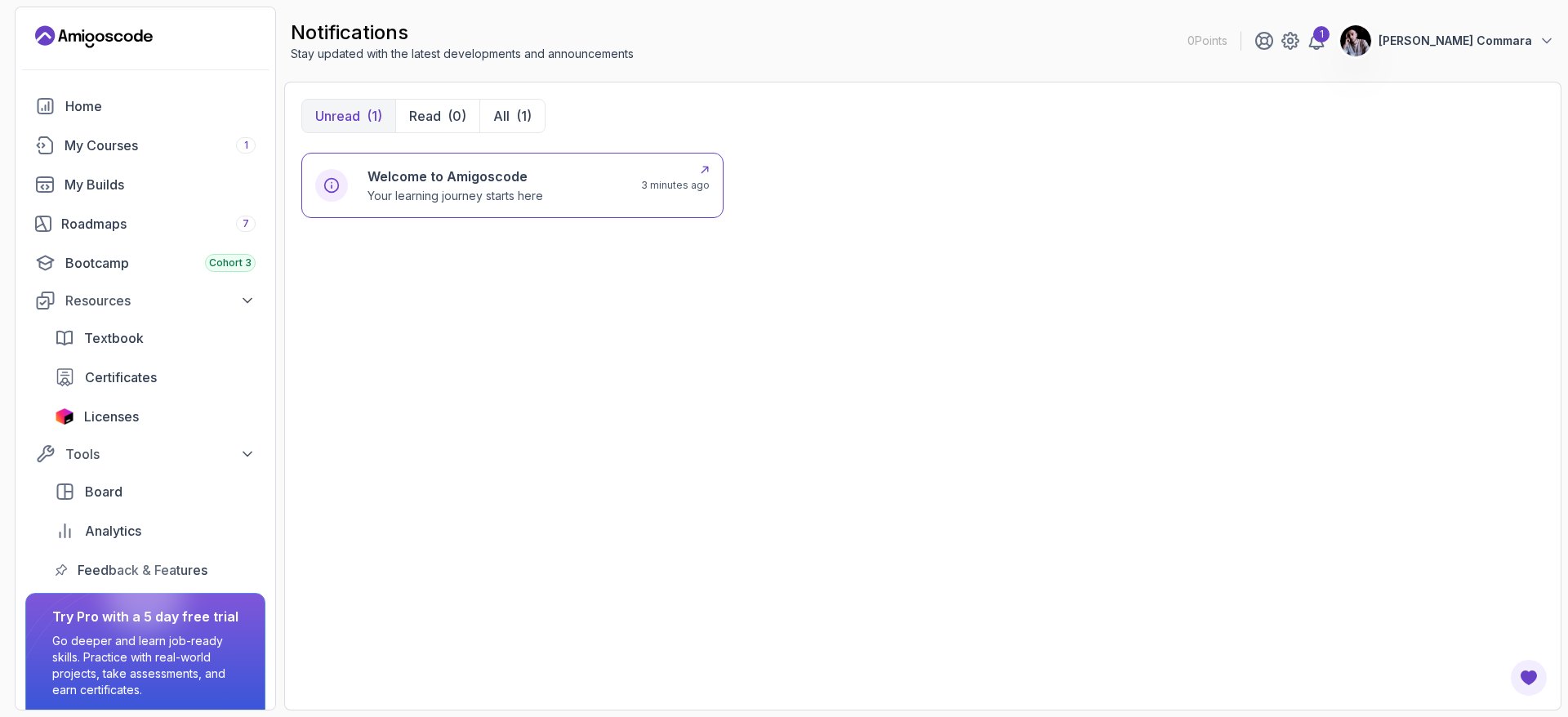
click at [532, 182] on h6 "Welcome to Amigoscode" at bounding box center [455, 177] width 176 height 20
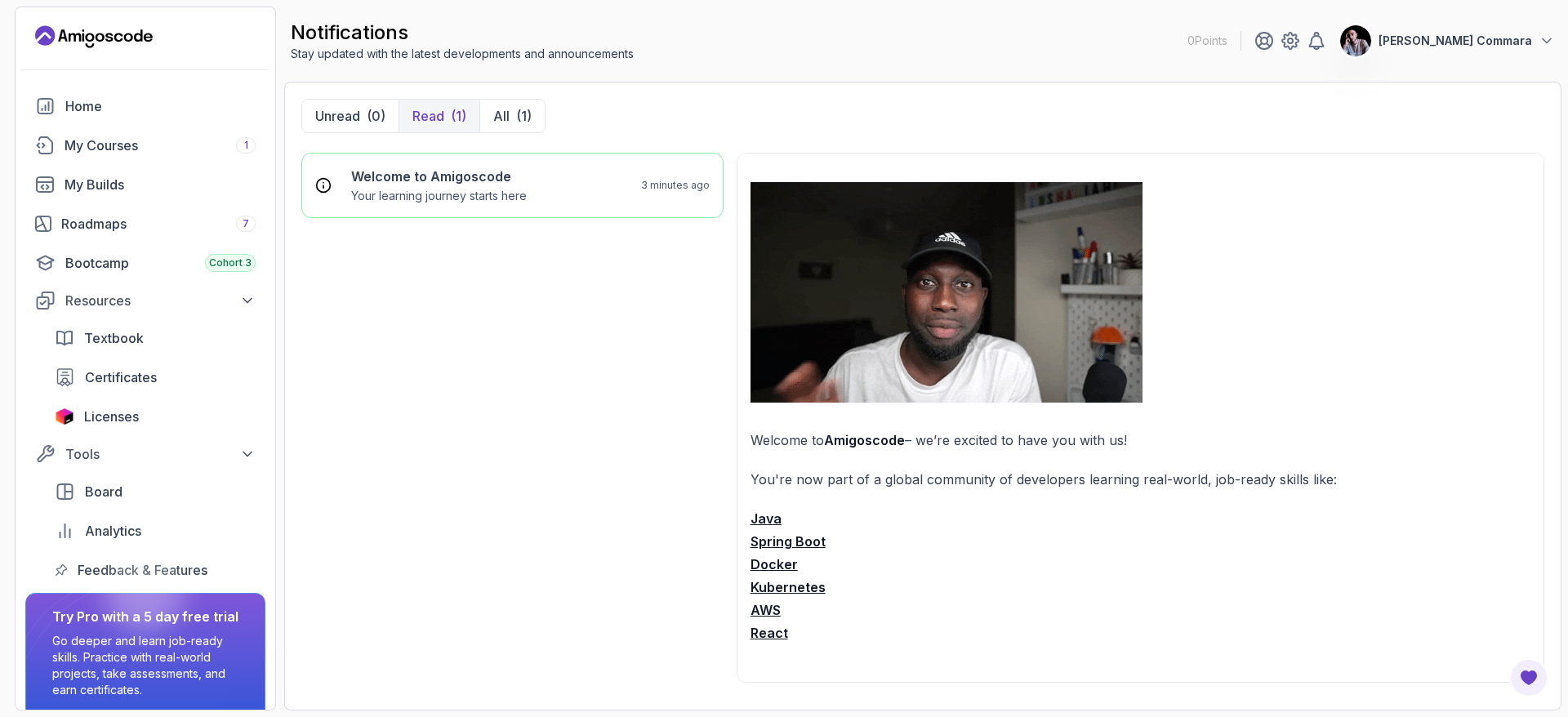
scroll to position [54, 0]
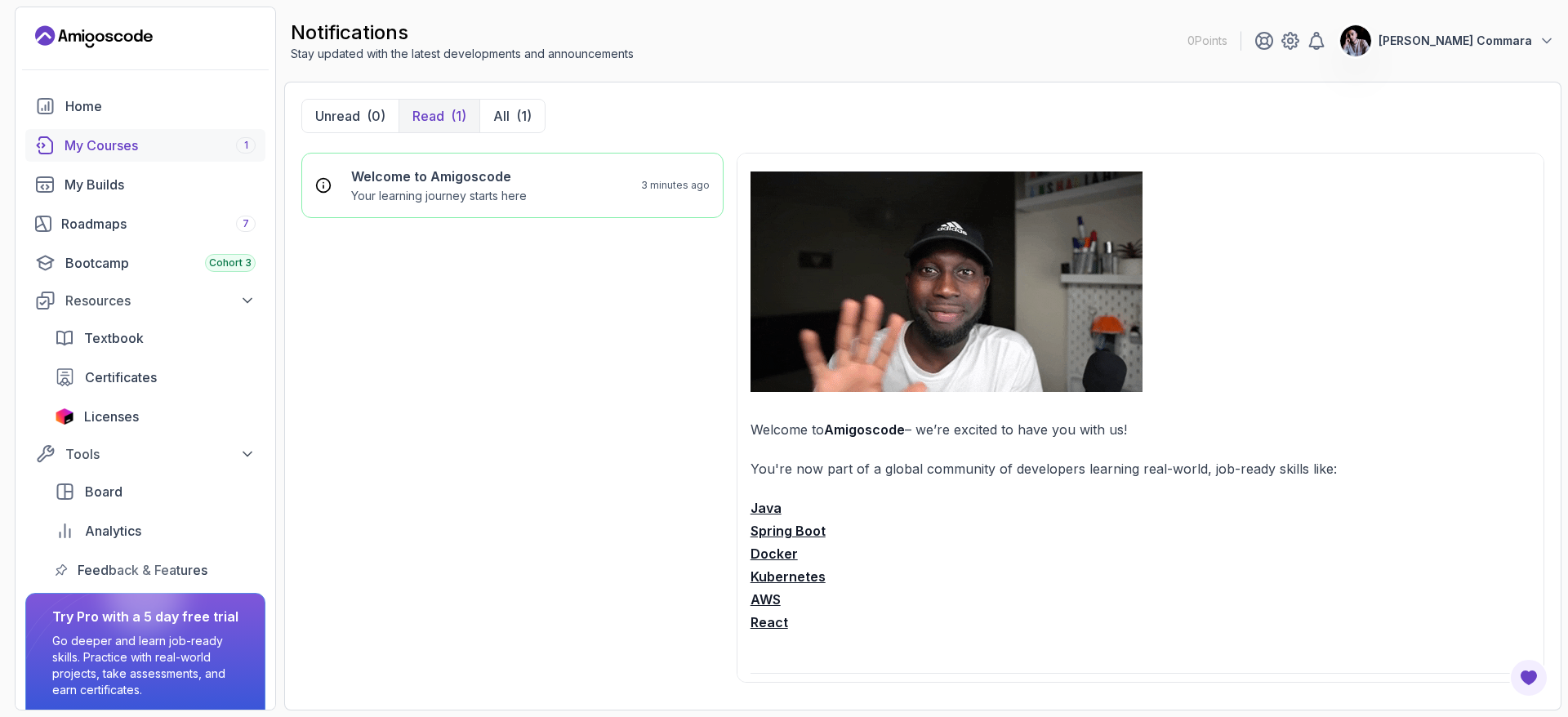
click at [97, 148] on div "My Courses 1" at bounding box center [160, 146] width 191 height 20
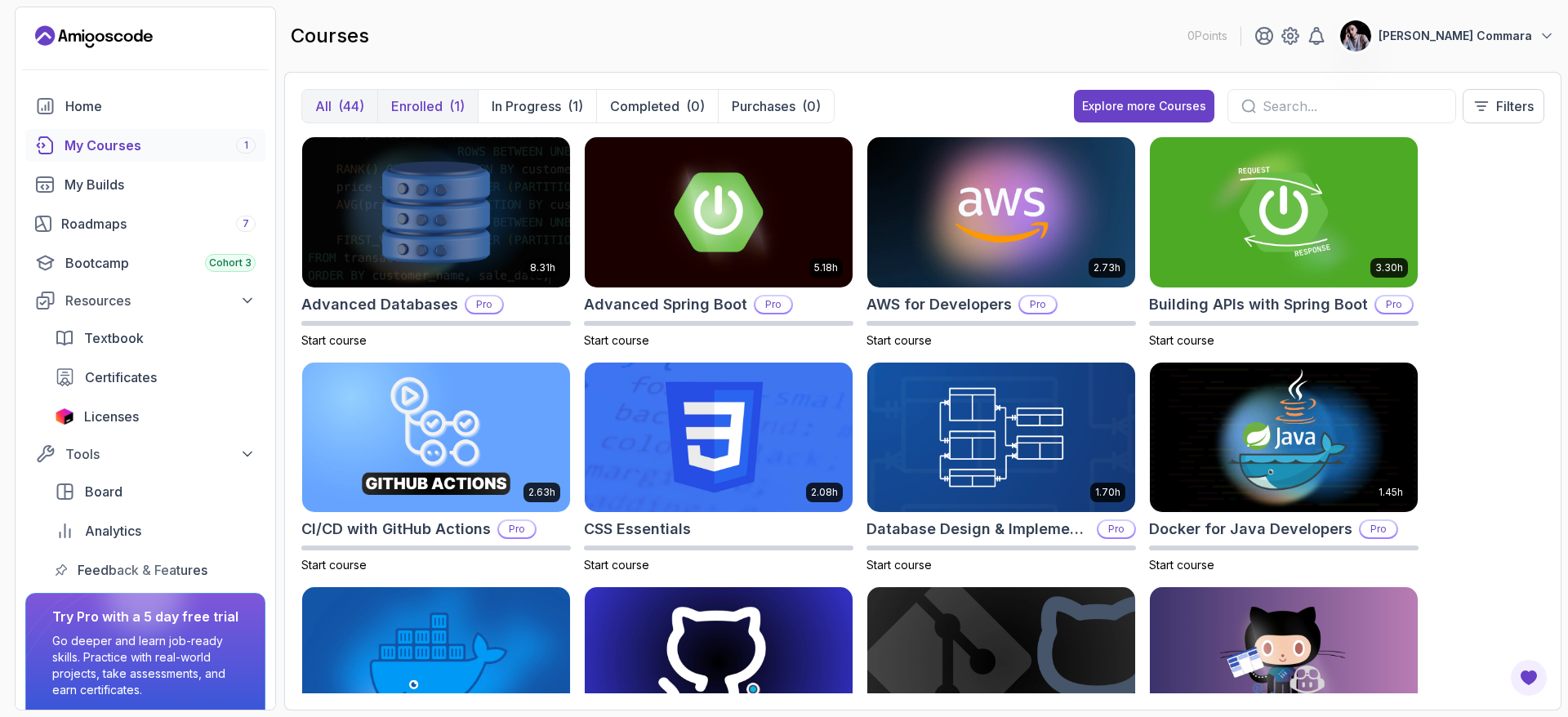
click at [429, 106] on p "Enrolled" at bounding box center [417, 106] width 52 height 20
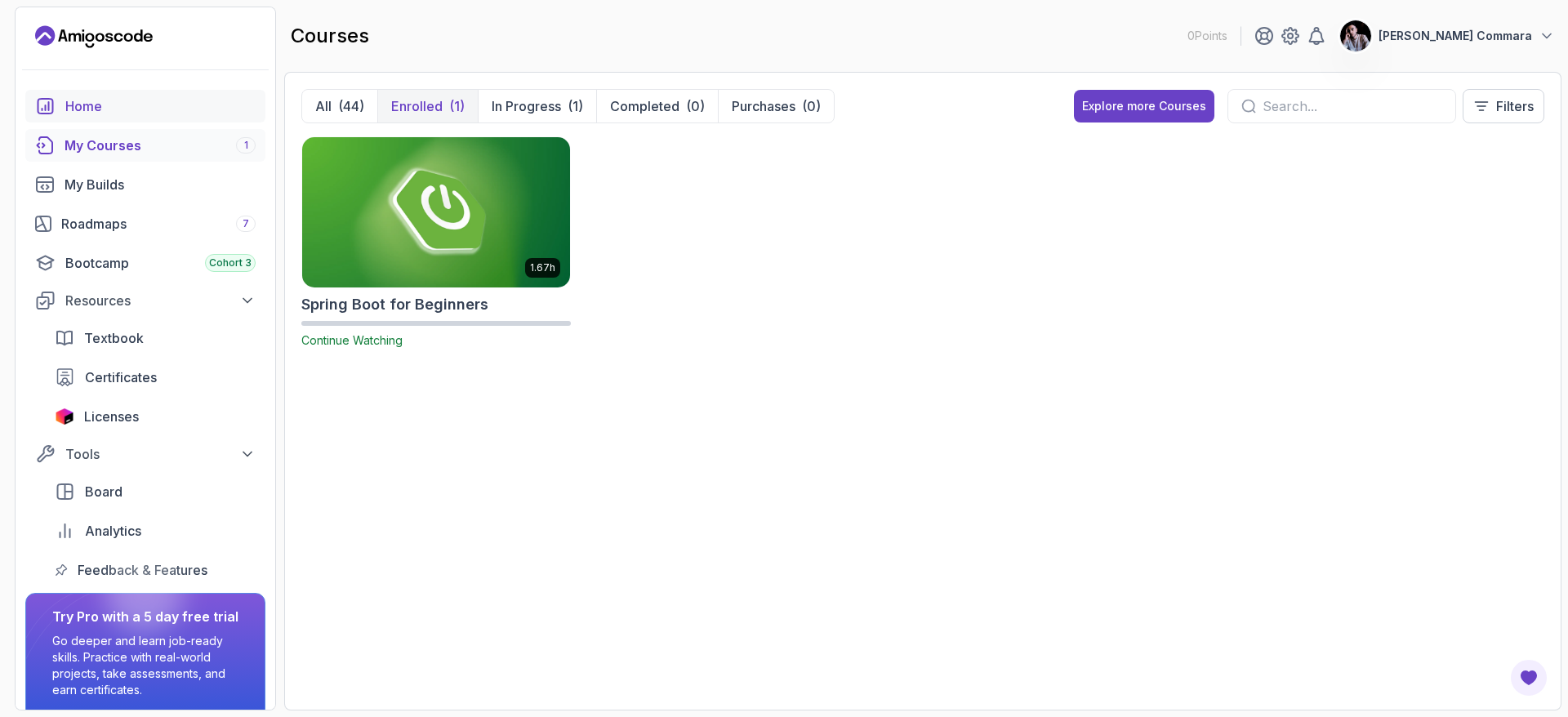
click at [136, 101] on div "Home" at bounding box center [160, 106] width 190 height 20
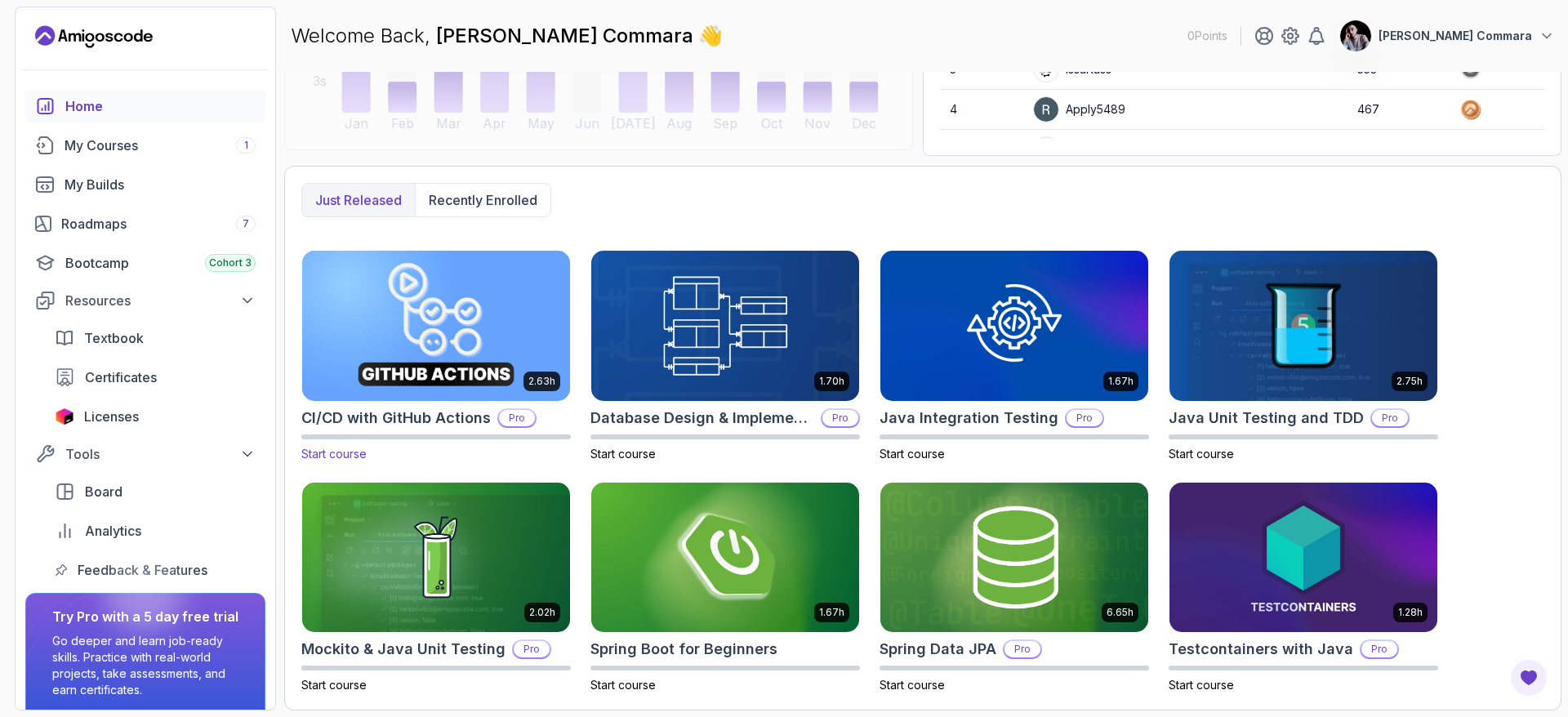
scroll to position [136, 0]
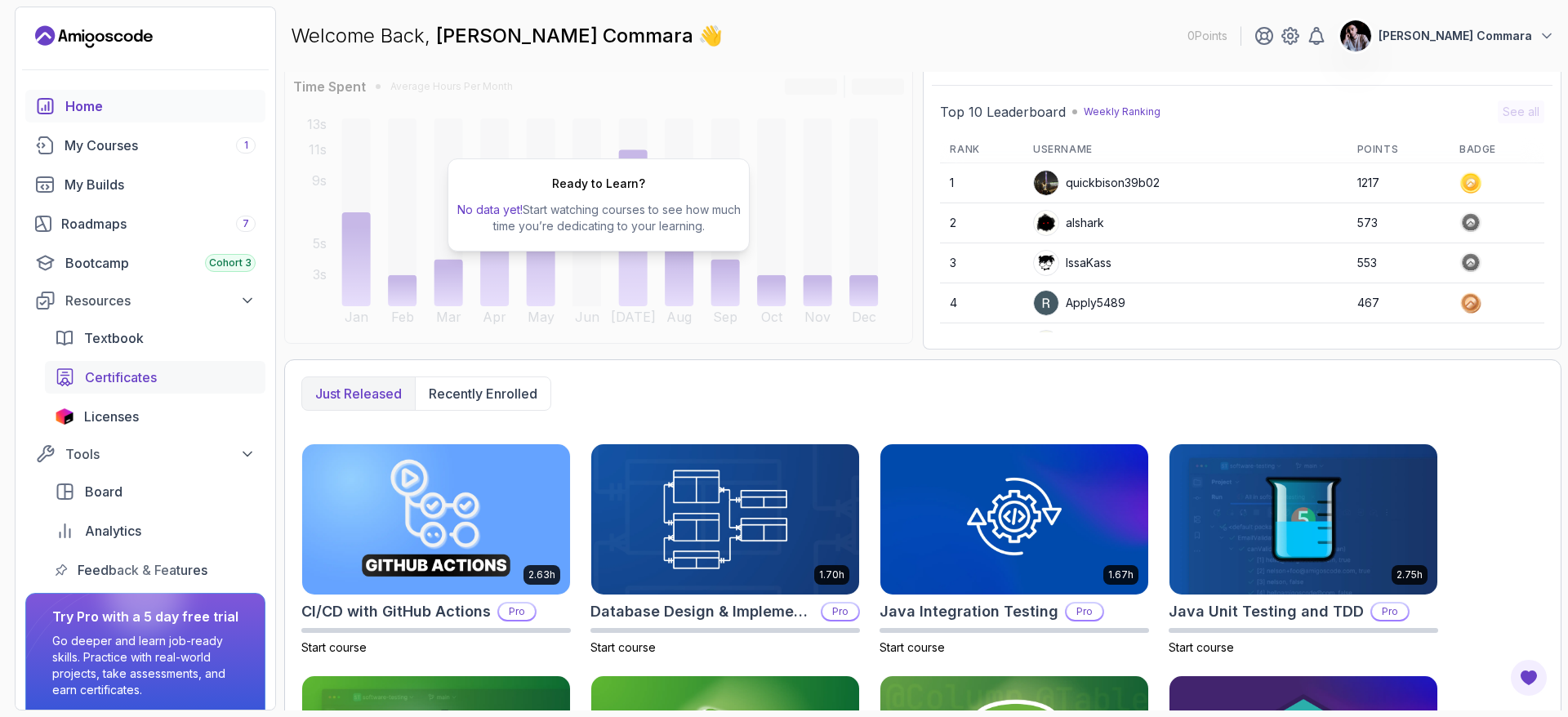
click at [188, 365] on link "Certificates" at bounding box center [155, 378] width 220 height 33
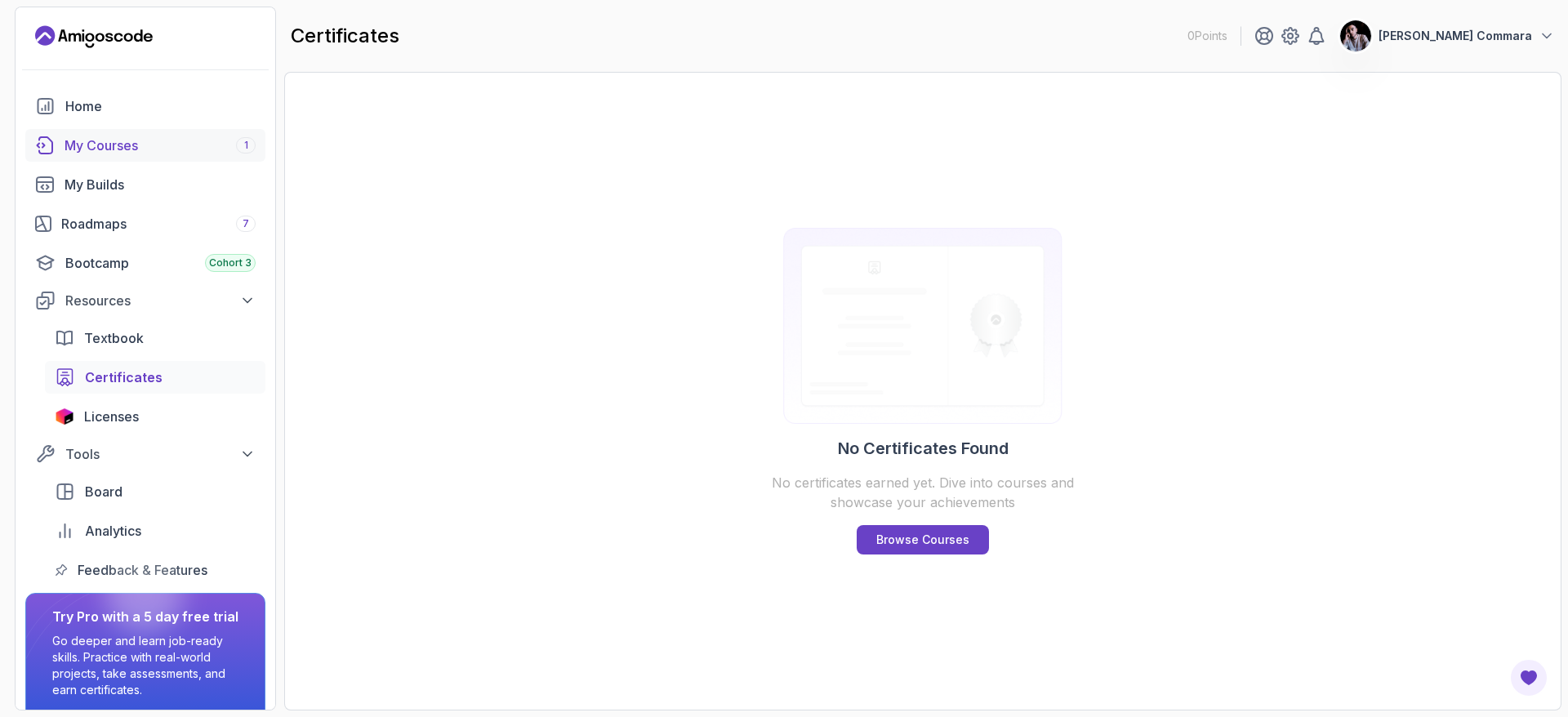
click at [144, 148] on div "My Courses 1" at bounding box center [160, 146] width 191 height 20
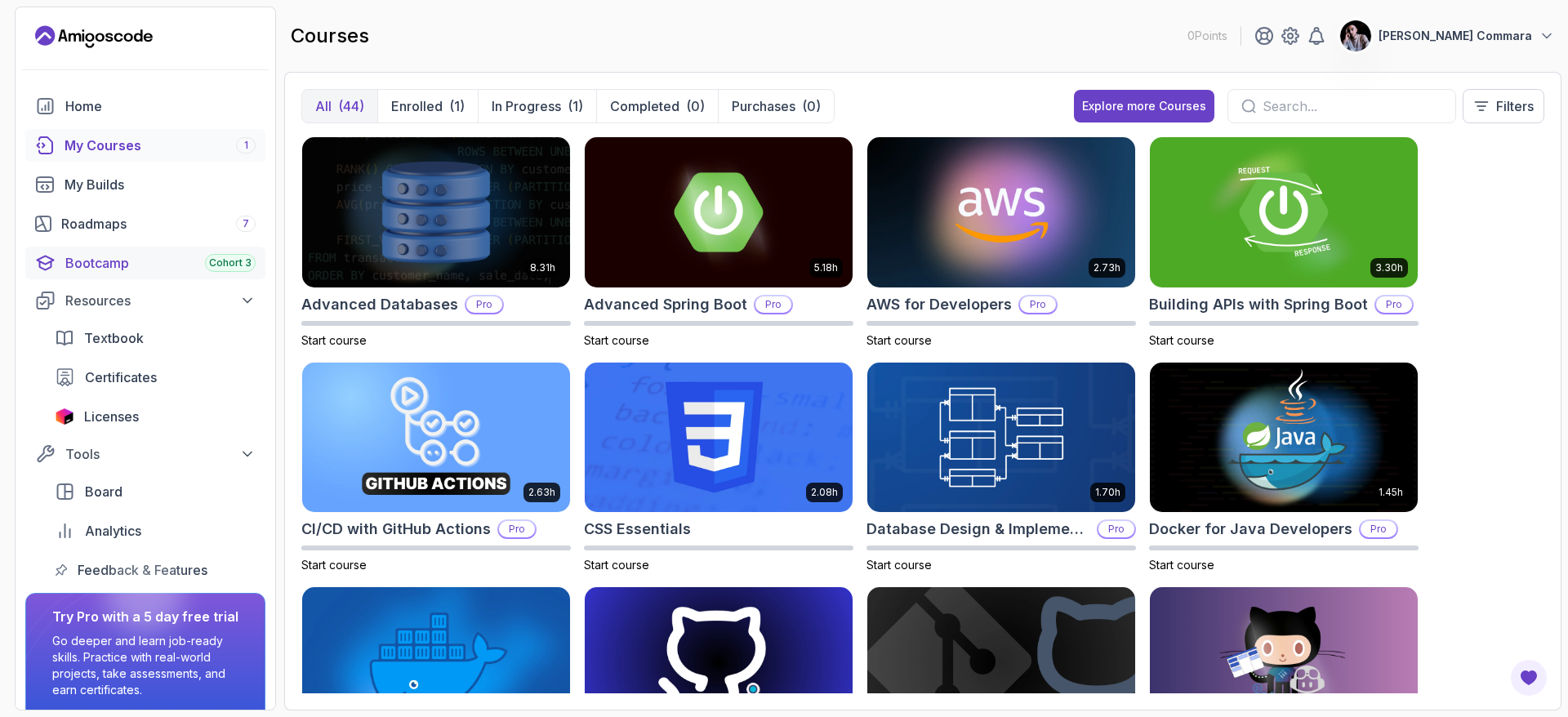
click at [162, 260] on div "Bootcamp Cohort 3" at bounding box center [160, 263] width 190 height 20
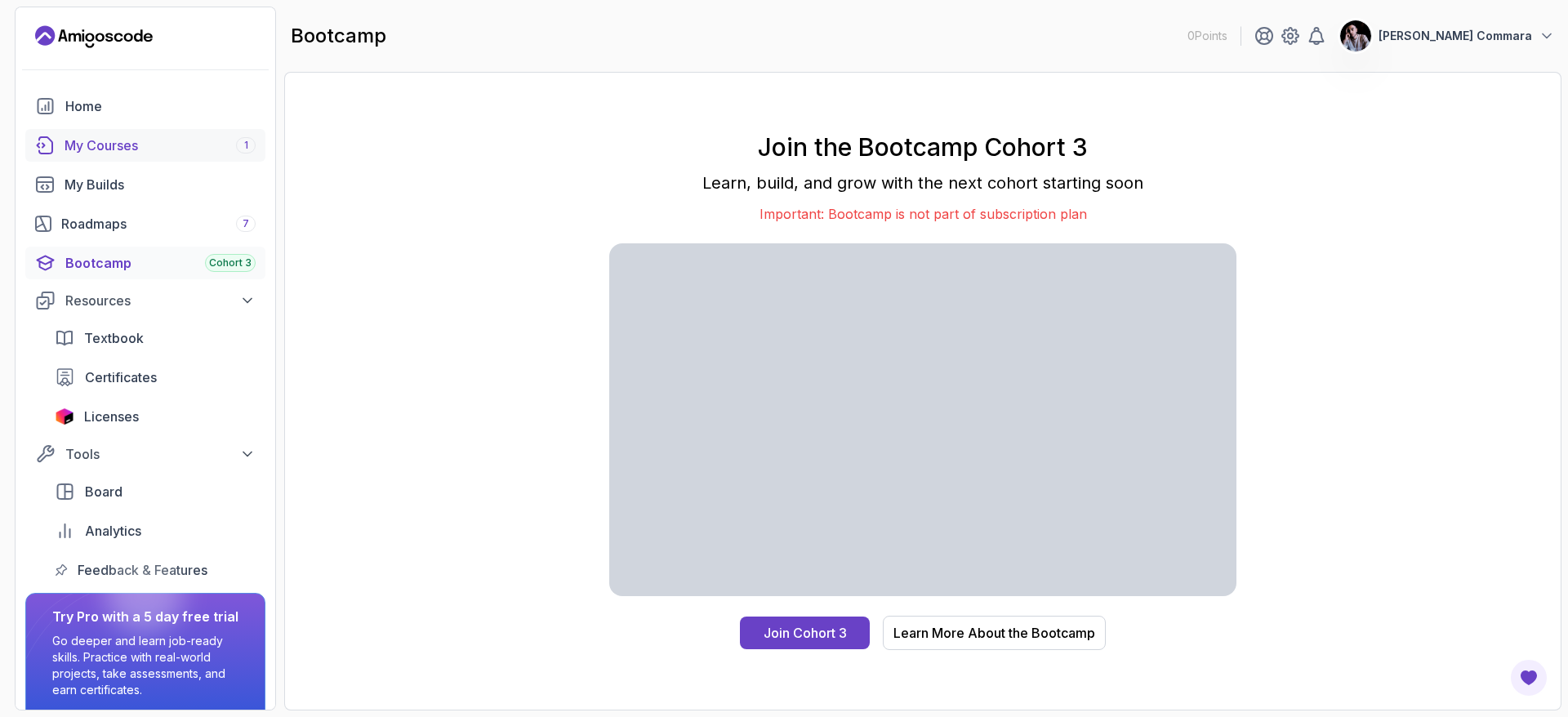
click at [172, 141] on div "My Courses 1" at bounding box center [160, 146] width 191 height 20
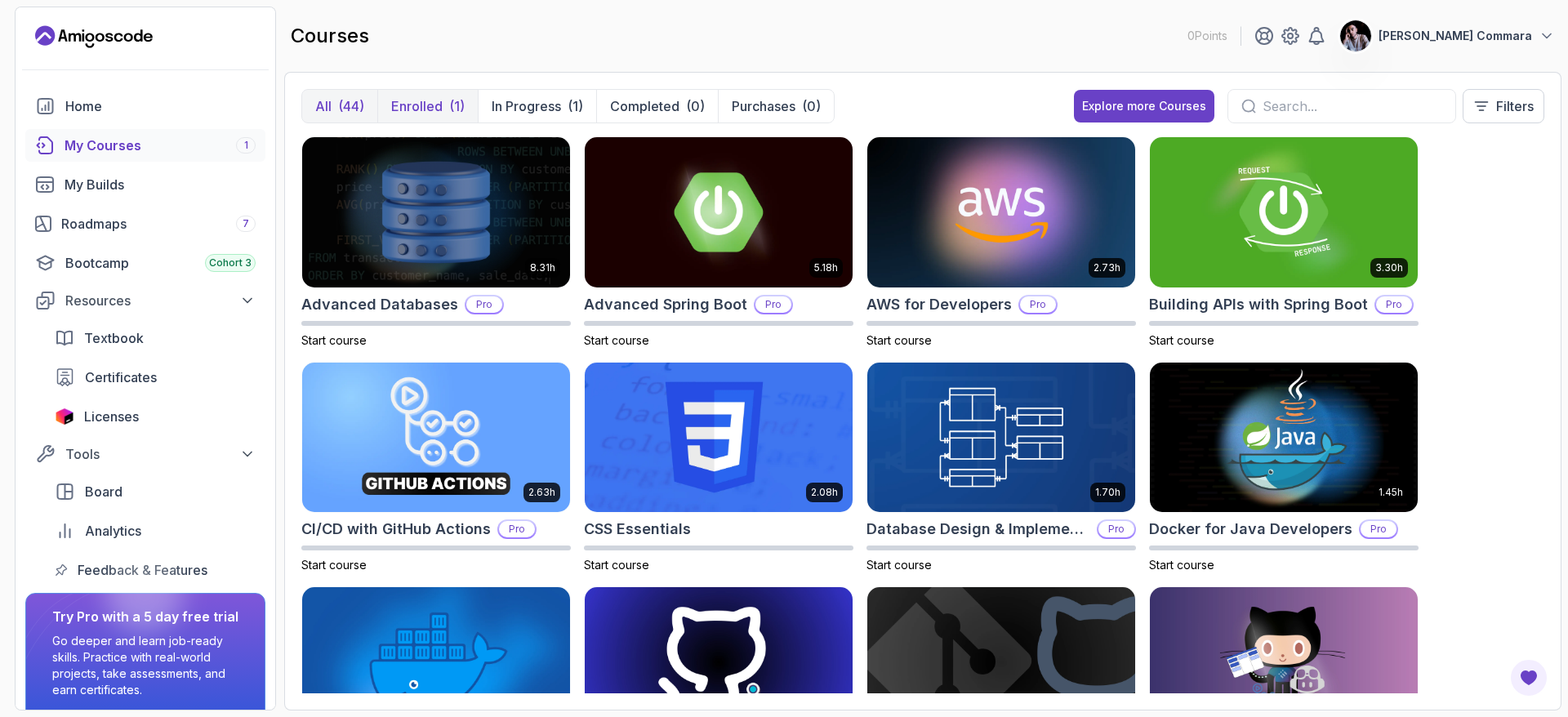
click at [440, 102] on p "Enrolled" at bounding box center [417, 106] width 52 height 20
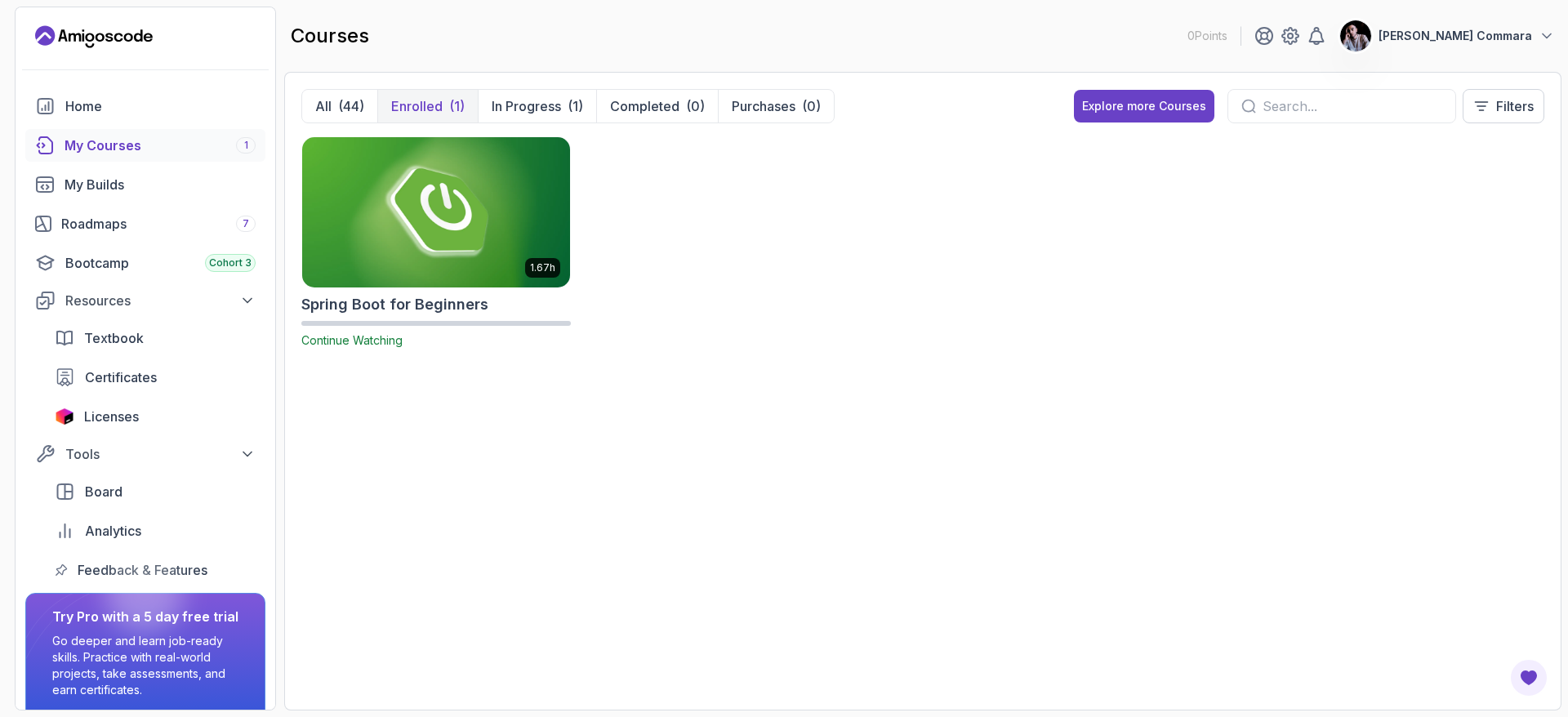
click at [465, 218] on img at bounding box center [436, 211] width 281 height 157
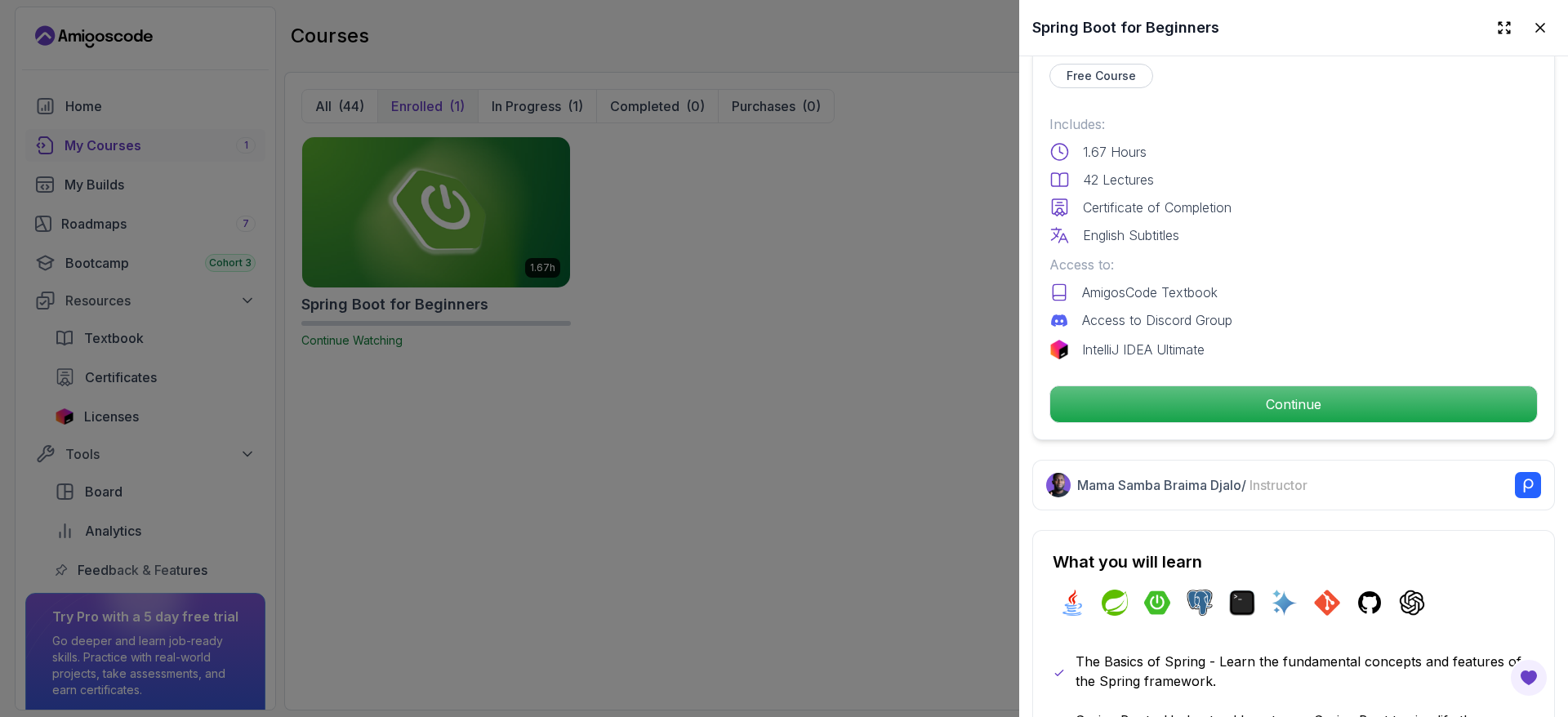
scroll to position [406, 0]
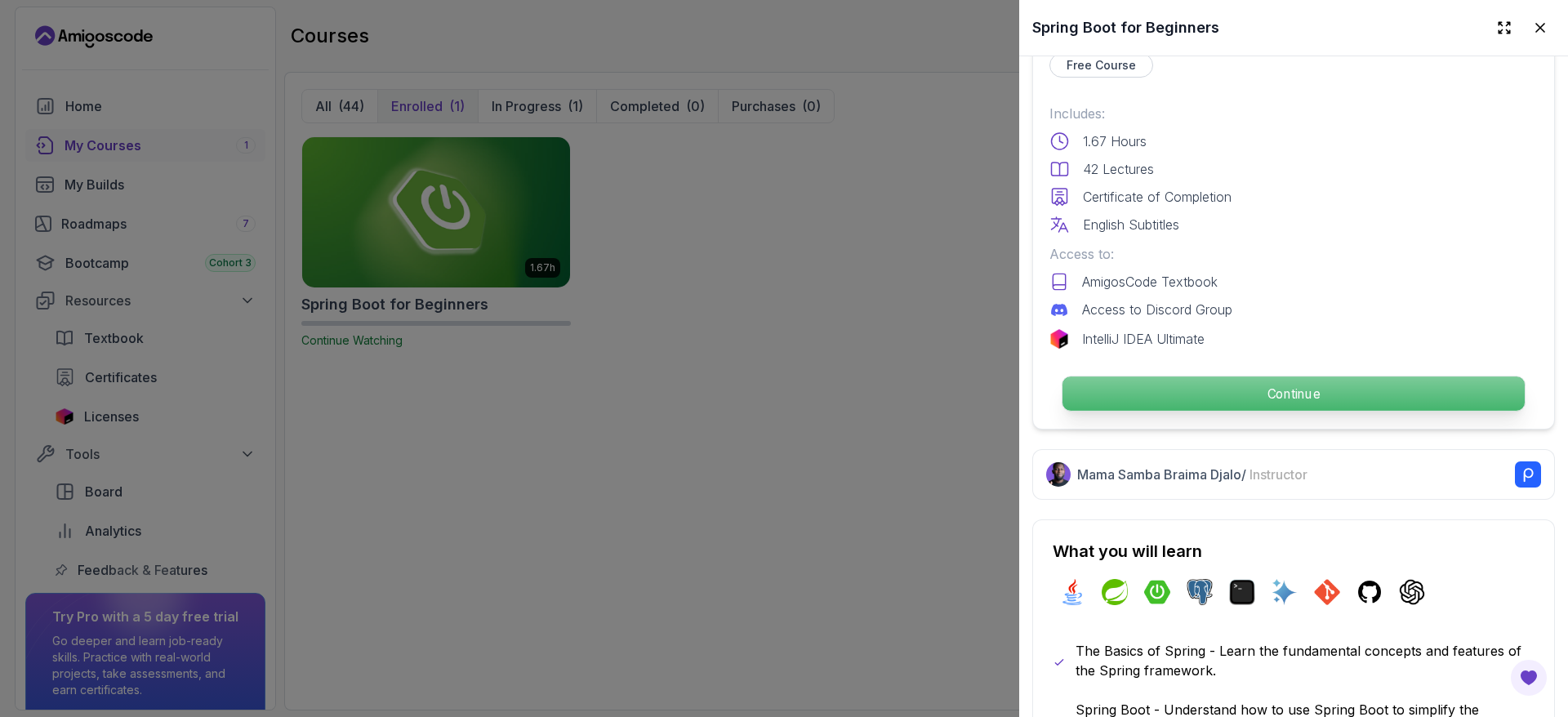
click at [1311, 380] on p "Continue" at bounding box center [1293, 394] width 462 height 35
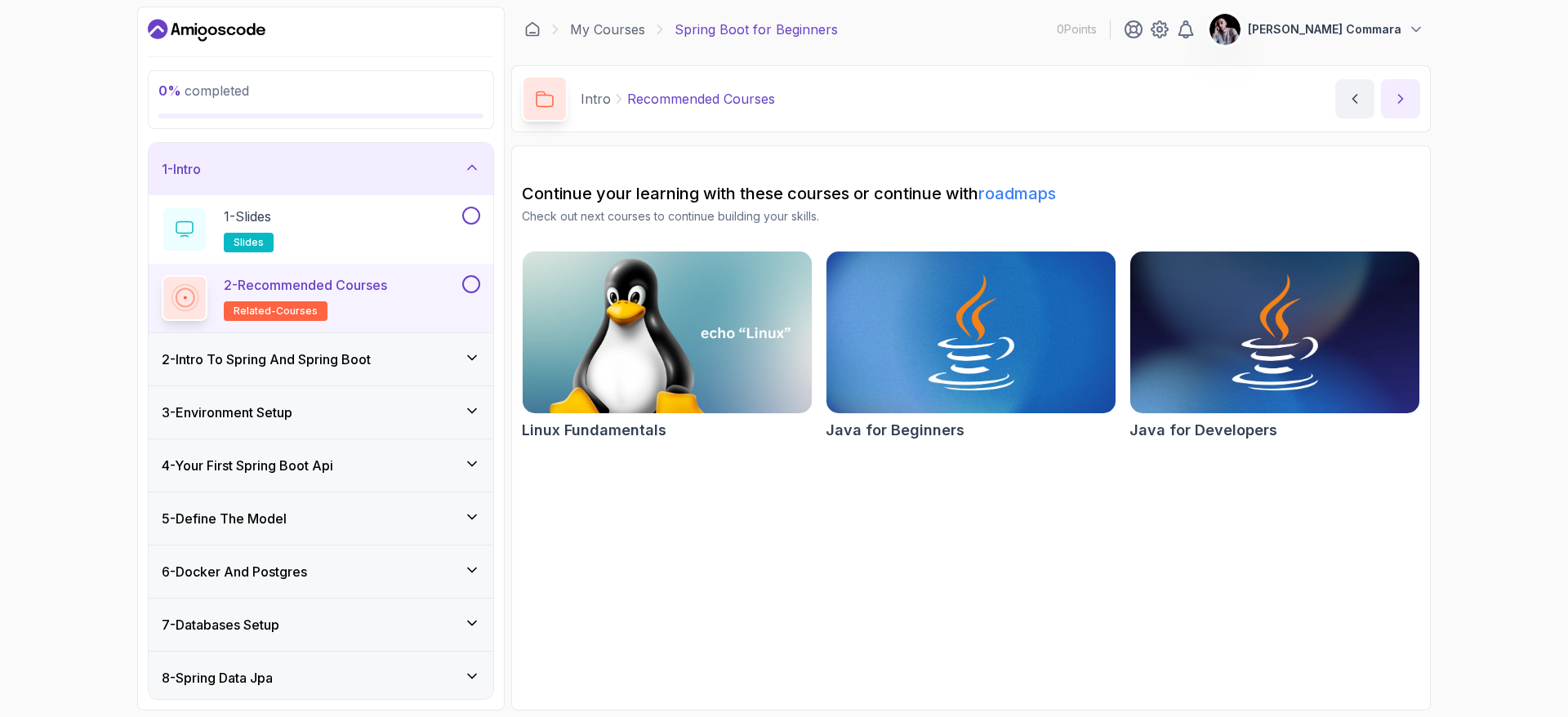
click at [1394, 108] on button "next content" at bounding box center [1400, 98] width 39 height 39
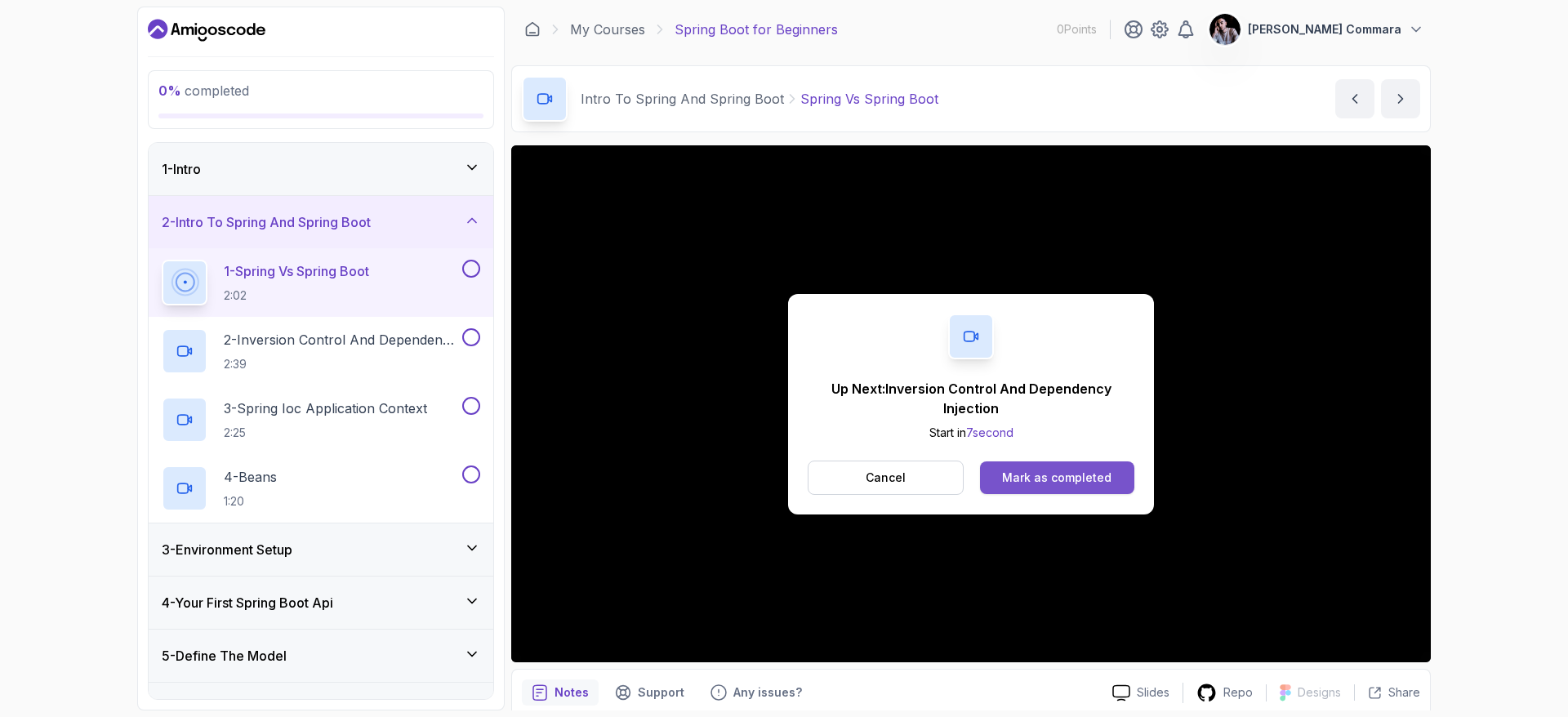
click at [1104, 482] on div "Mark as completed" at bounding box center [1057, 478] width 109 height 16
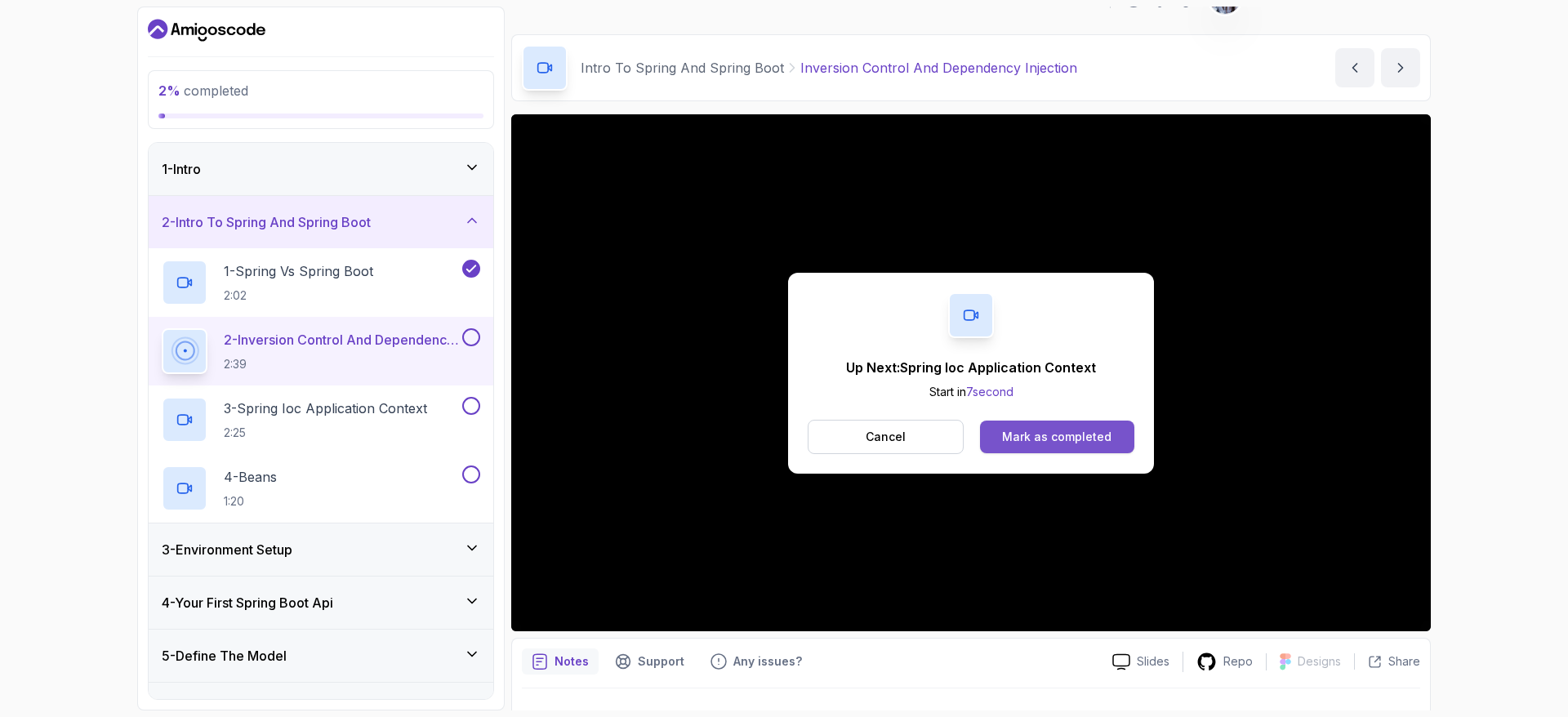
click at [1107, 434] on div "Mark as completed" at bounding box center [1057, 437] width 109 height 16
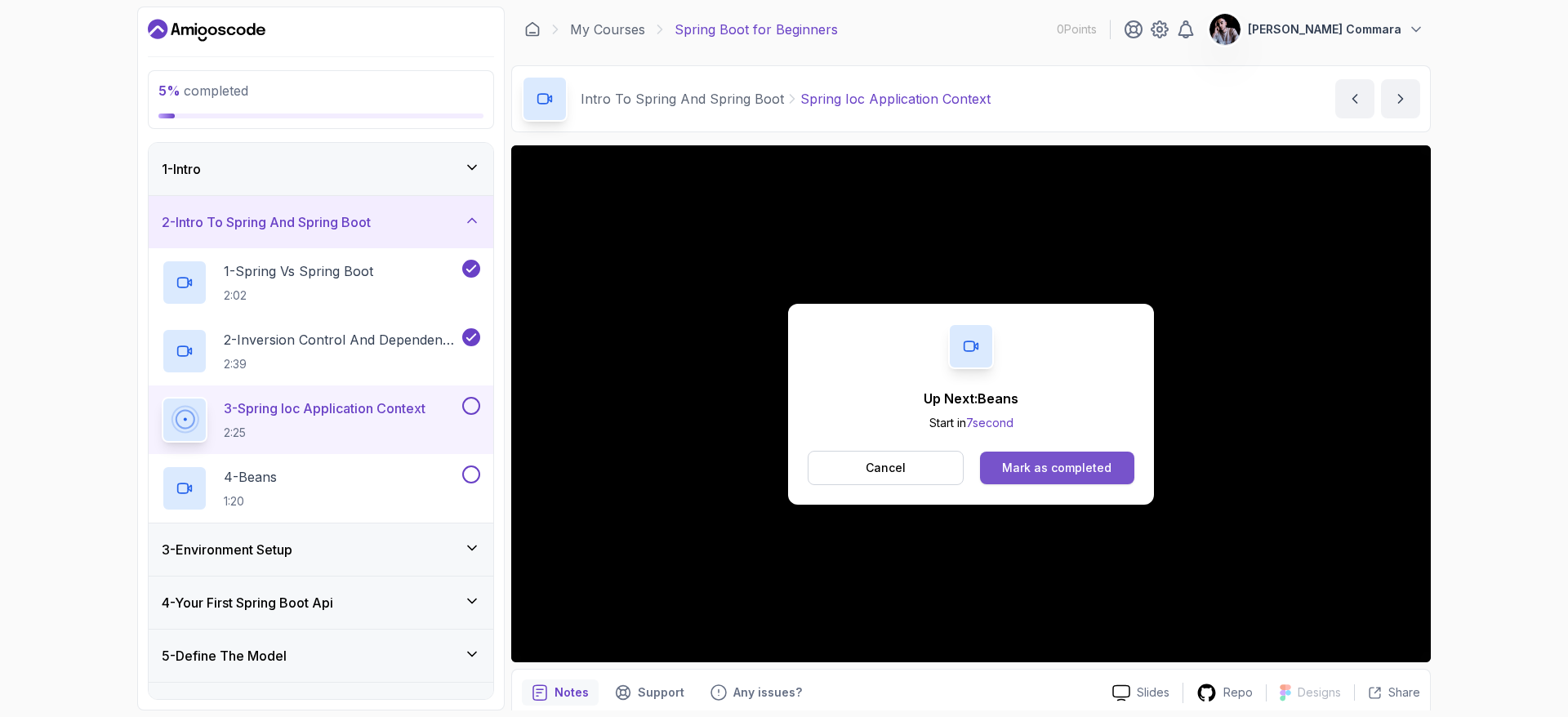
click at [1064, 461] on div "Mark as completed" at bounding box center [1057, 469] width 109 height 16
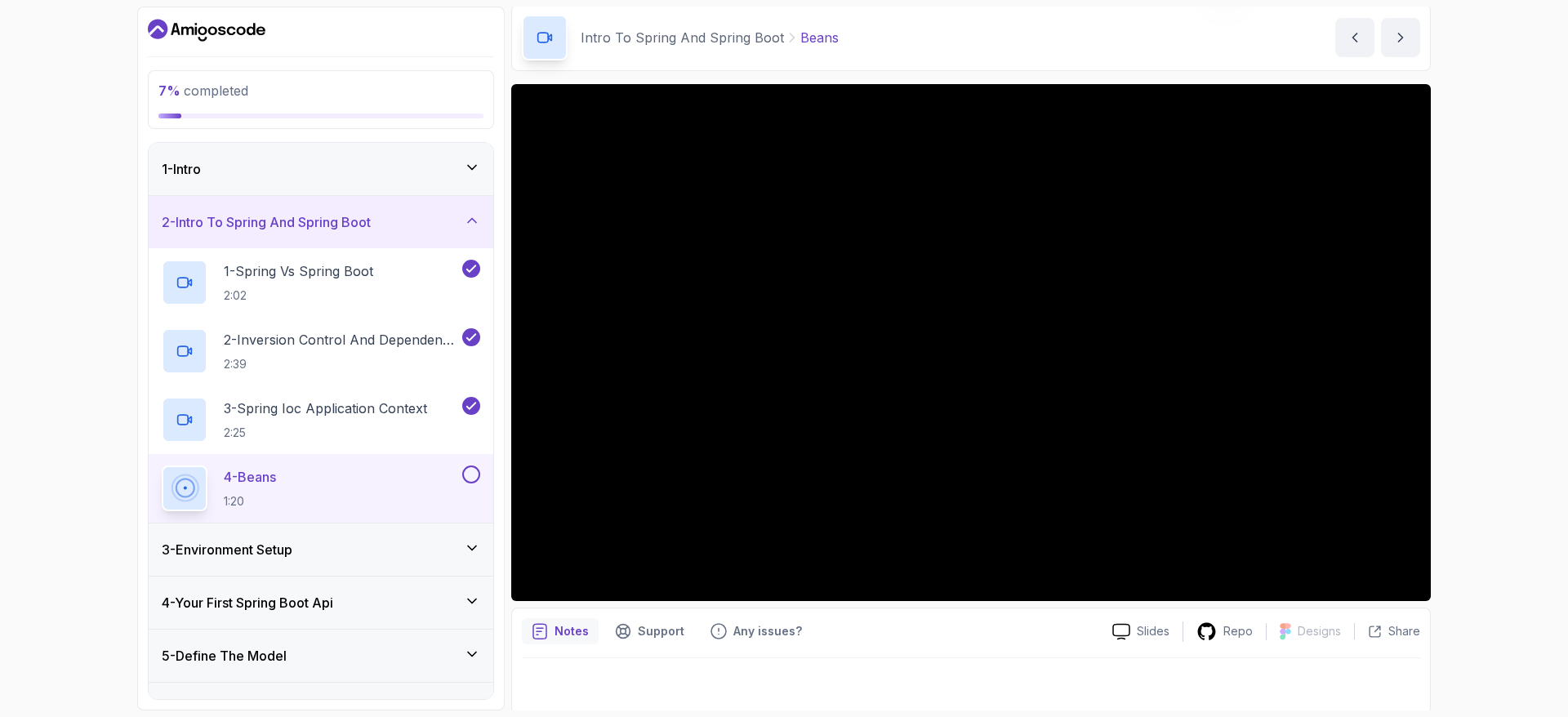
scroll to position [66, 0]
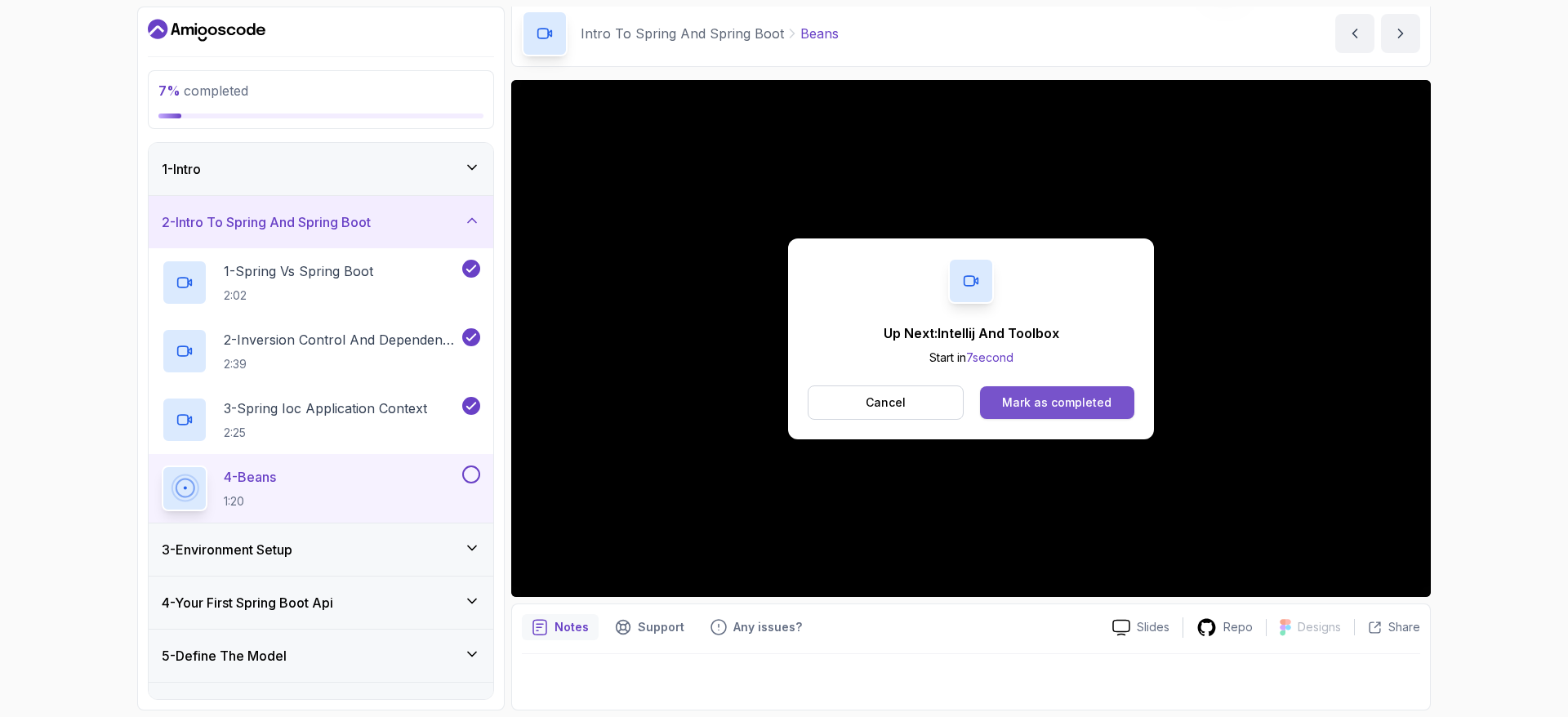
click at [1029, 408] on div "Mark as completed" at bounding box center [1057, 403] width 109 height 16
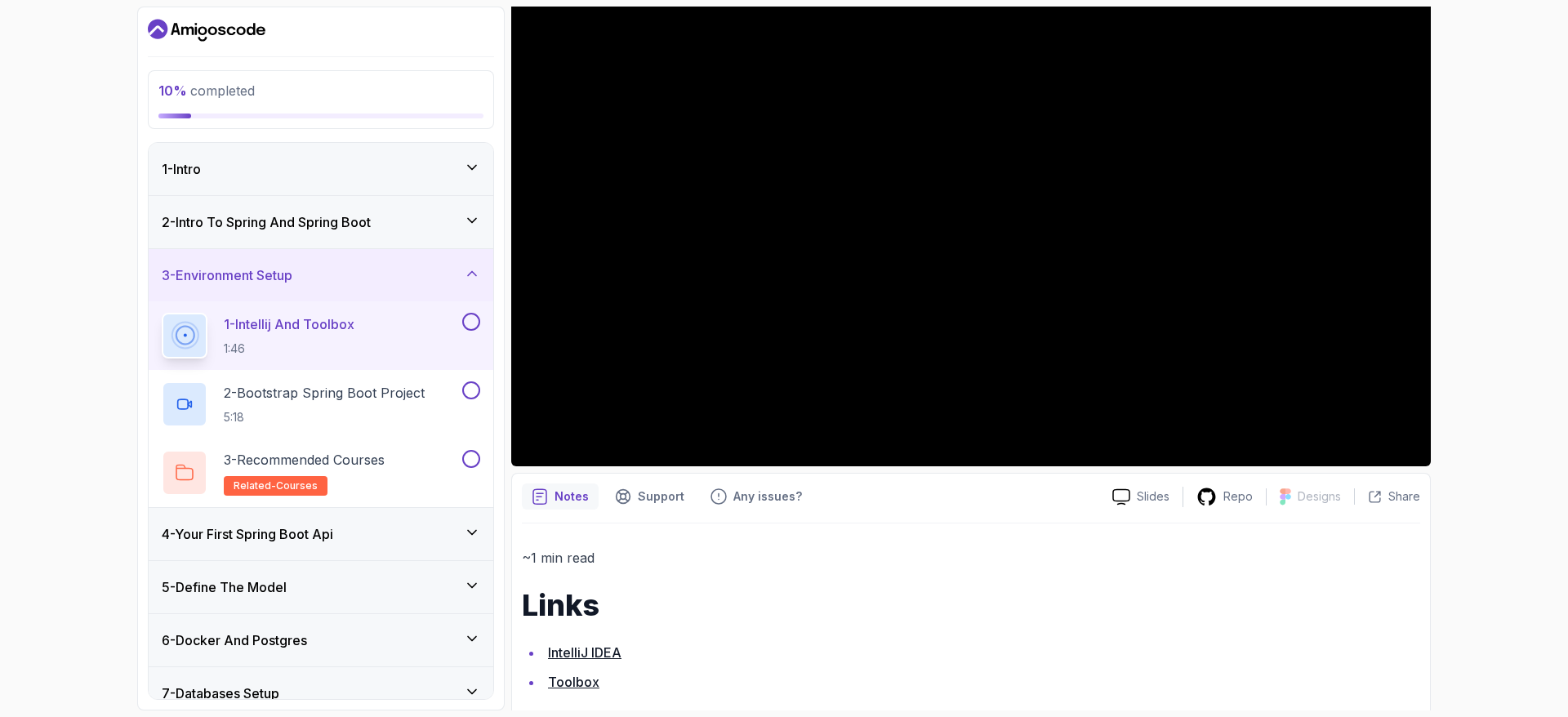
scroll to position [219, 0]
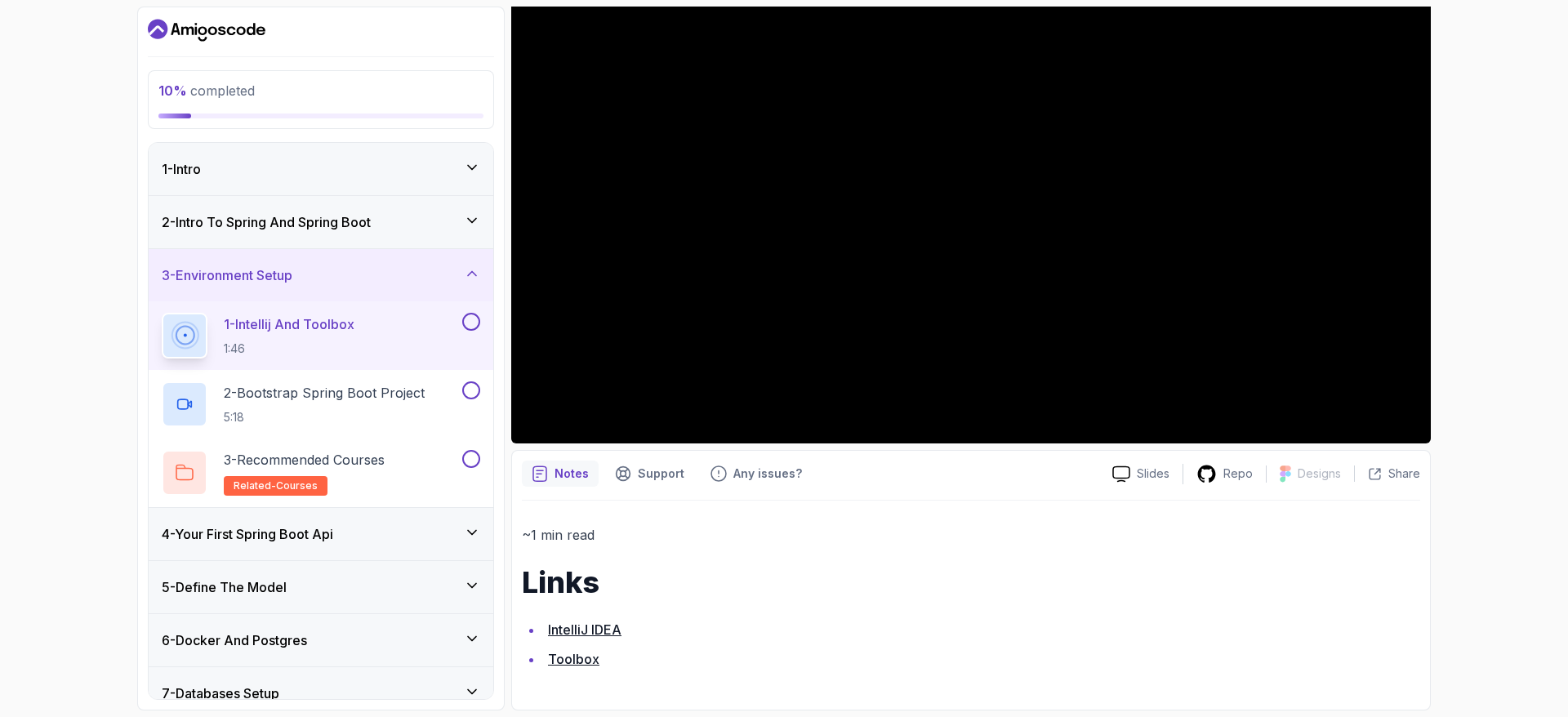
click at [564, 661] on link "Toolbox" at bounding box center [574, 660] width 52 height 16
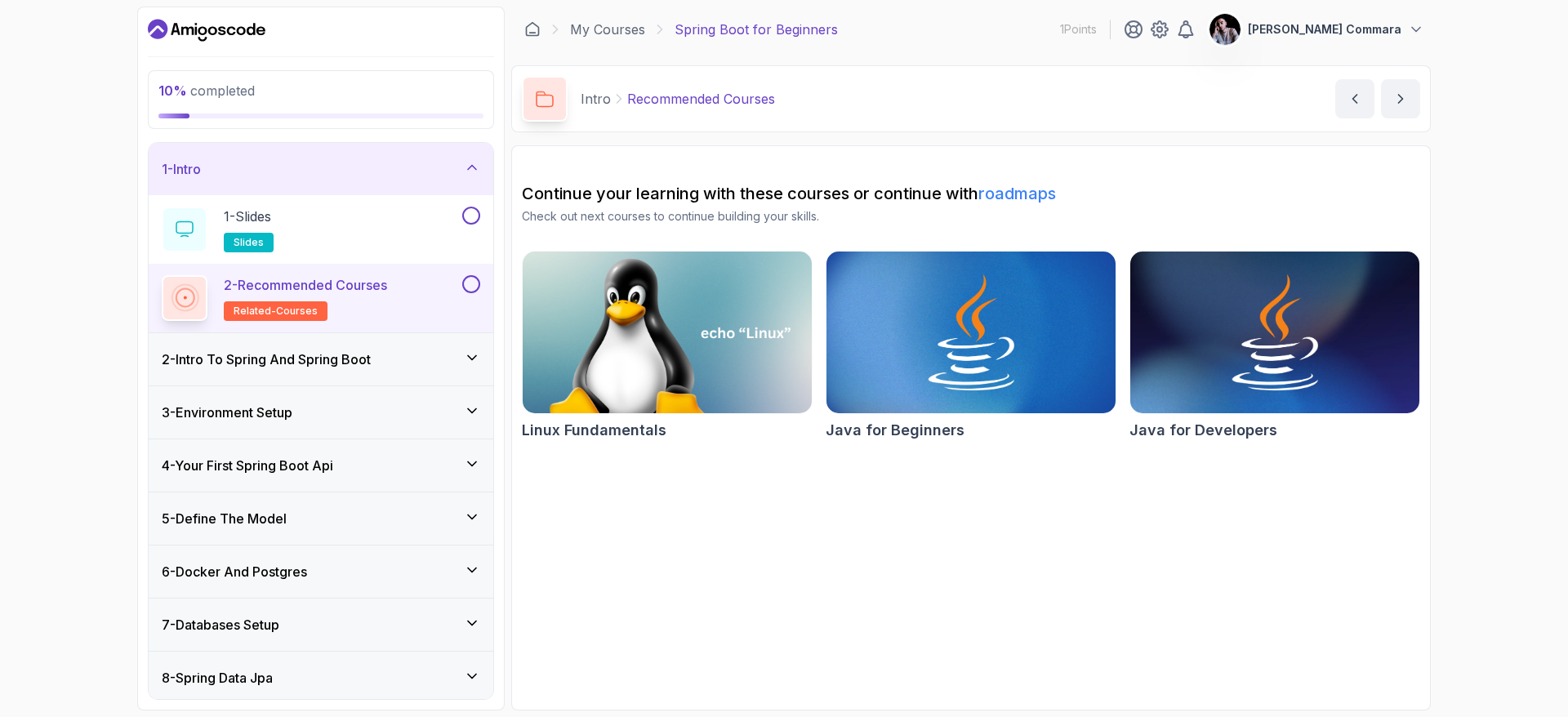
click at [443, 412] on div "3 - Environment Setup" at bounding box center [321, 413] width 318 height 20
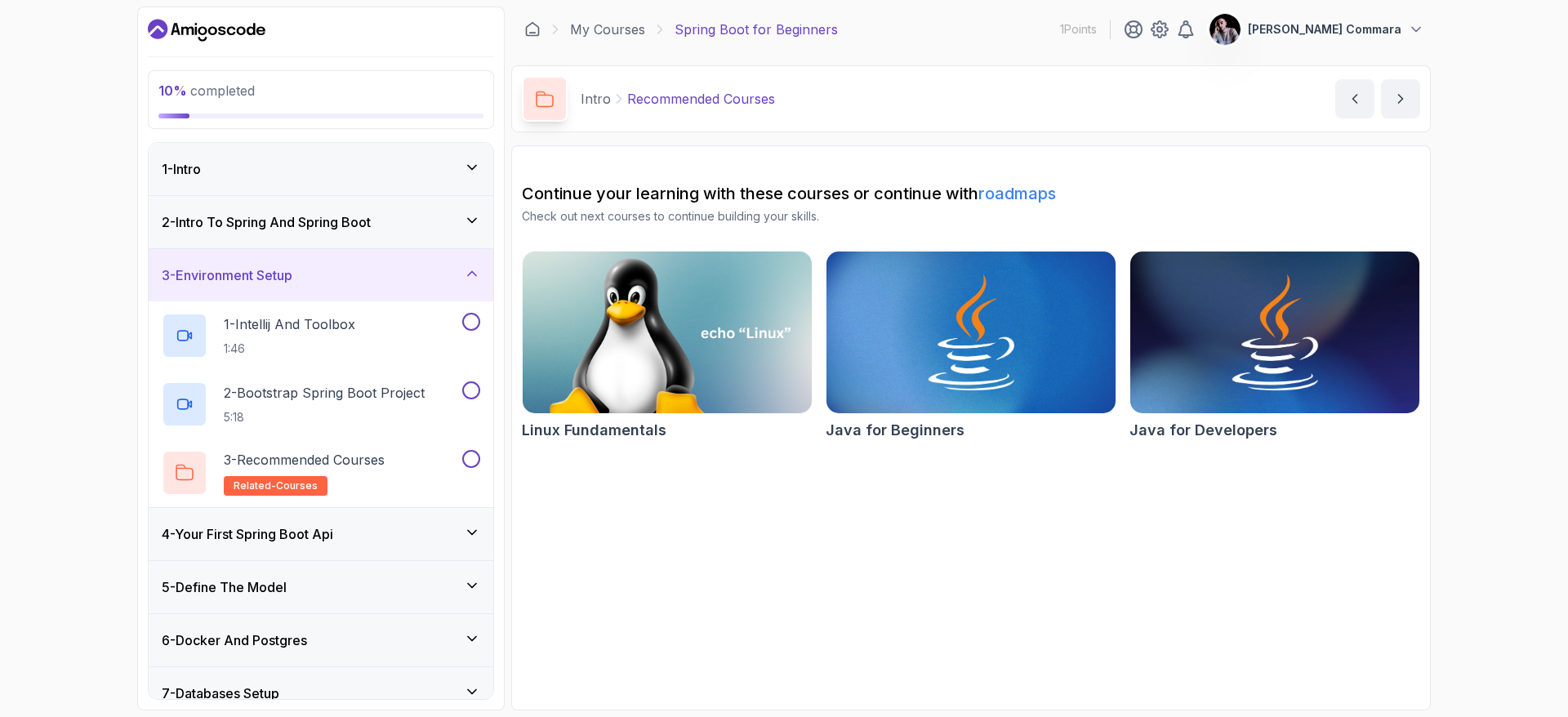
click at [474, 229] on div "2 - Intro To Spring And Spring Boot" at bounding box center [321, 222] width 318 height 20
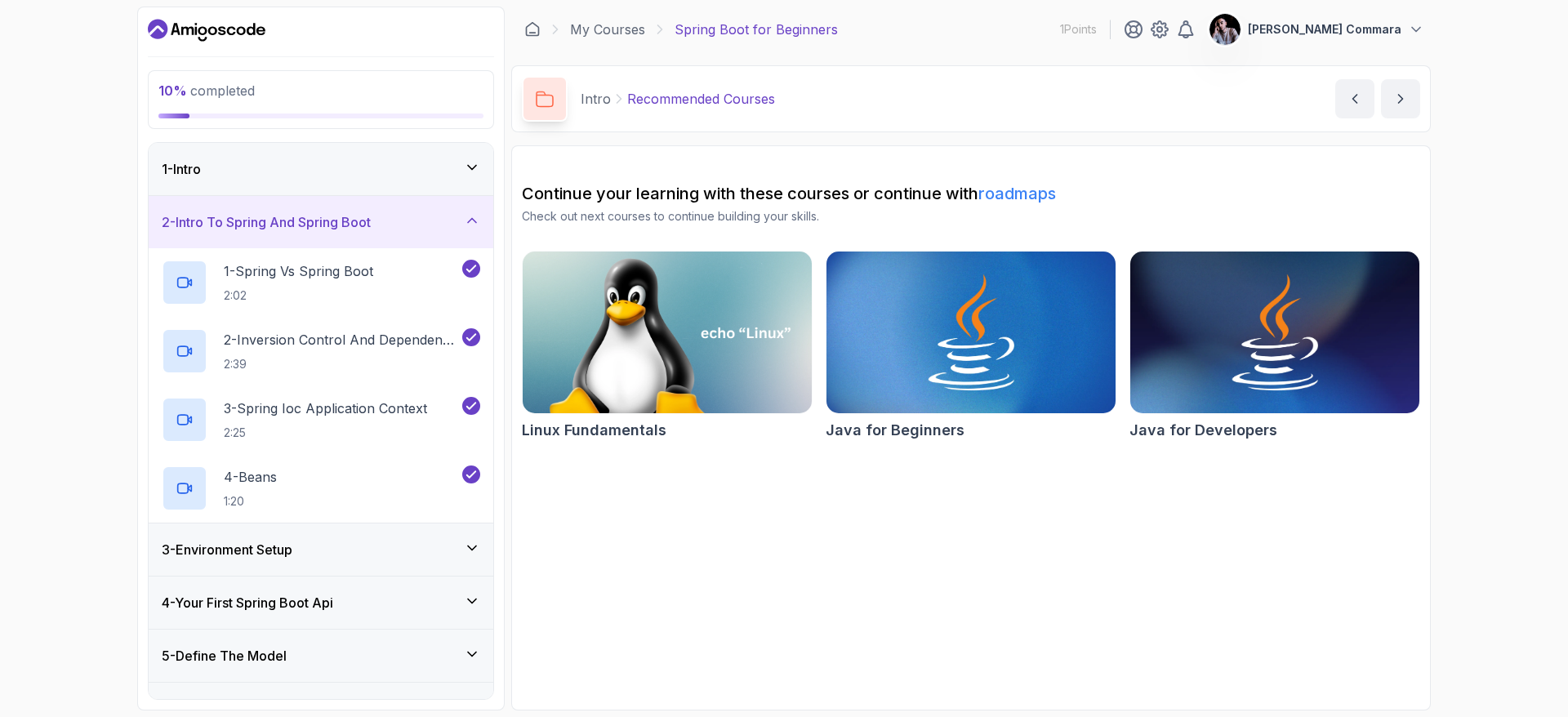
click at [460, 540] on div "3 - Environment Setup" at bounding box center [321, 550] width 318 height 20
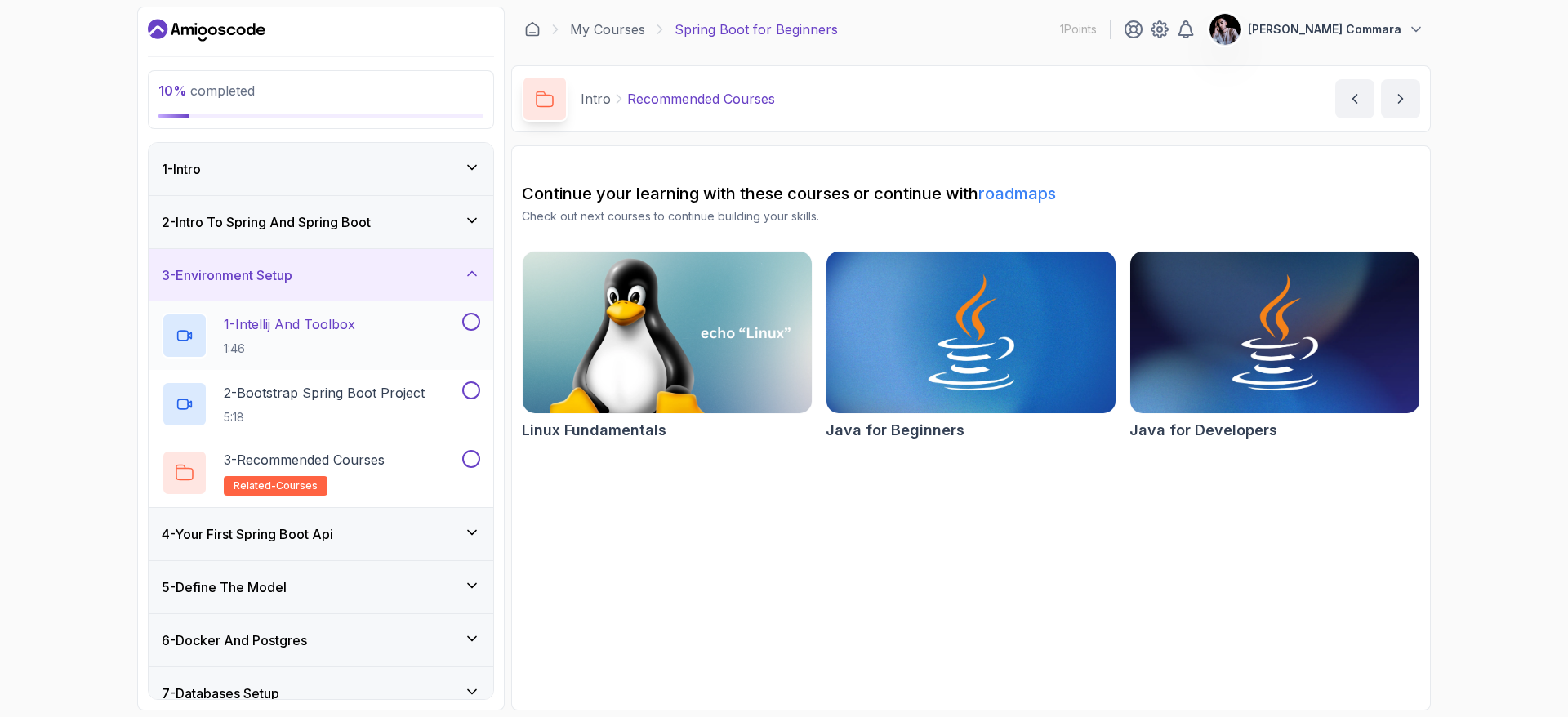
click at [372, 340] on div "1 - Intellij And Toolbox 1:46" at bounding box center [310, 336] width 297 height 45
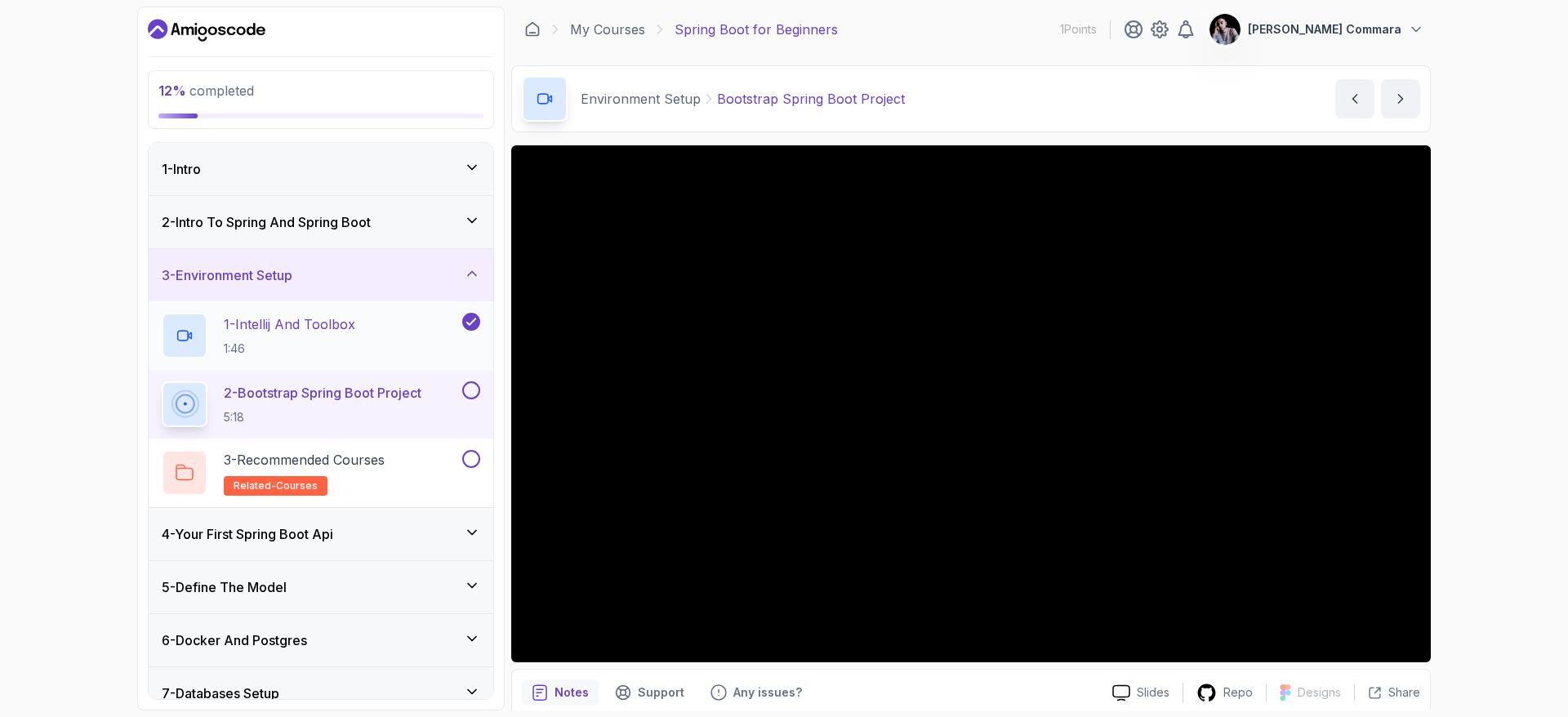
click at [383, 328] on div "1 - Intellij And Toolbox 1:46" at bounding box center [310, 336] width 297 height 45
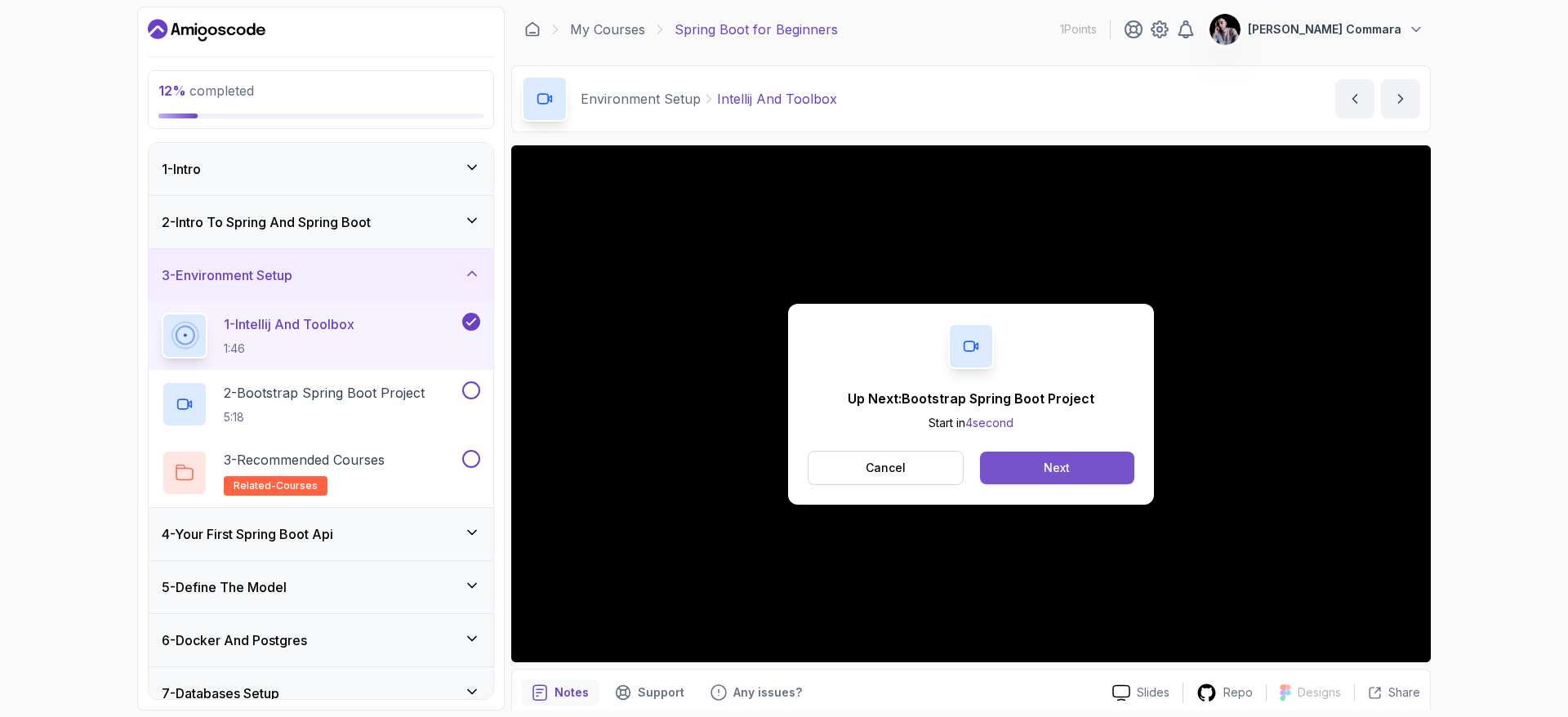
click at [1044, 468] on div "Next" at bounding box center [1057, 469] width 26 height 16
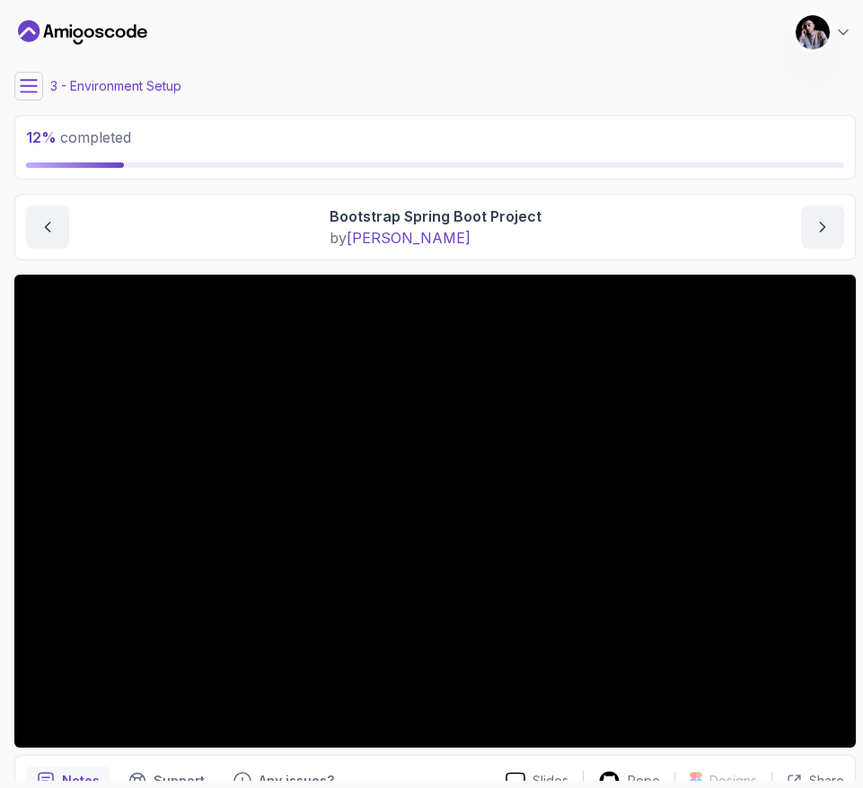
scroll to position [92, 0]
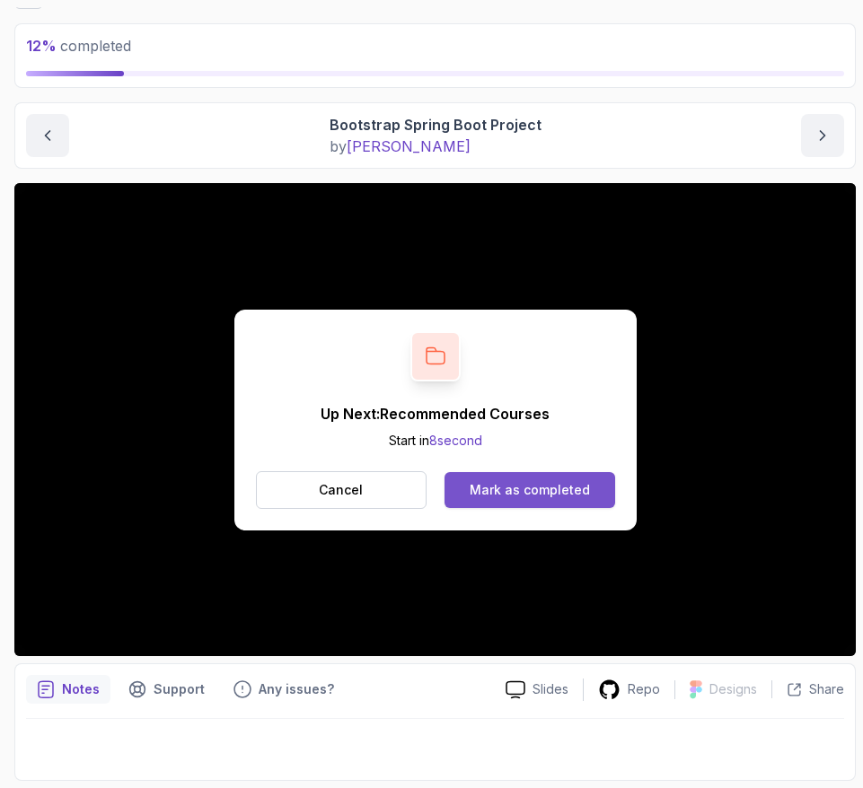
click at [564, 490] on div "Mark as completed" at bounding box center [530, 490] width 120 height 18
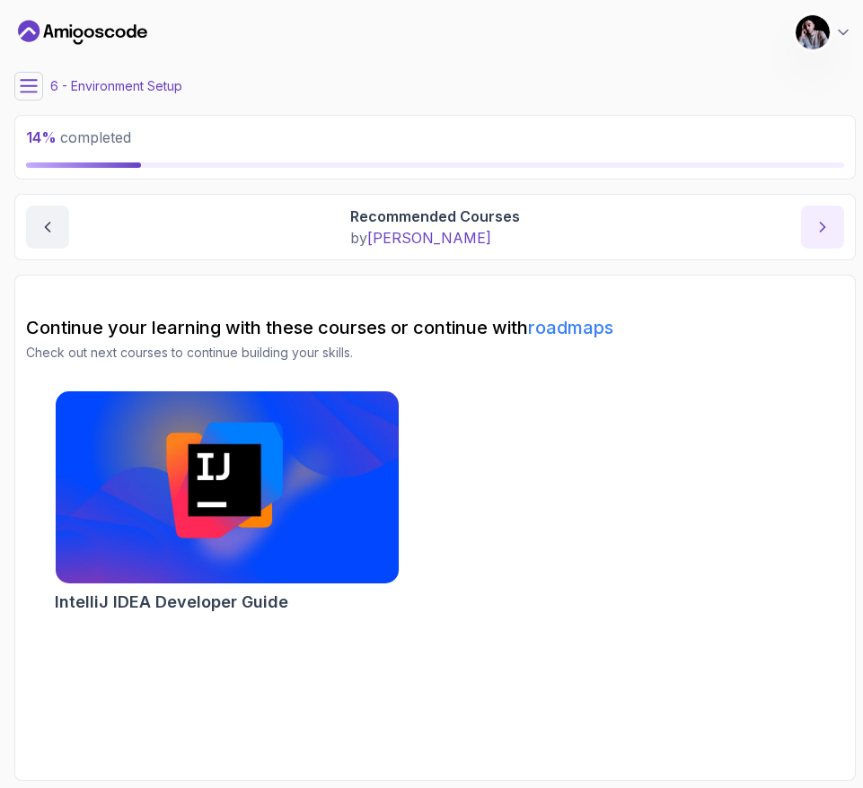
click at [808, 232] on button "next content" at bounding box center [822, 227] width 43 height 43
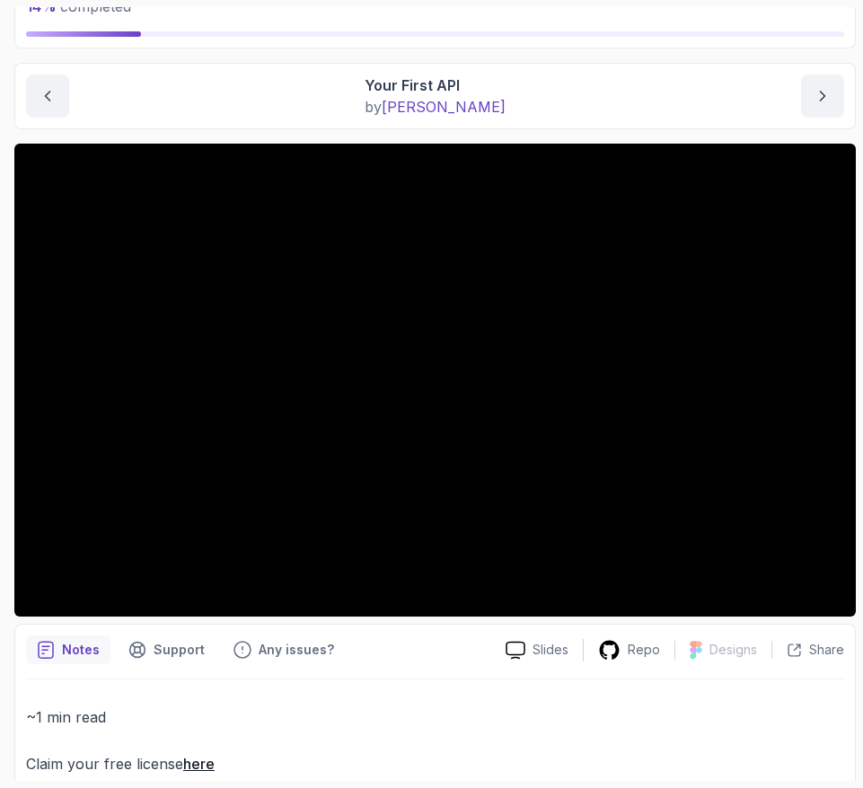
scroll to position [120, 0]
